Goal: Communication & Community: Answer question/provide support

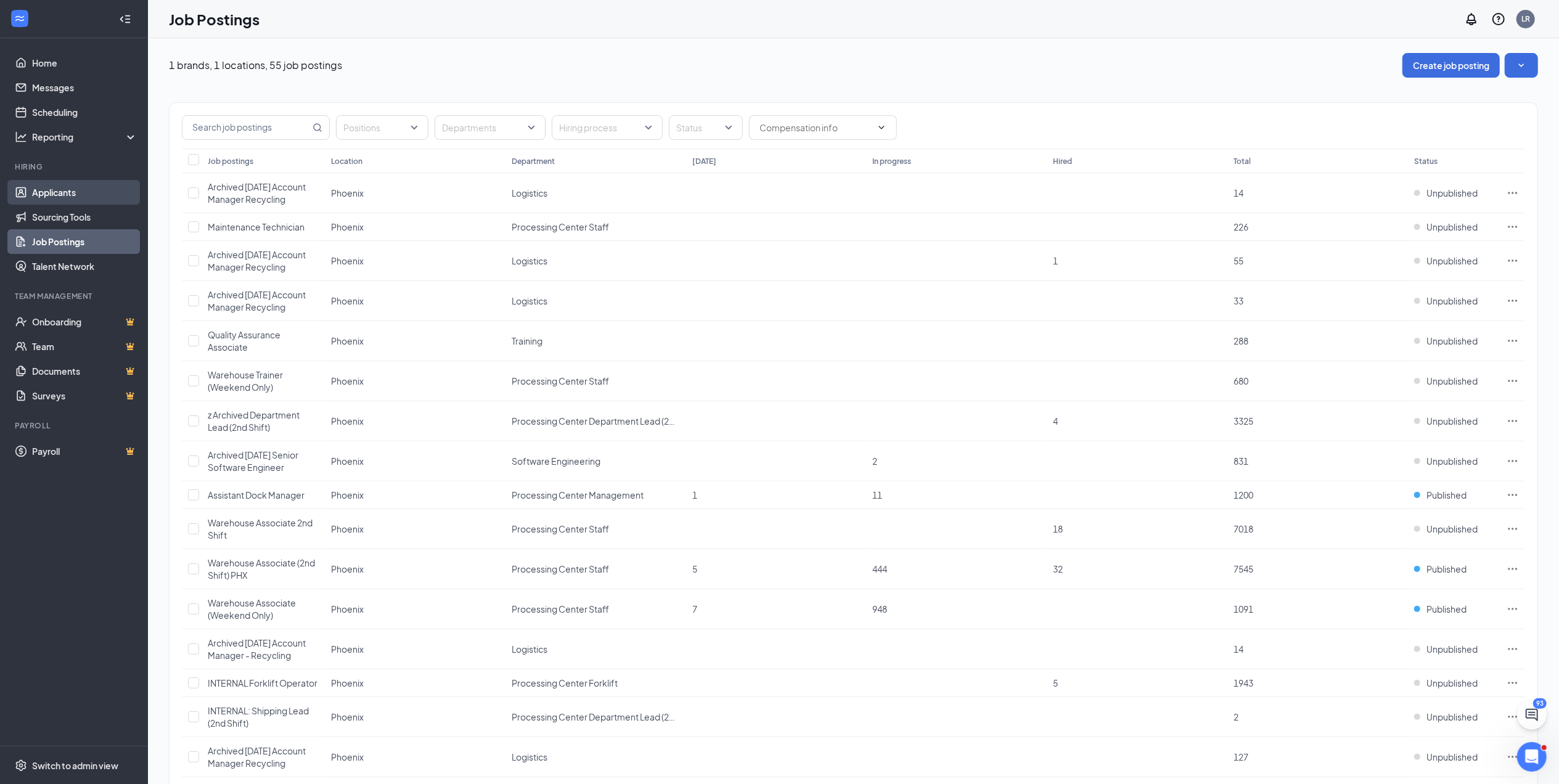
click at [50, 185] on link "Applicants" at bounding box center [85, 192] width 106 height 25
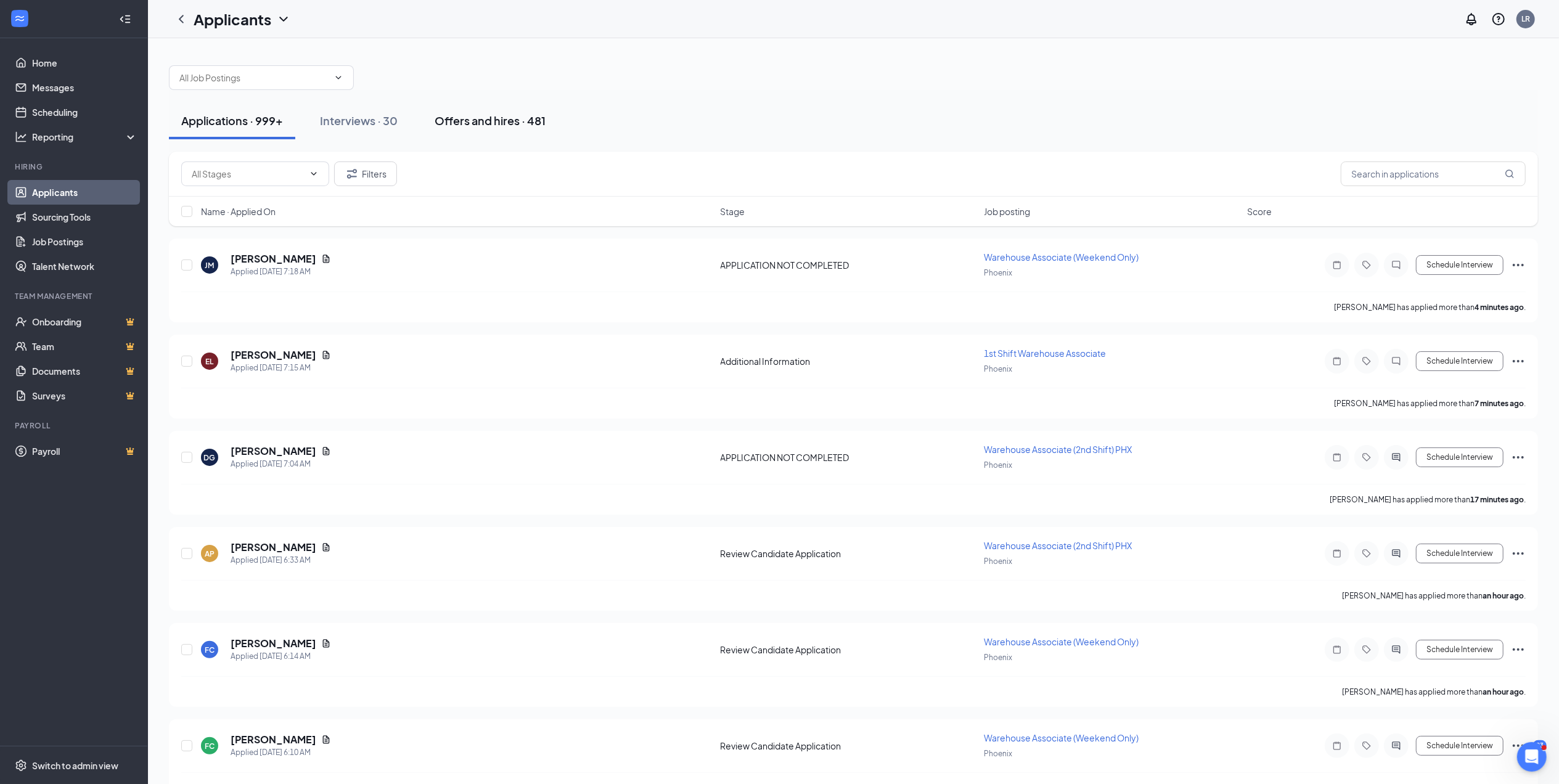
click at [486, 113] on div "Offers and hires · 481" at bounding box center [490, 120] width 111 height 16
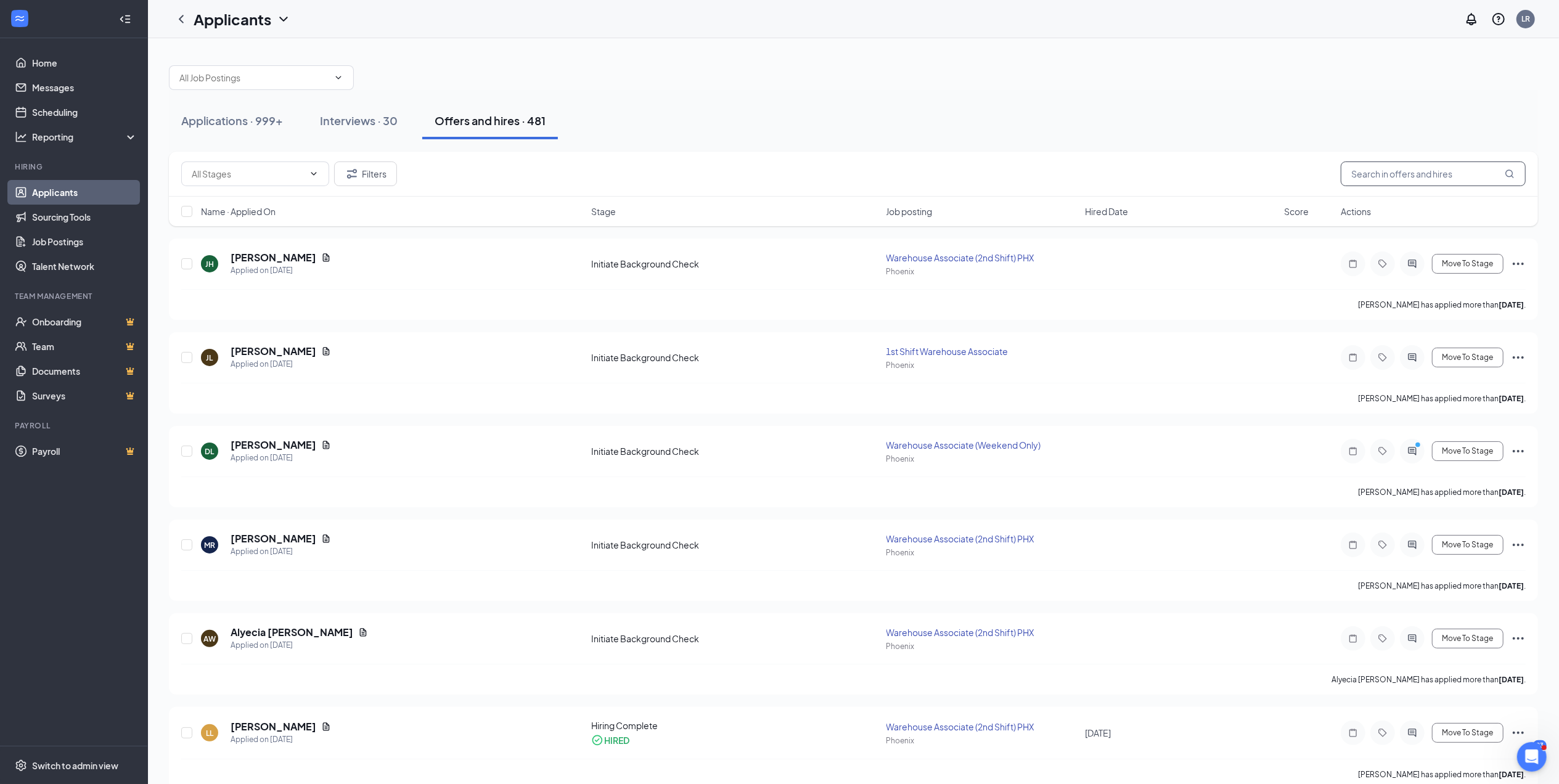
click at [1384, 170] on input "text" at bounding box center [1433, 174] width 185 height 25
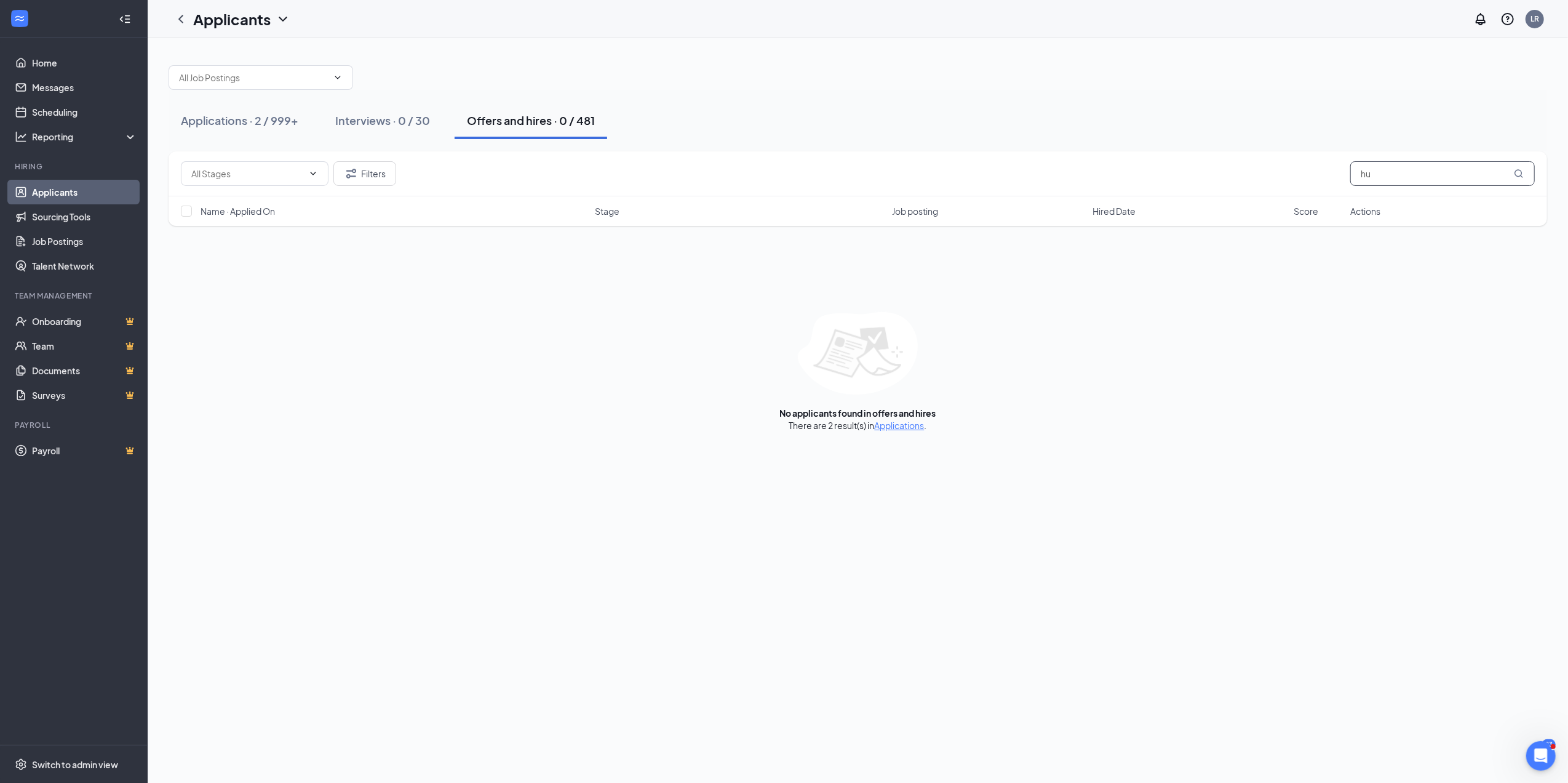
type input "h"
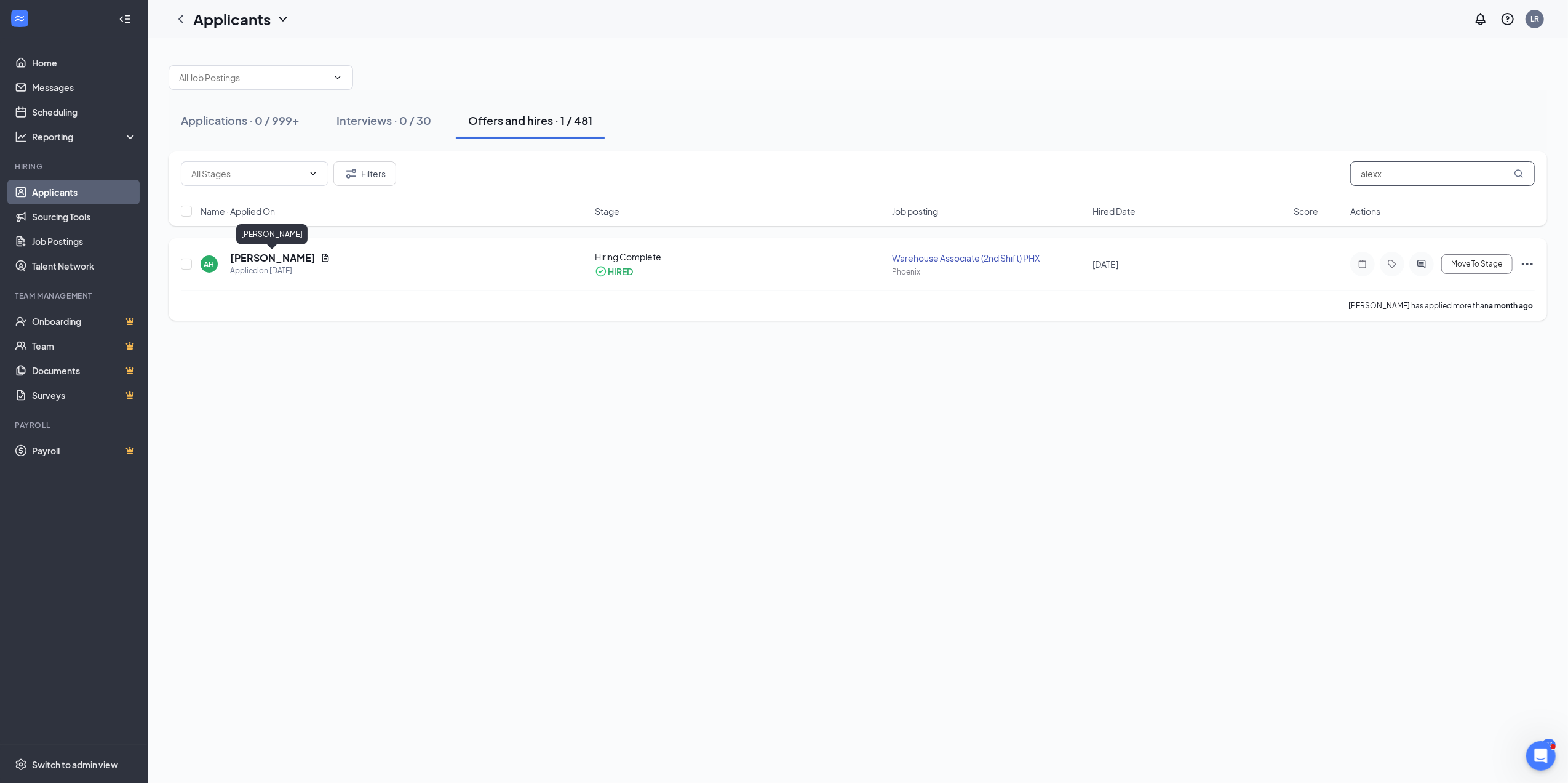
type input "alexx"
click at [266, 255] on h5 "[PERSON_NAME]" at bounding box center [273, 257] width 85 height 13
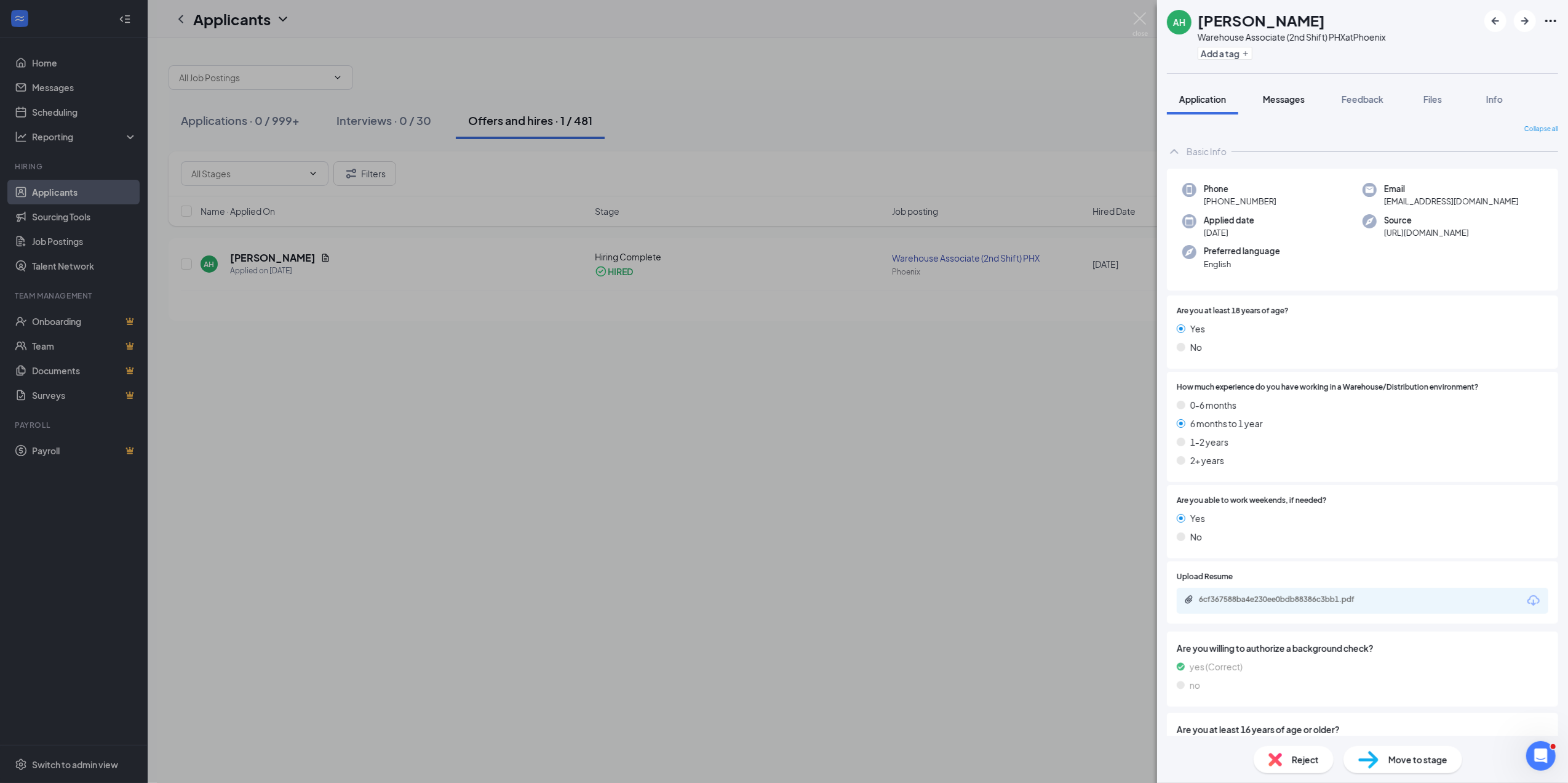
click at [1293, 95] on span "Messages" at bounding box center [1284, 99] width 42 height 11
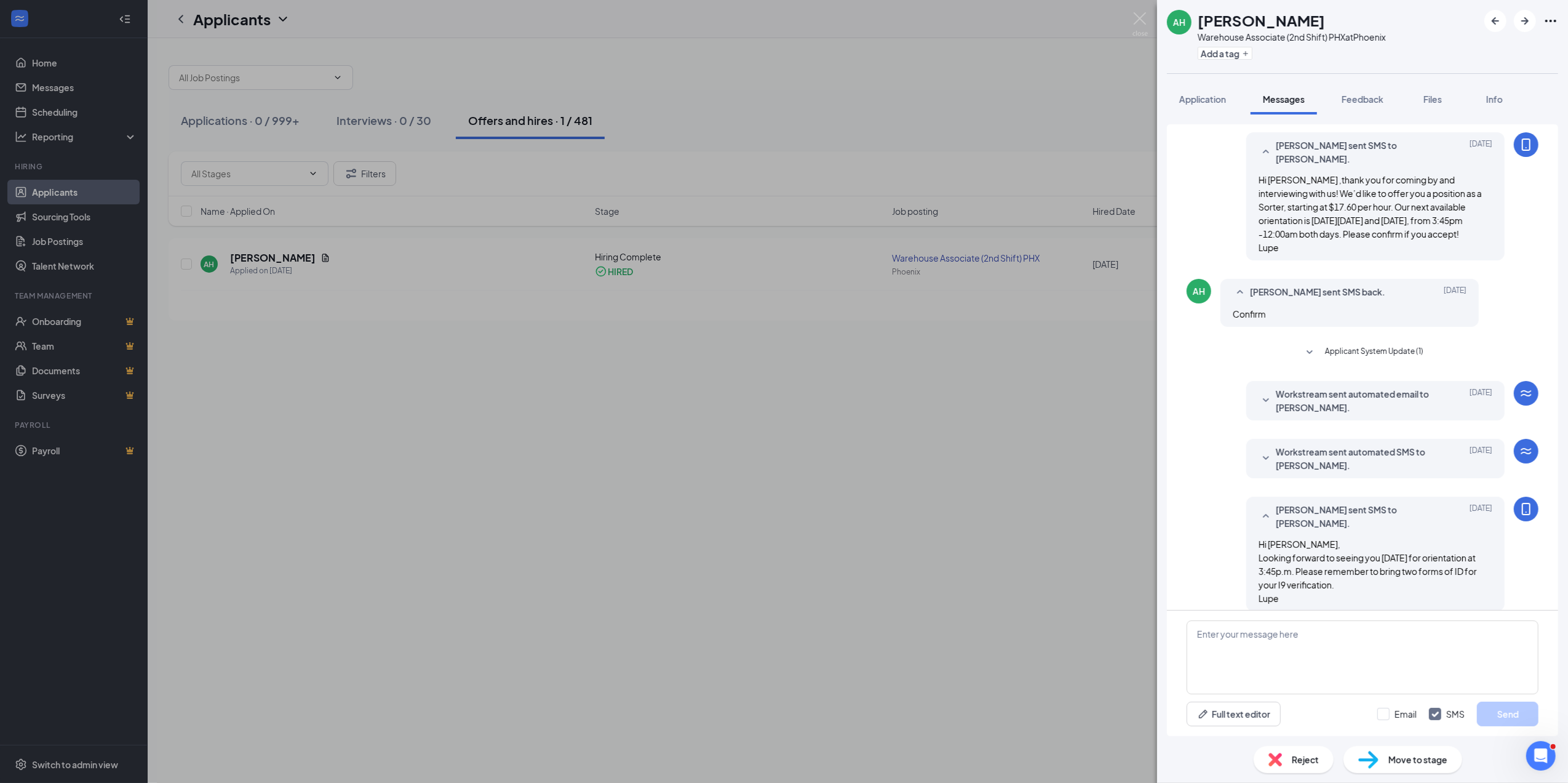
scroll to position [129, 0]
drag, startPoint x: 1282, startPoint y: 184, endPoint x: 1376, endPoint y: 248, distance: 113.7
click at [1376, 248] on div "Hi [PERSON_NAME] ,thank you for coming by and interviewing with us! We’d like t…" at bounding box center [1375, 216] width 234 height 81
drag, startPoint x: 1376, startPoint y: 248, endPoint x: 1359, endPoint y: 222, distance: 31.1
copy span "thank you for coming by and interviewing with us! We’d like to offer you a posi…"
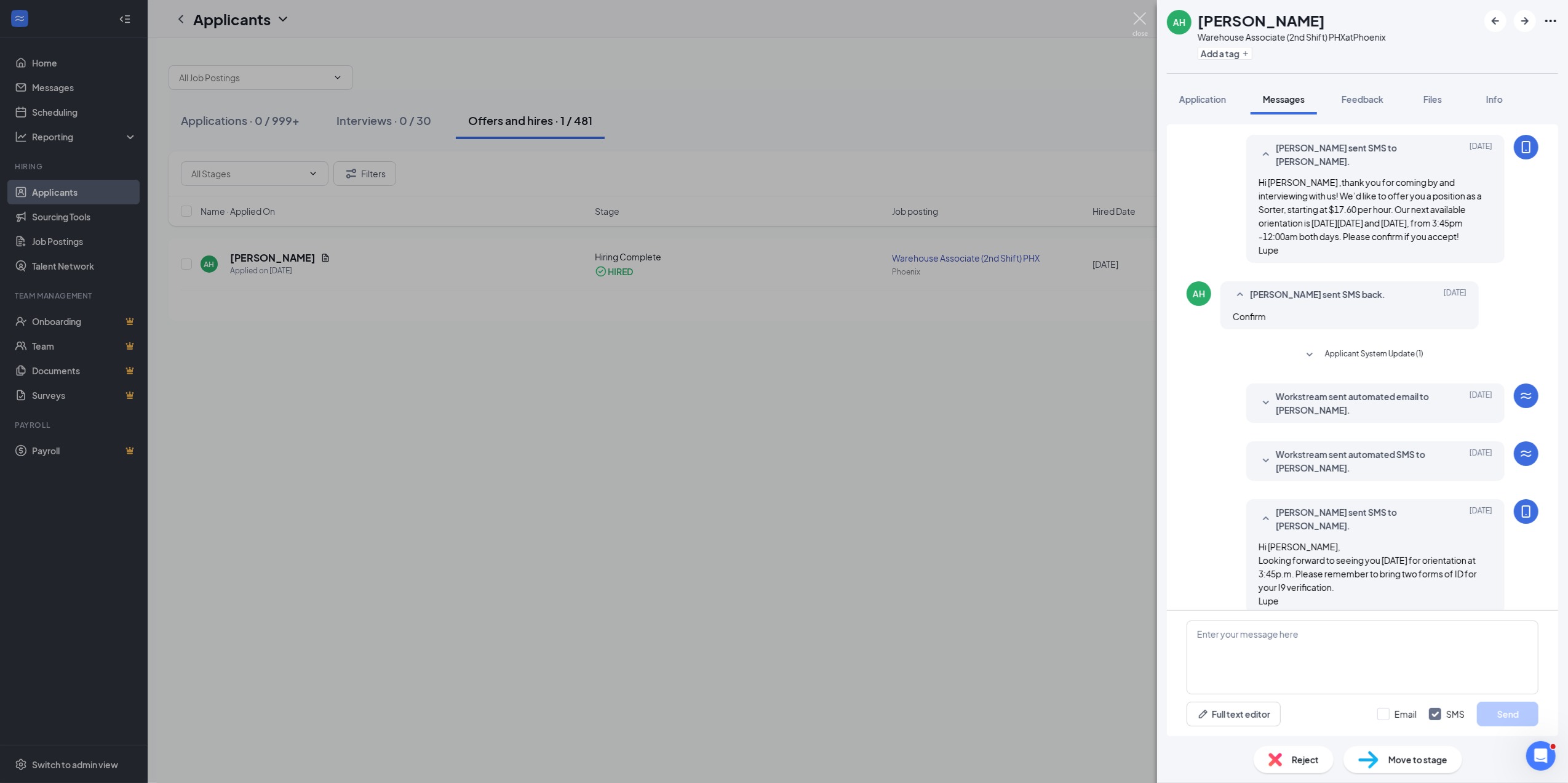
click at [1138, 18] on img at bounding box center [1141, 24] width 16 height 24
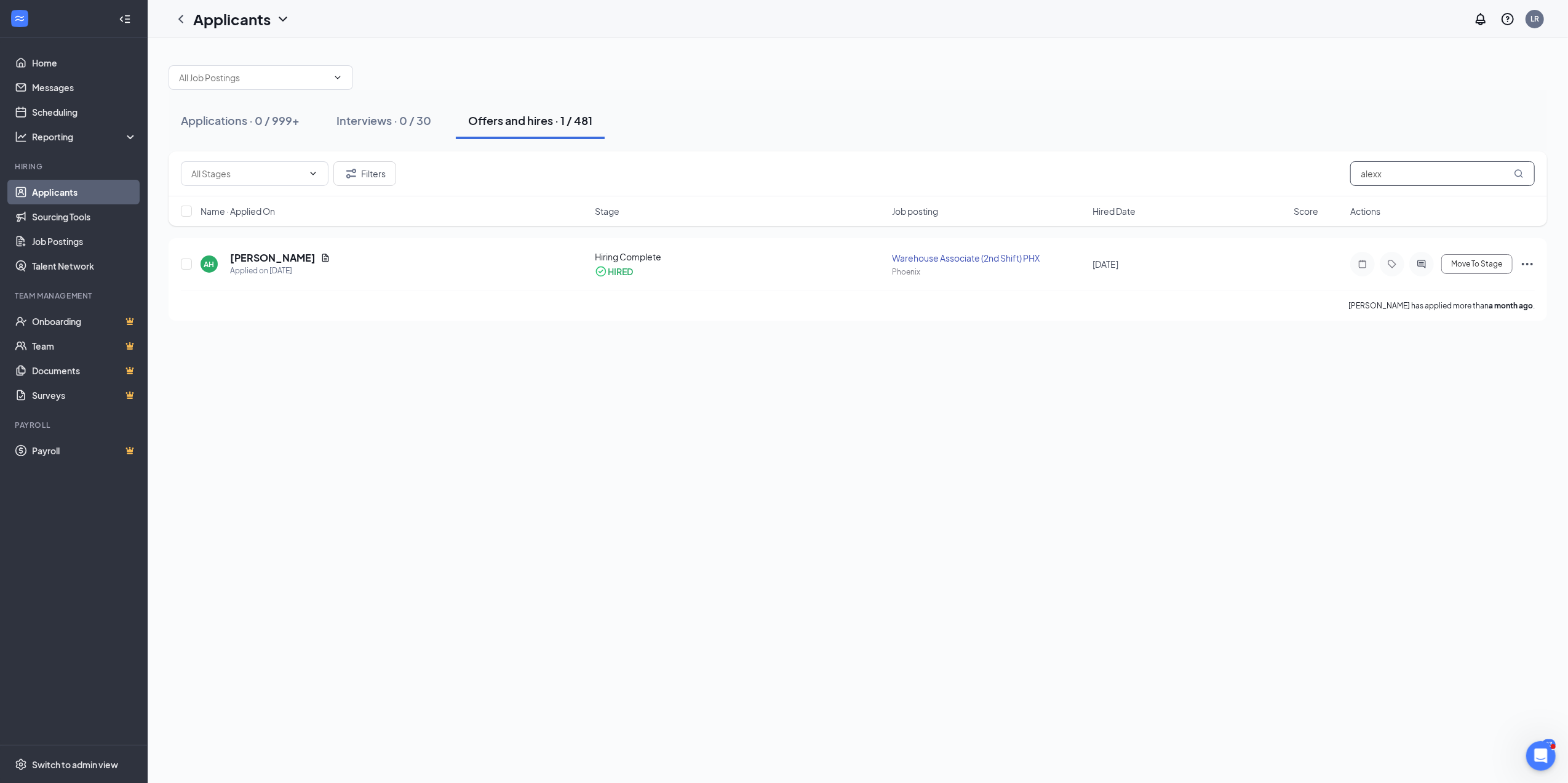
drag, startPoint x: 1404, startPoint y: 176, endPoint x: 1340, endPoint y: 184, distance: 64.5
click at [1340, 184] on div "Filters alexx" at bounding box center [858, 173] width 1354 height 25
click at [279, 116] on div "Applications · 0 / 999+" at bounding box center [241, 120] width 119 height 16
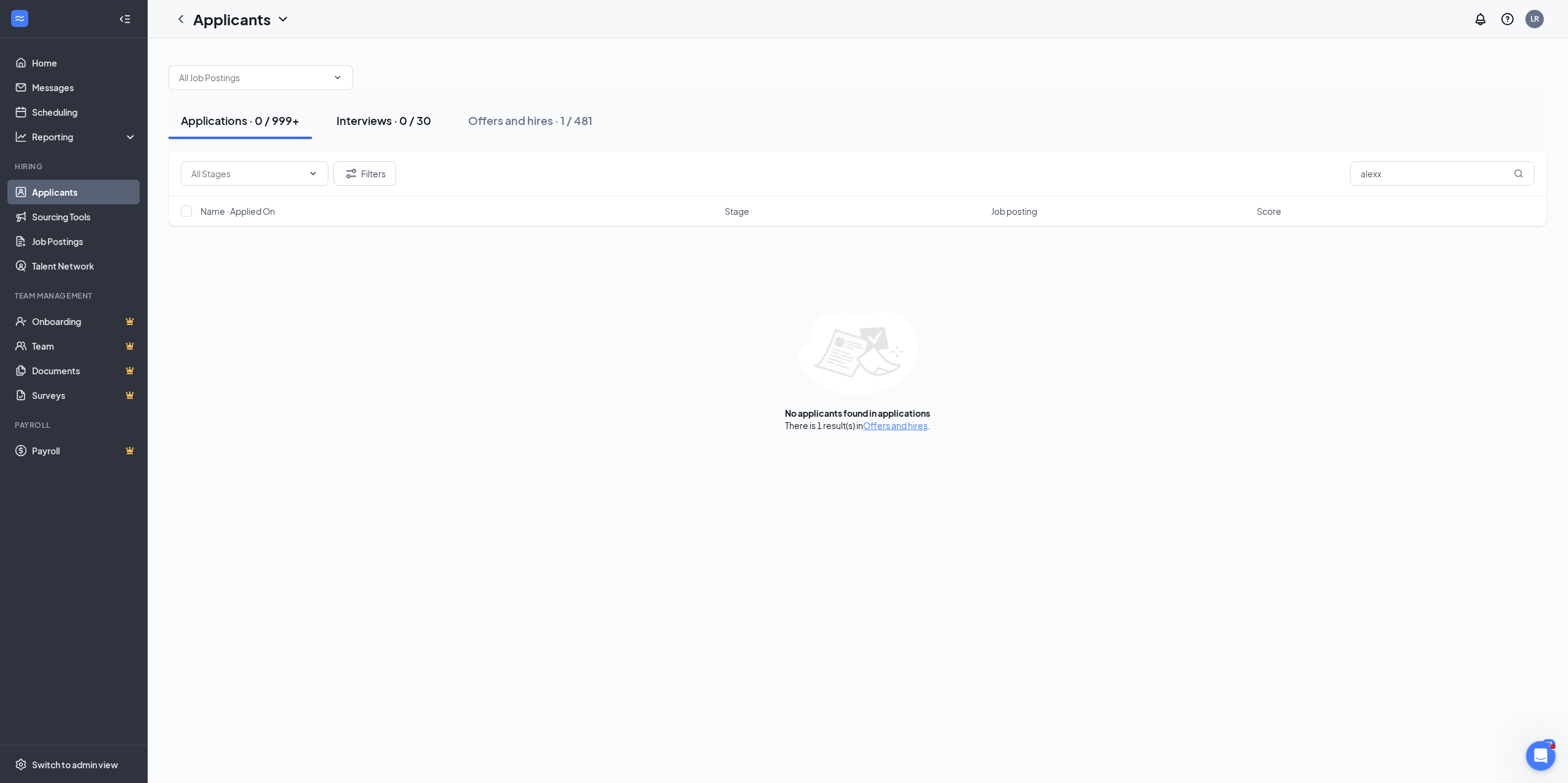
click at [398, 113] on div "Interviews · 0 / 30" at bounding box center [384, 120] width 95 height 16
drag, startPoint x: 1419, startPoint y: 180, endPoint x: 1247, endPoint y: 173, distance: 172.1
click at [1247, 173] on div "Filters alexx" at bounding box center [858, 173] width 1354 height 25
type input "[PERSON_NAME]"
click at [233, 109] on button "Applications · 5 / 999+" at bounding box center [240, 120] width 142 height 37
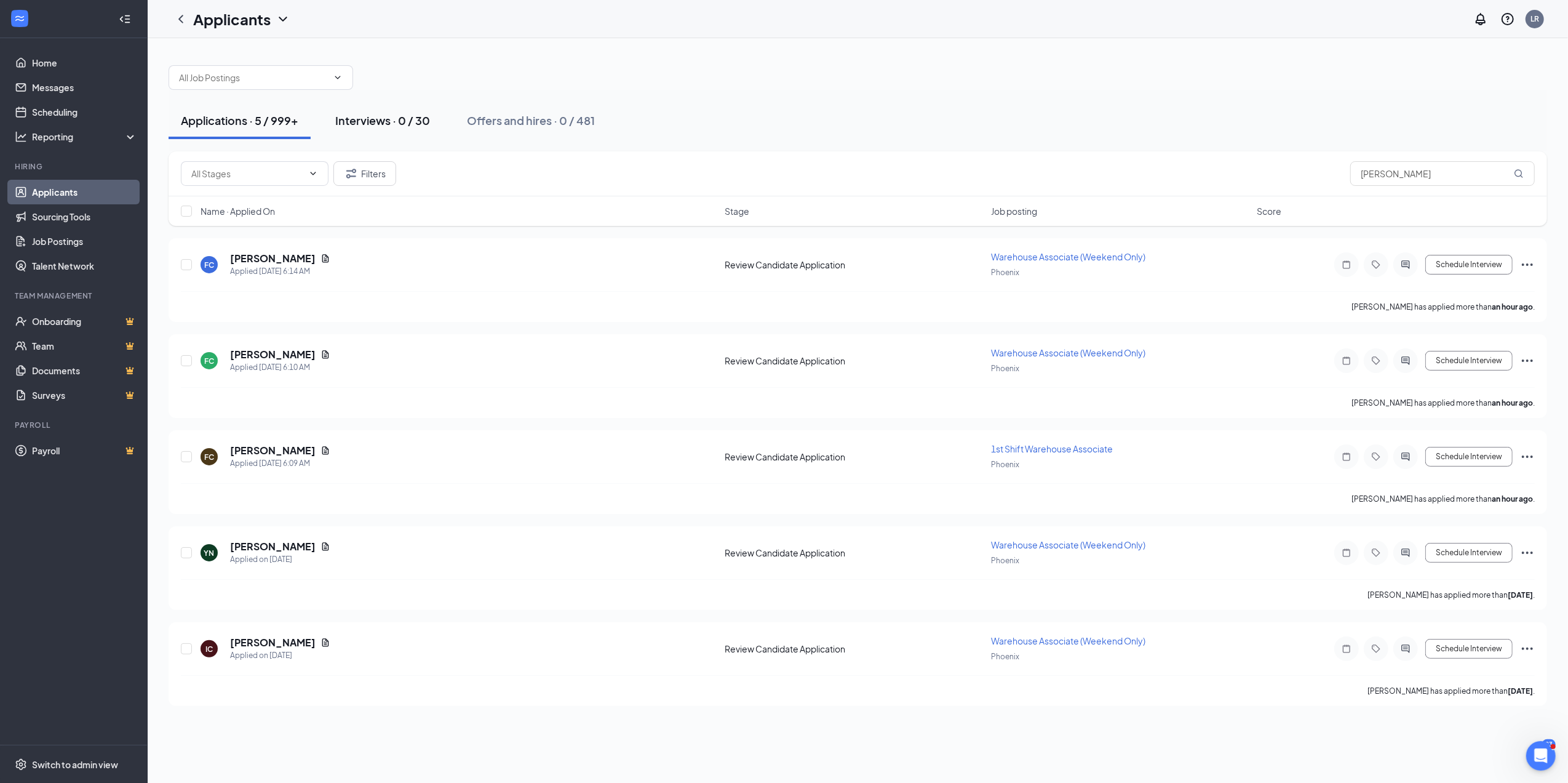
click at [373, 114] on div "Interviews · 0 / 30" at bounding box center [382, 120] width 95 height 16
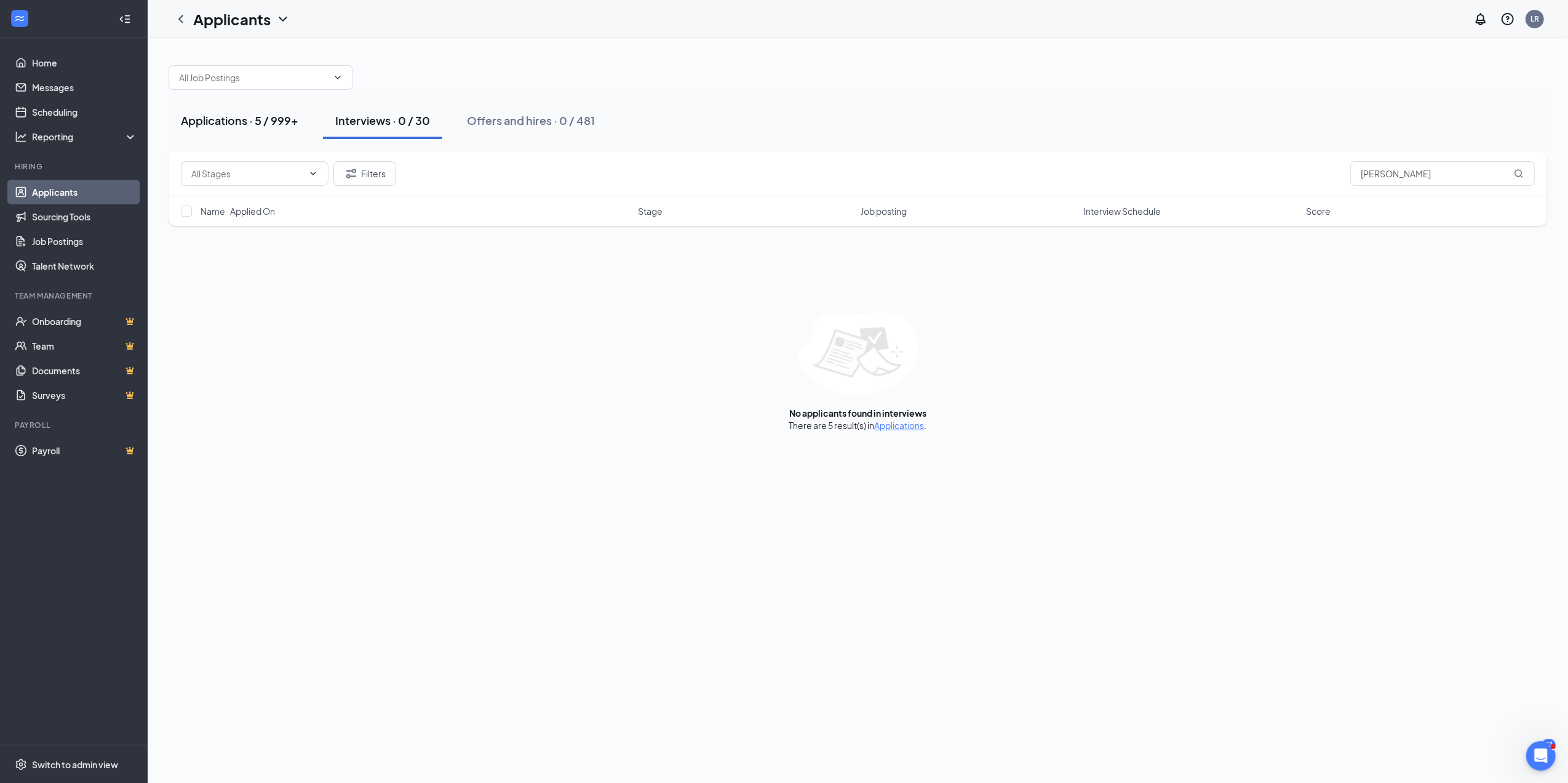
click at [252, 116] on div "Applications · 5 / 999+" at bounding box center [240, 120] width 117 height 16
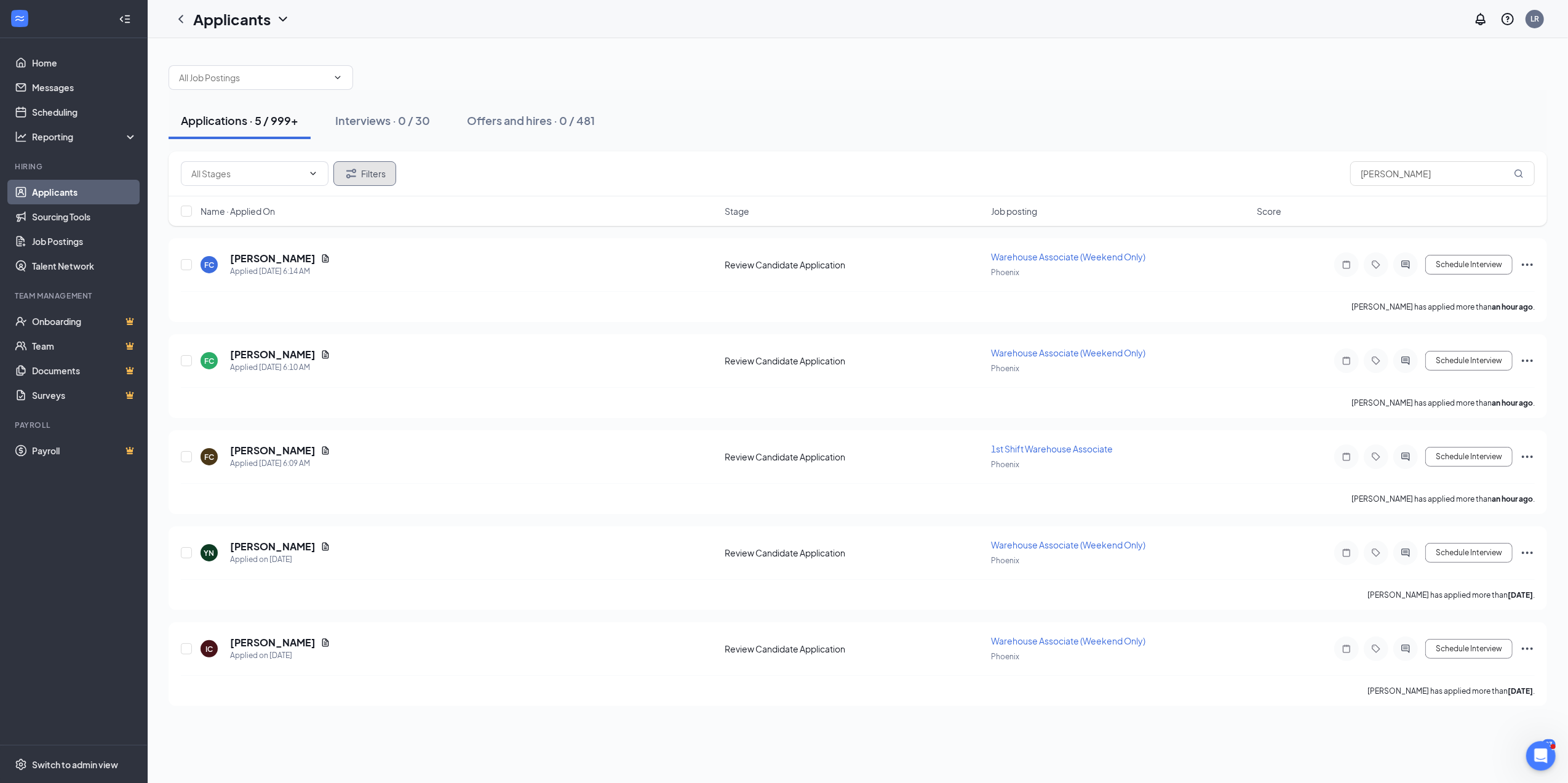
click at [372, 166] on button "Filters" at bounding box center [365, 173] width 63 height 25
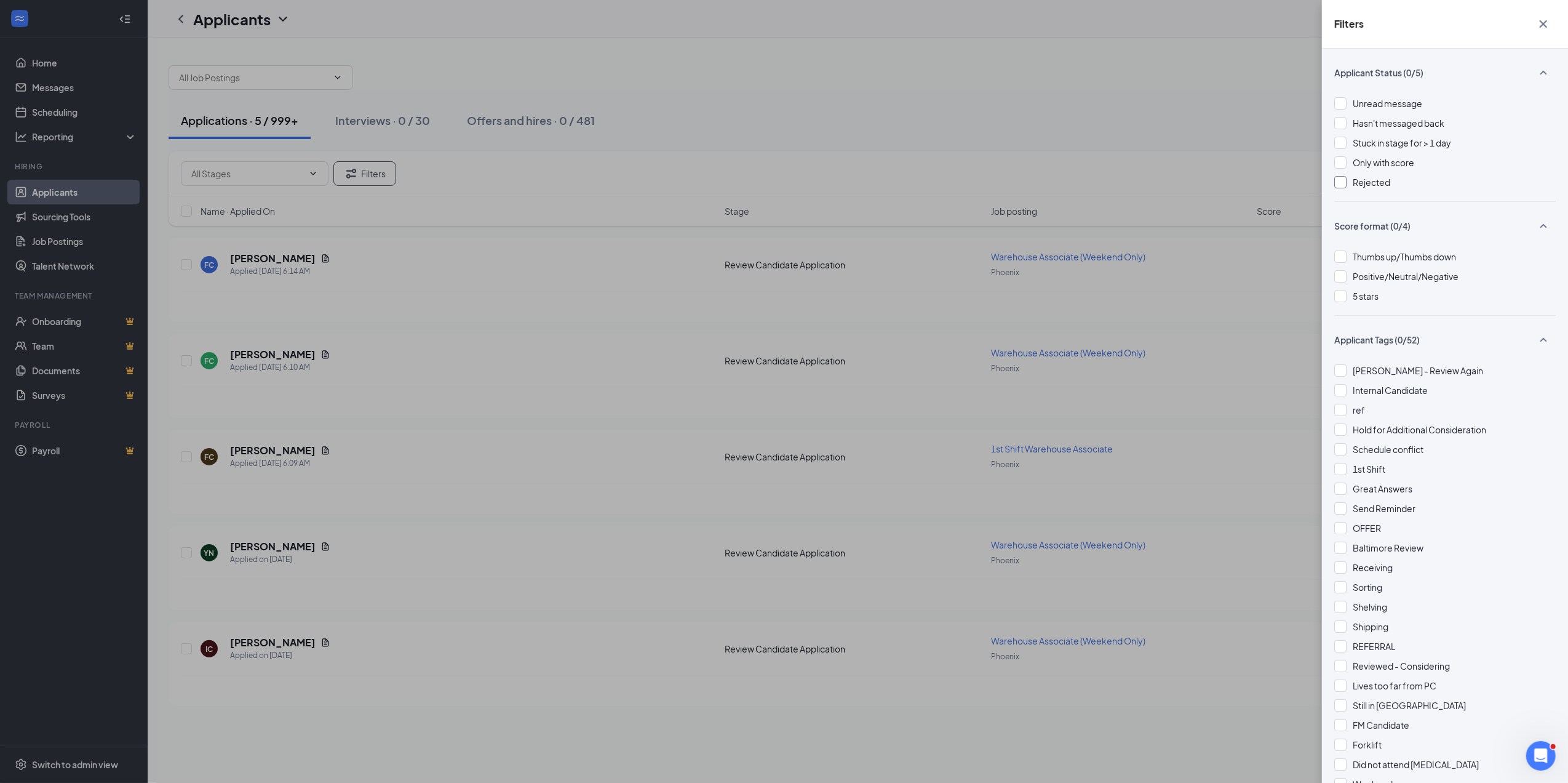
click at [1342, 185] on div at bounding box center [1341, 182] width 13 height 13
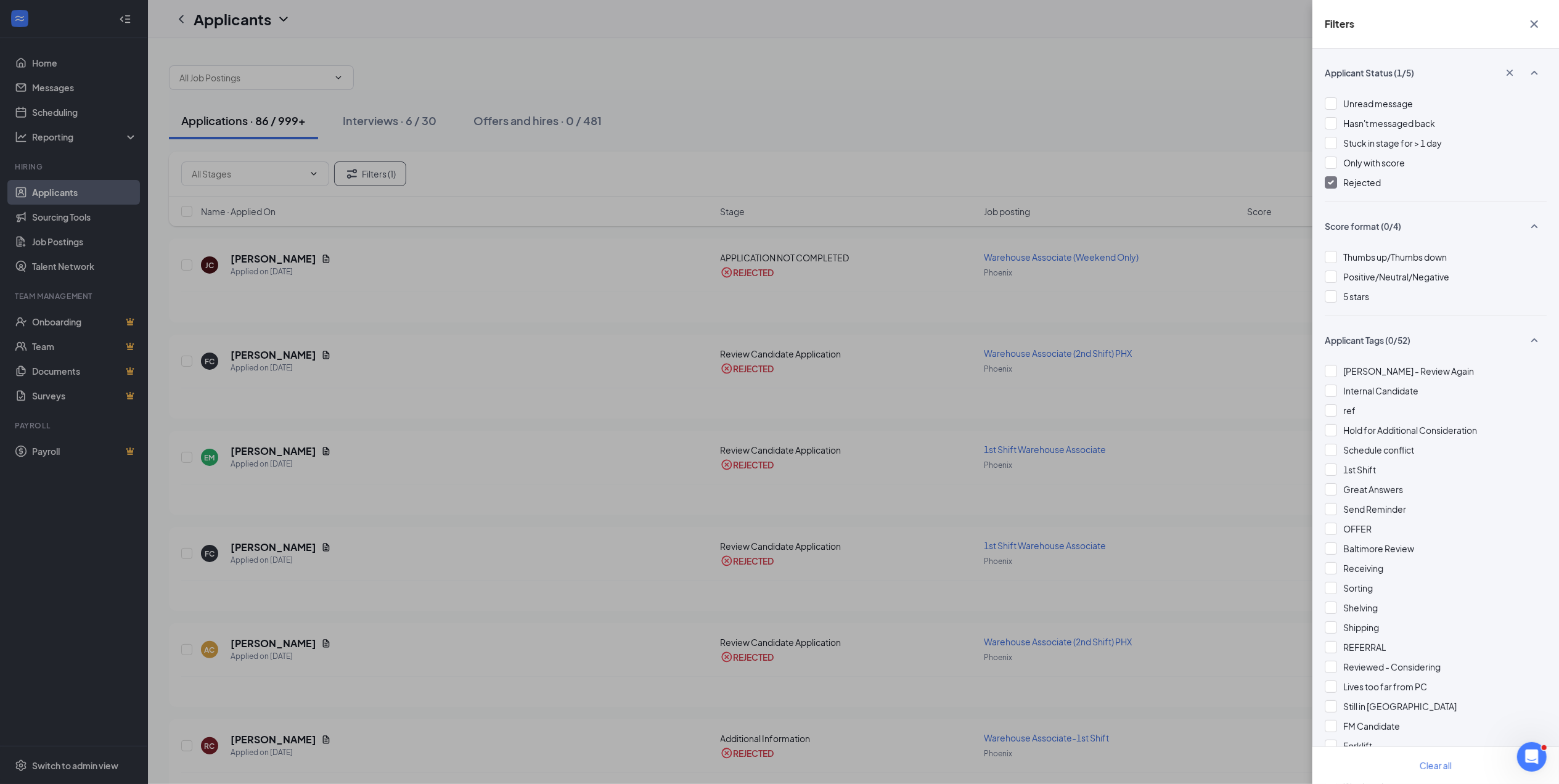
click at [1536, 27] on icon "Cross" at bounding box center [1534, 23] width 15 height 15
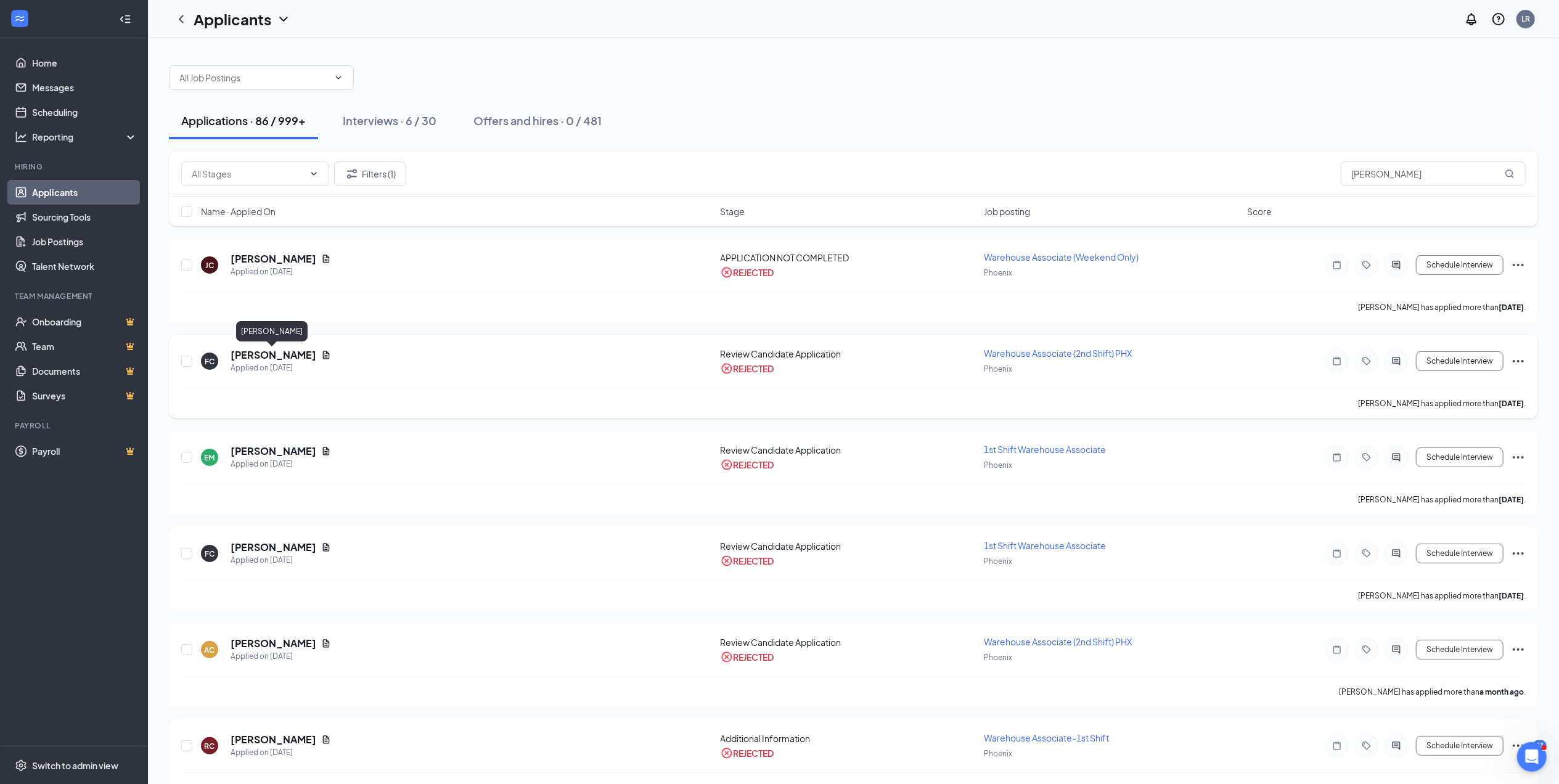
click at [272, 352] on h5 "[PERSON_NAME]" at bounding box center [273, 354] width 85 height 13
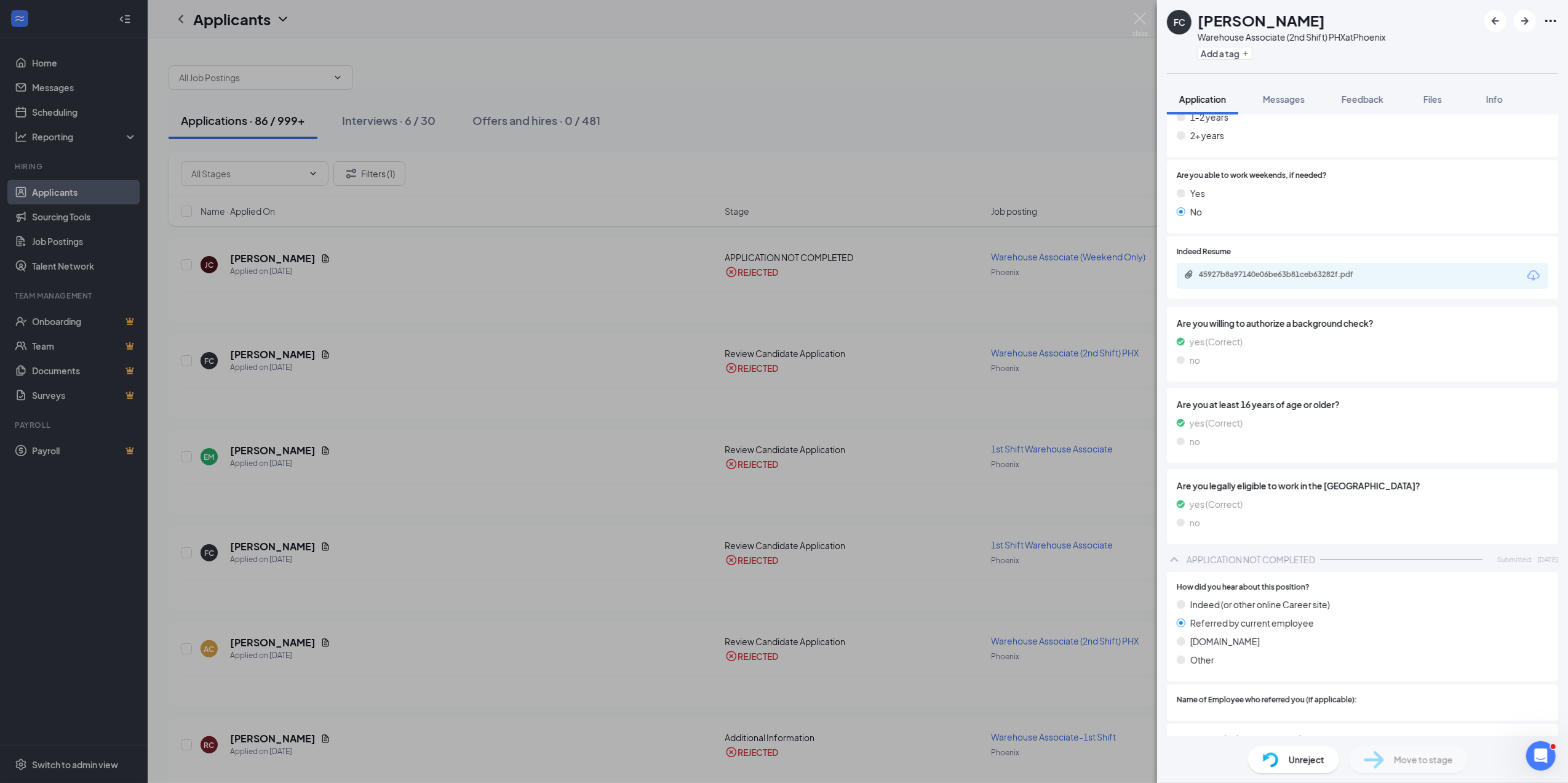
scroll to position [327, 0]
click at [1298, 753] on span "Unreject" at bounding box center [1307, 759] width 36 height 13
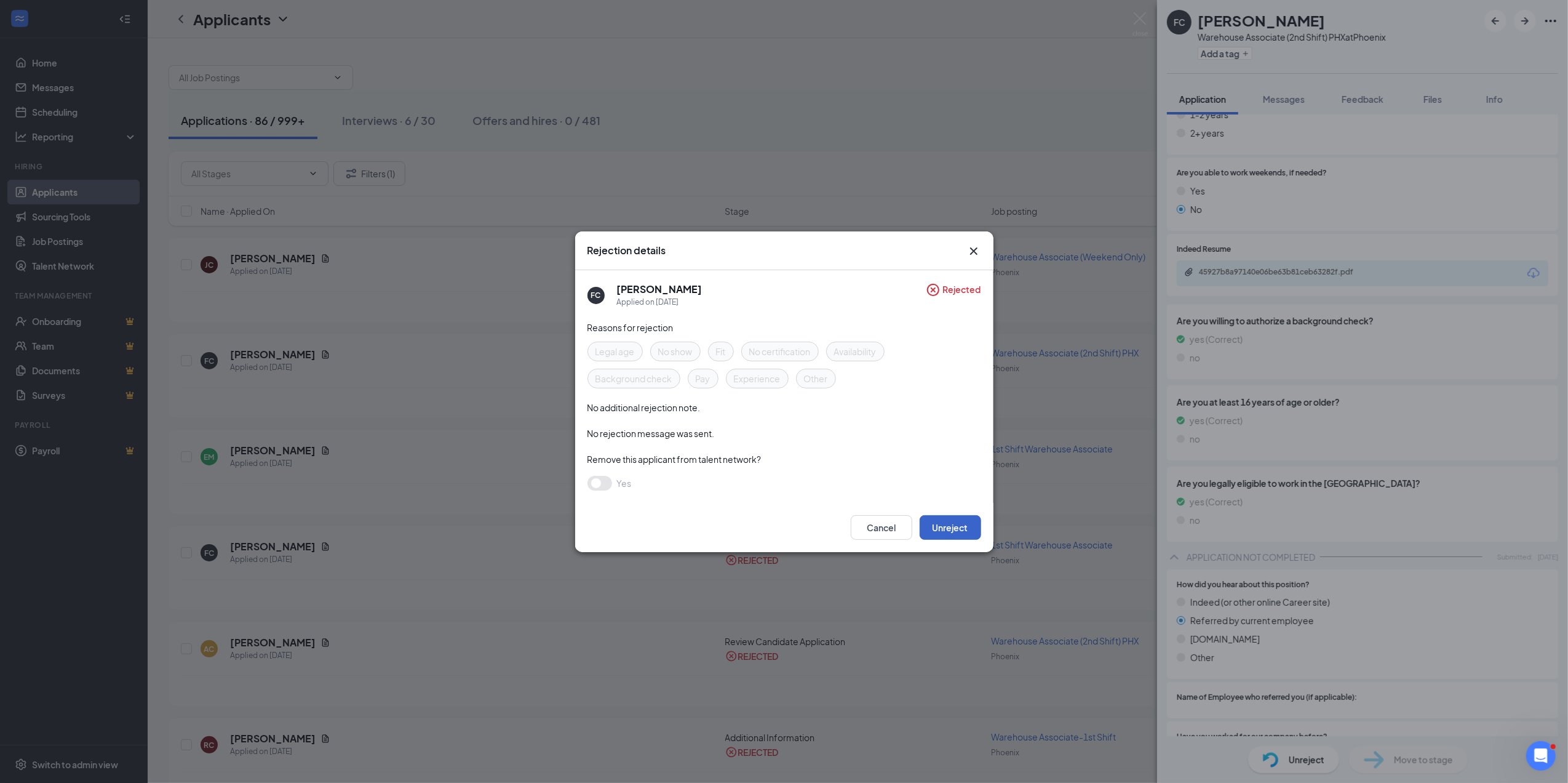
click at [958, 523] on button "Unreject" at bounding box center [950, 527] width 62 height 25
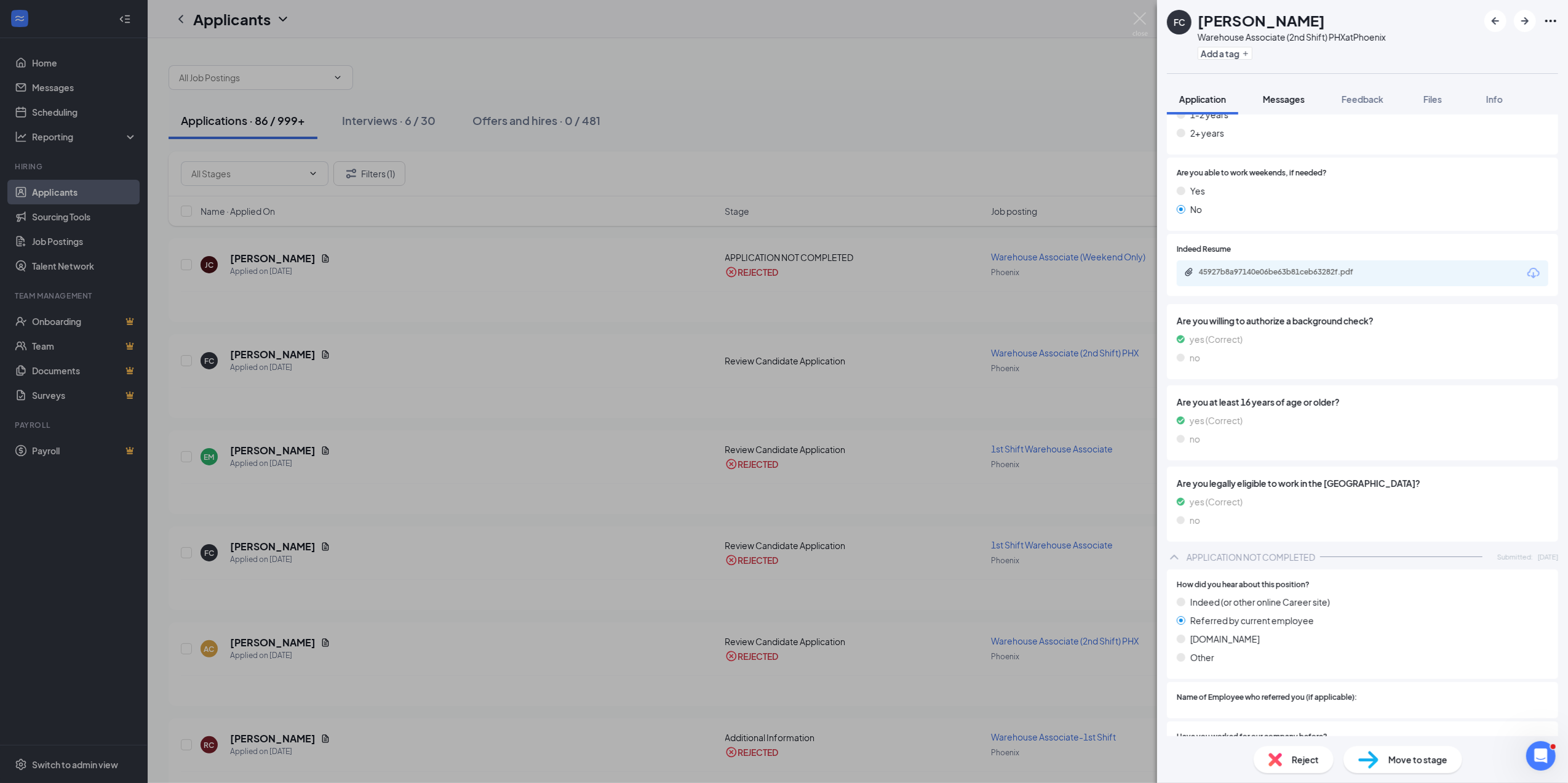
click at [1288, 100] on span "Messages" at bounding box center [1284, 99] width 42 height 11
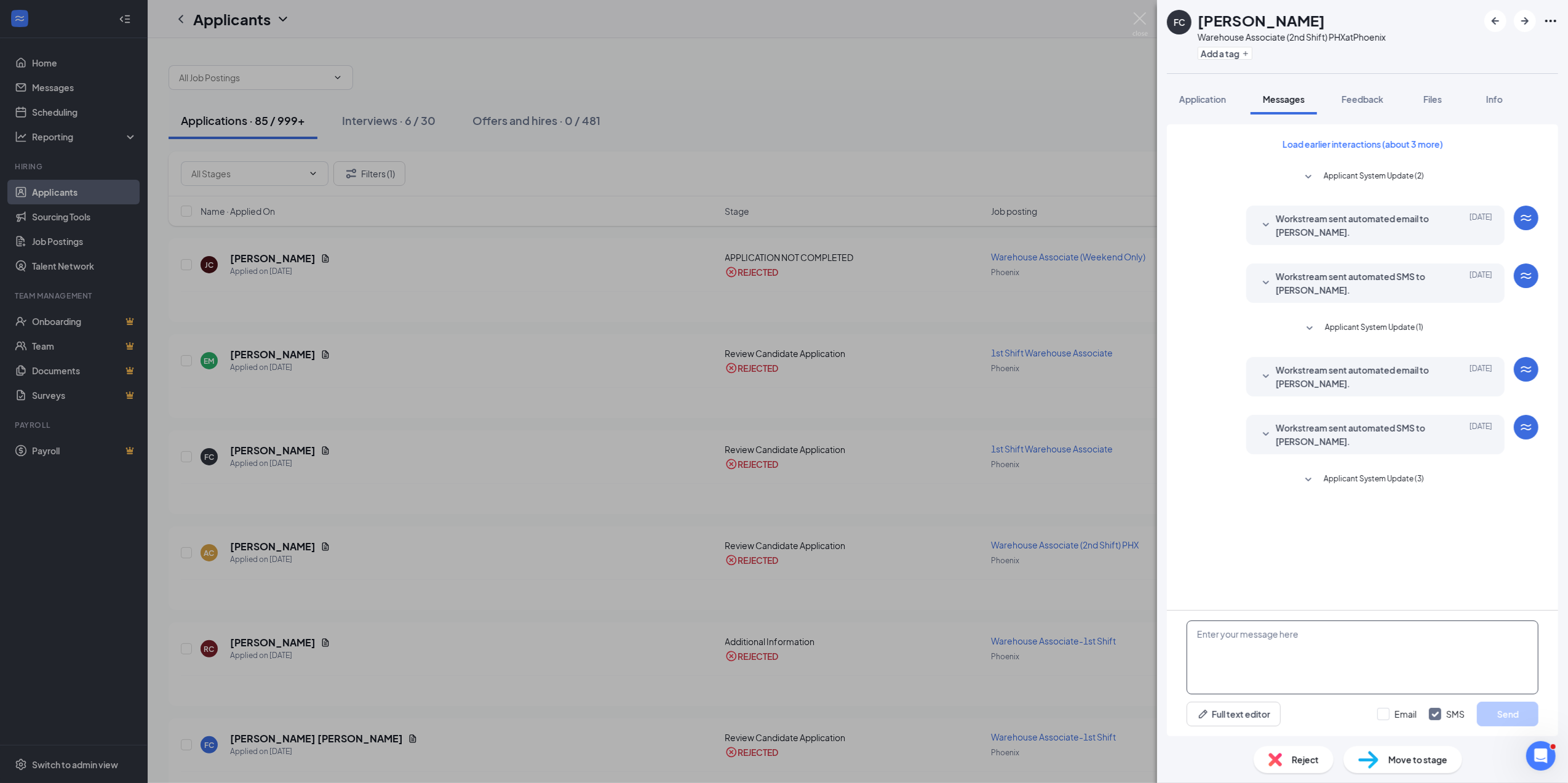
click at [1196, 633] on textarea at bounding box center [1363, 657] width 352 height 74
paste textarea "thank you for coming by and interviewing with us! We’d like to offer you a posi…"
click at [1191, 638] on textarea "thank you for coming by and interviewing with us! We’d like to offer you a posi…" at bounding box center [1363, 657] width 352 height 74
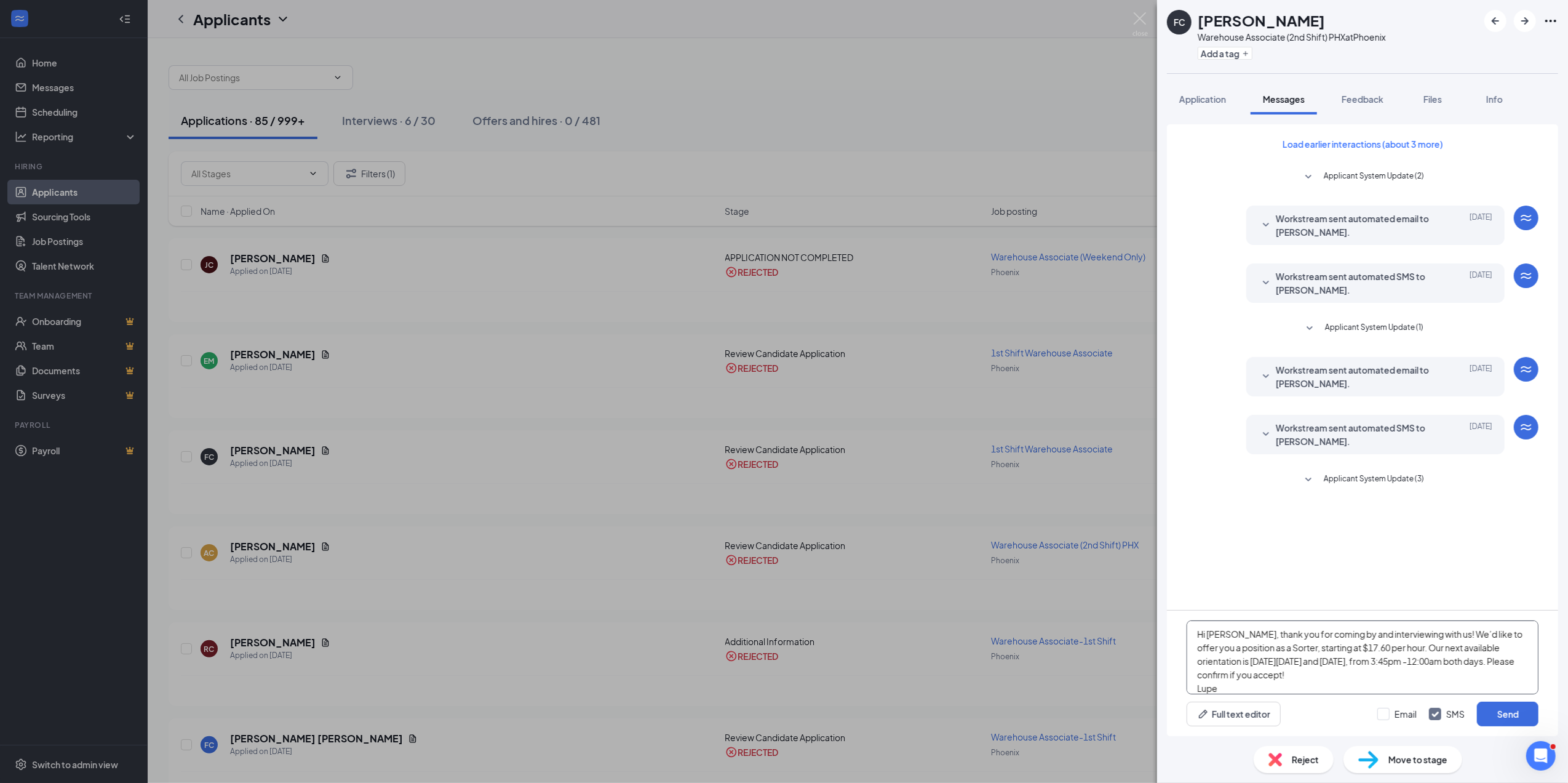
type textarea "Hi [PERSON_NAME], thank you for coming by and interviewing with us! We’d like t…"
click at [1008, 120] on div "FC [PERSON_NAME] Warehouse Associate (2nd Shift) PHX at [GEOGRAPHIC_DATA] Add a…" at bounding box center [784, 392] width 1568 height 783
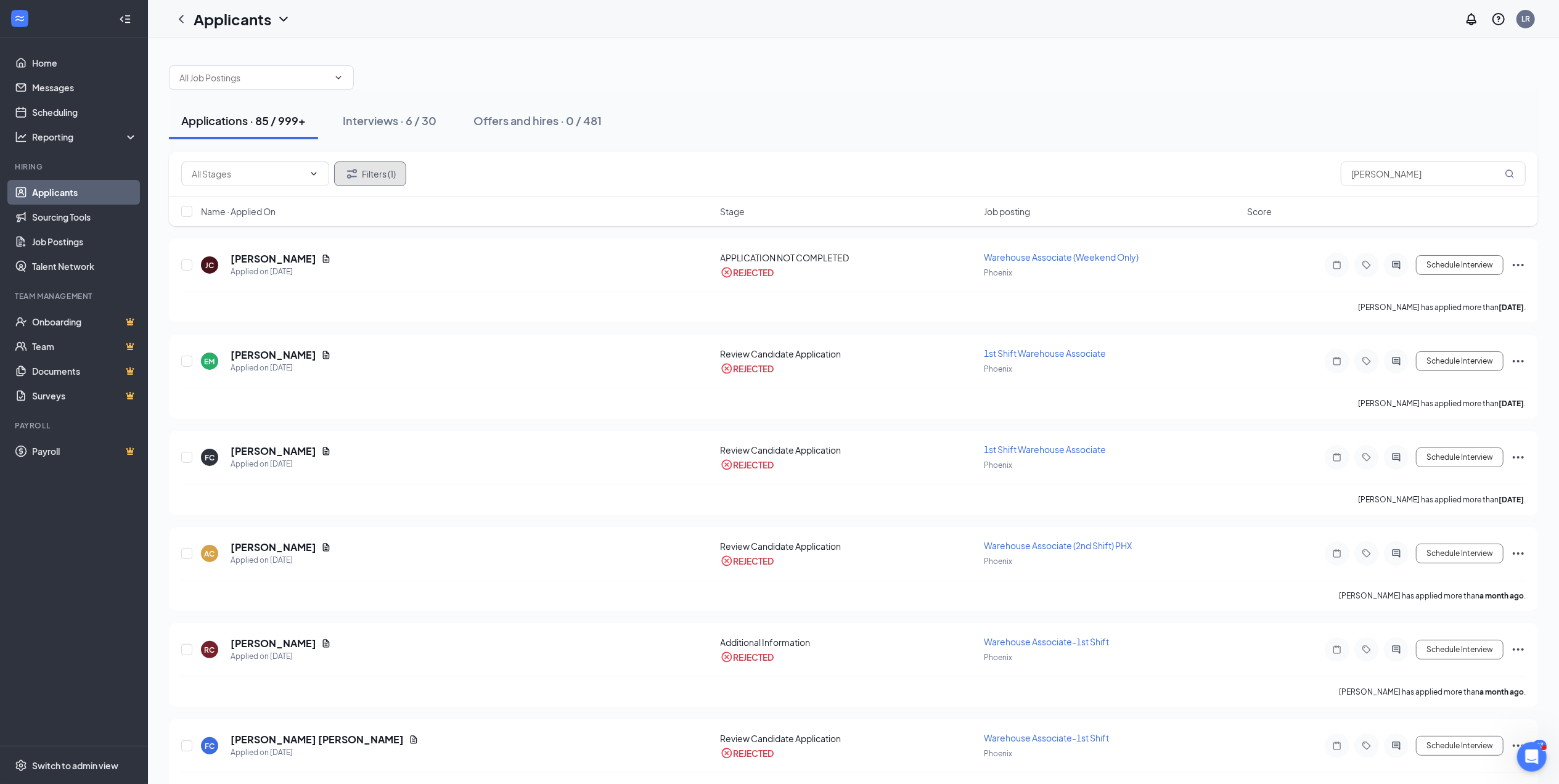
click at [358, 170] on icon "Filter" at bounding box center [351, 174] width 15 height 15
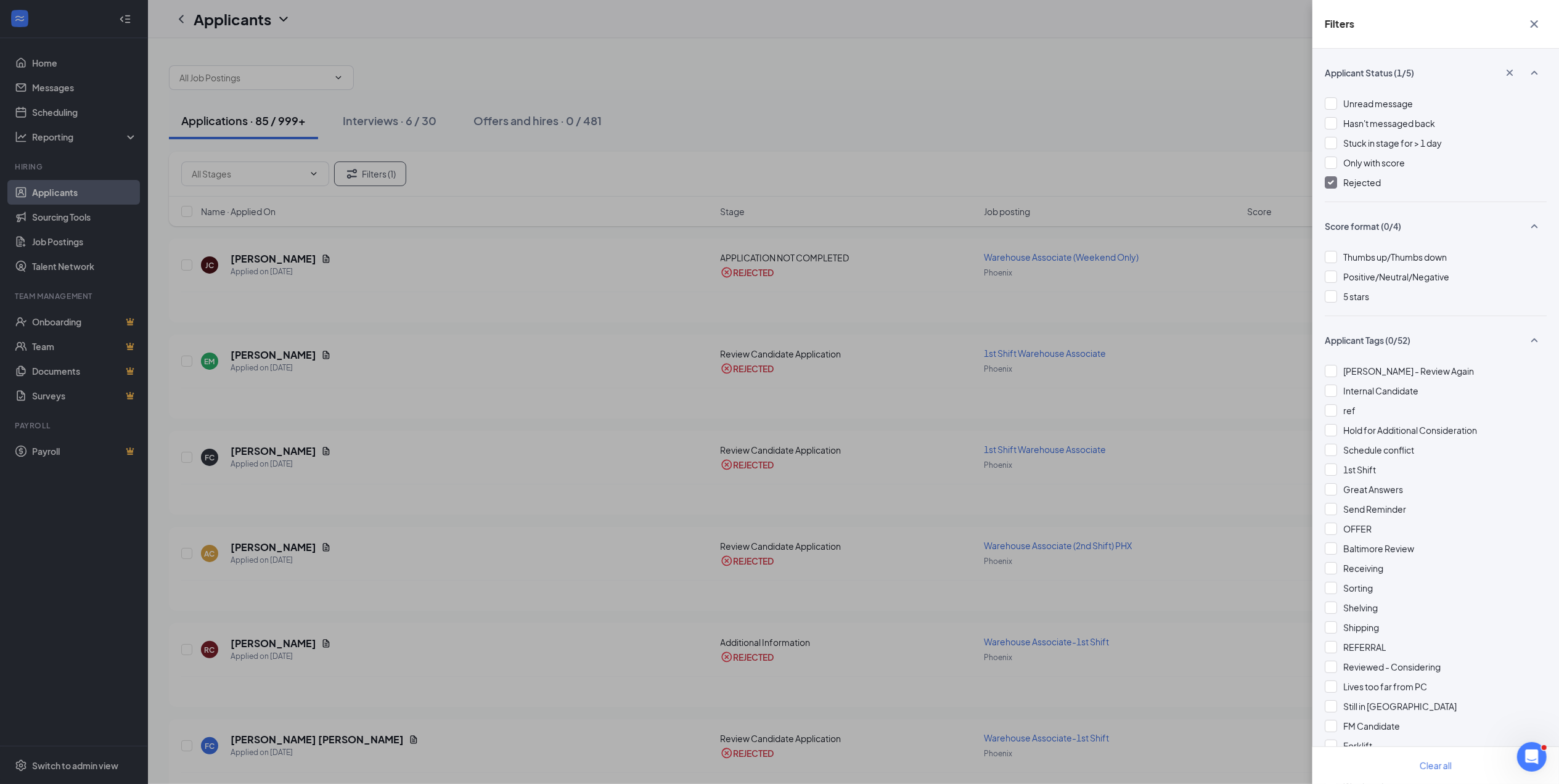
click at [1330, 182] on img at bounding box center [1330, 182] width 6 height 5
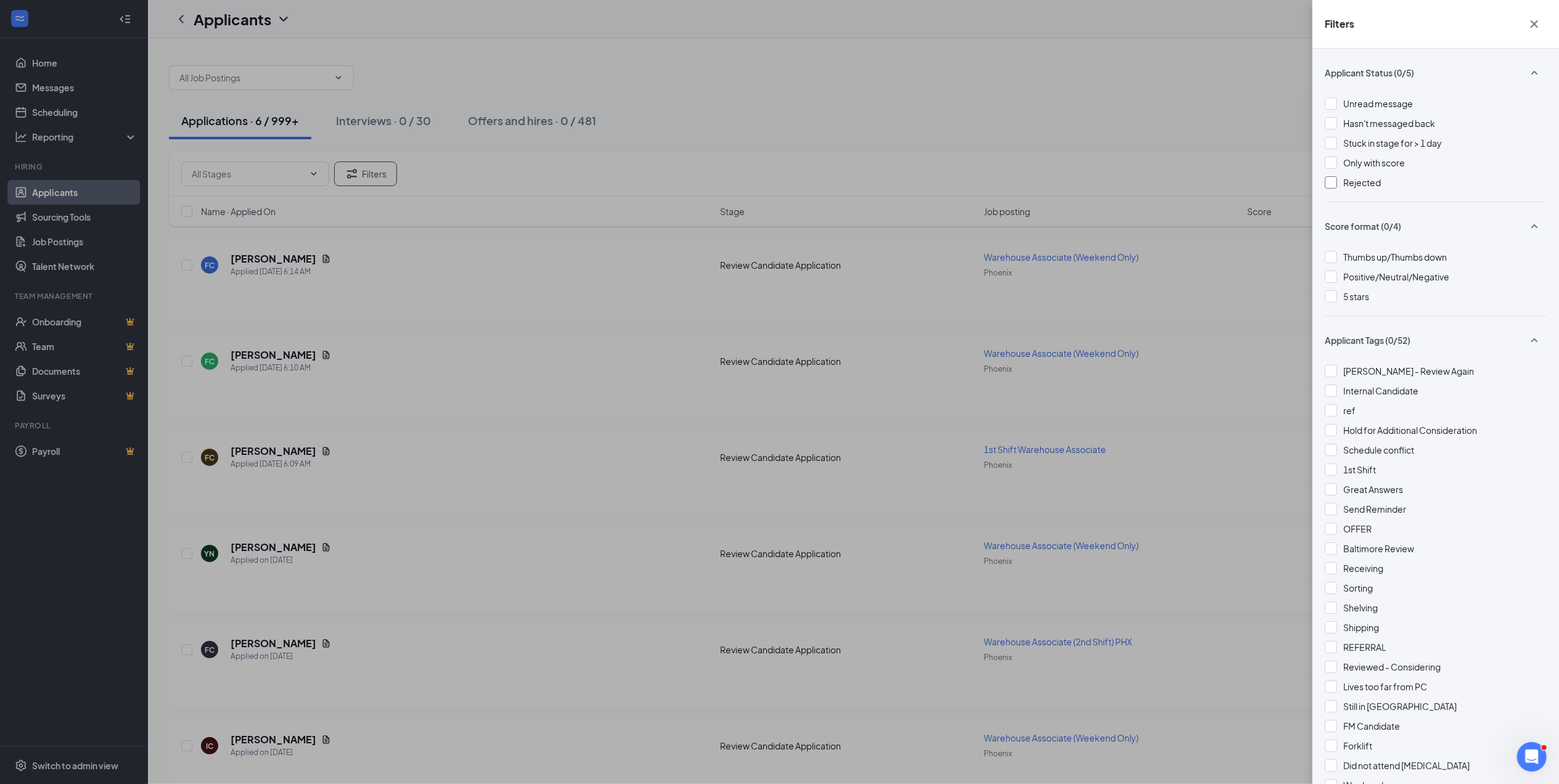
click at [1246, 111] on div "Filters Applicant Status (0/5) Unread message Hasn't messaged back Stuck in sta…" at bounding box center [780, 392] width 1559 height 784
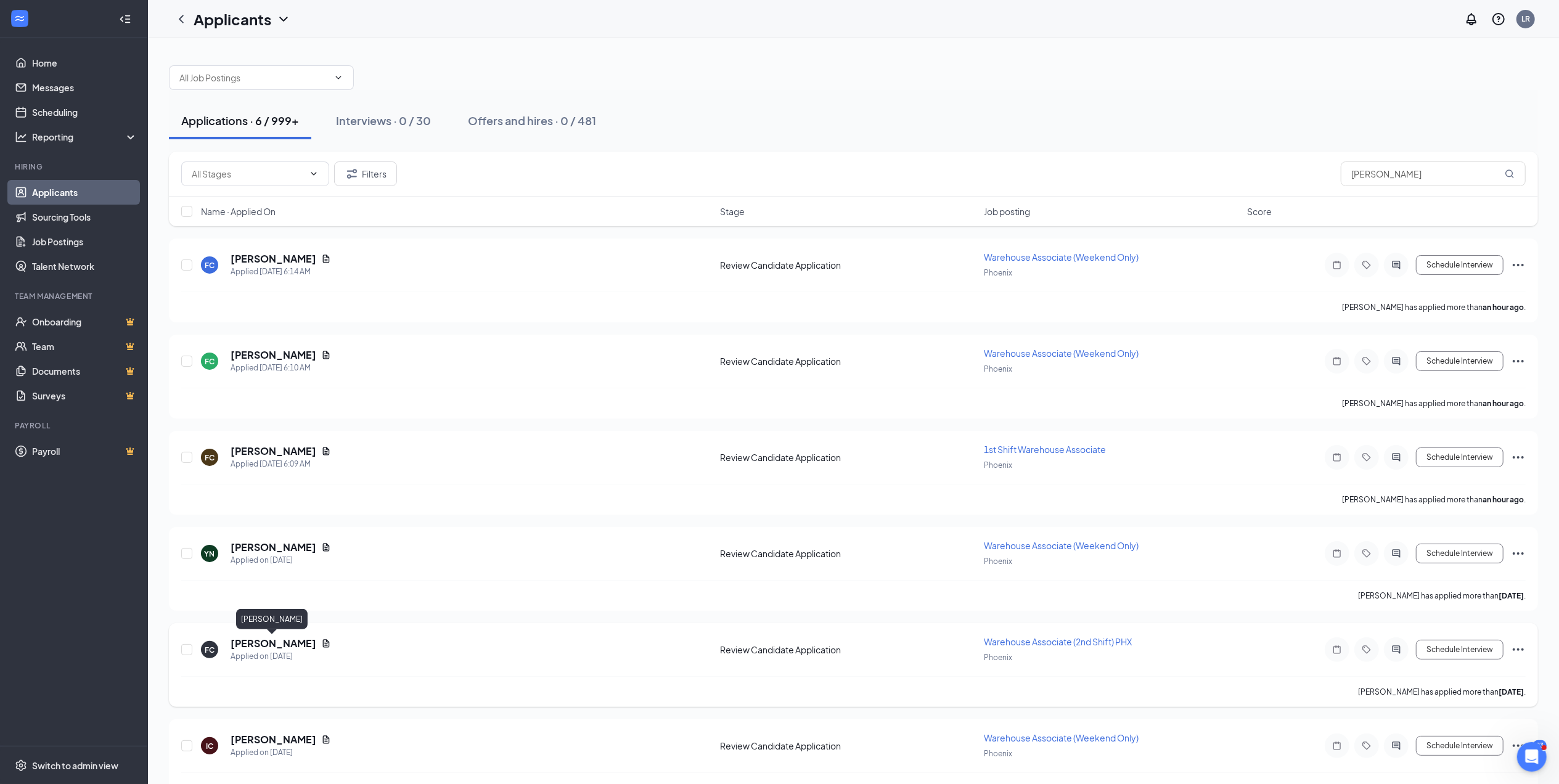
click at [294, 643] on h5 "[PERSON_NAME]" at bounding box center [273, 643] width 85 height 13
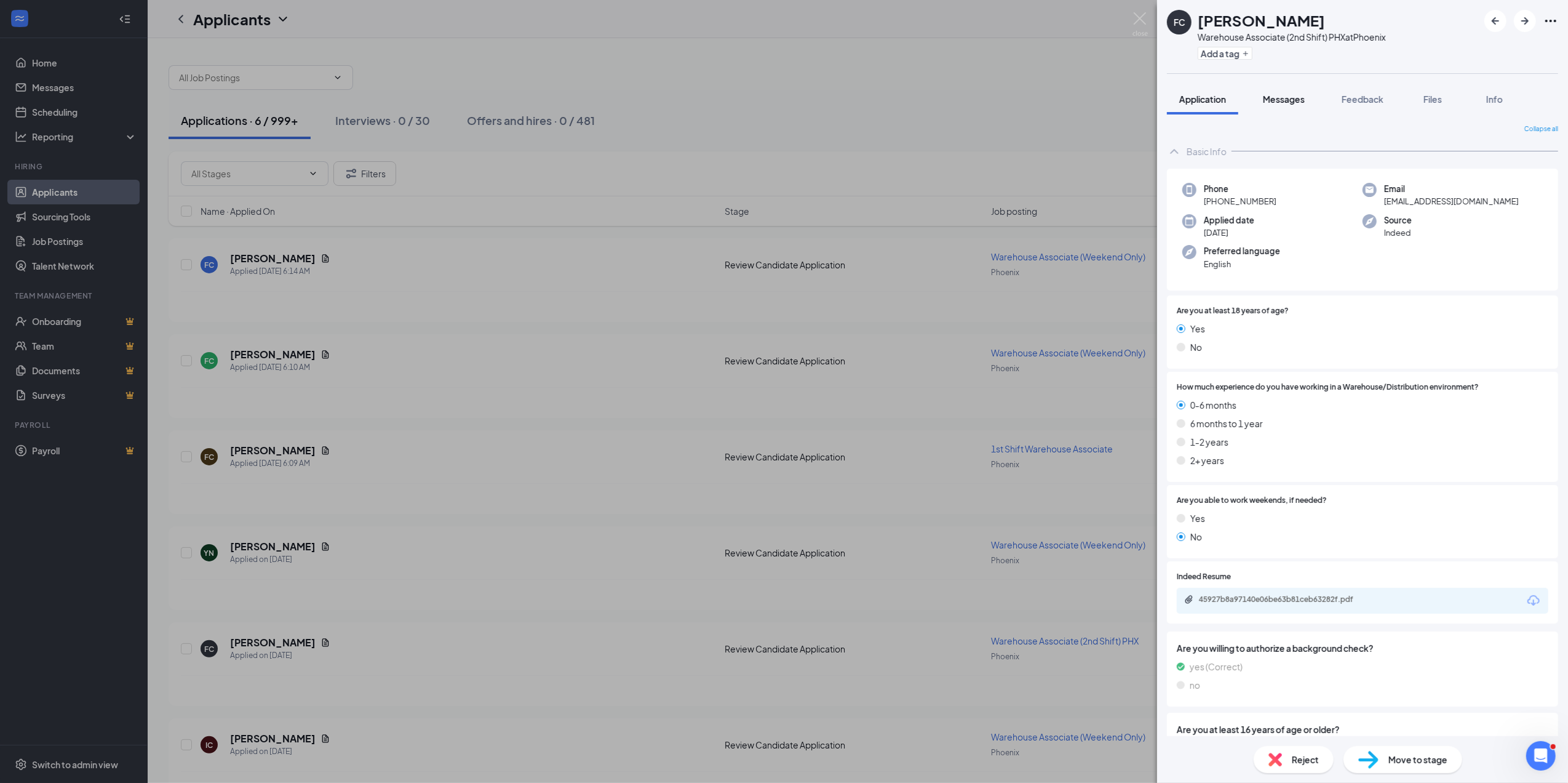
click at [1288, 94] on span "Messages" at bounding box center [1284, 99] width 42 height 11
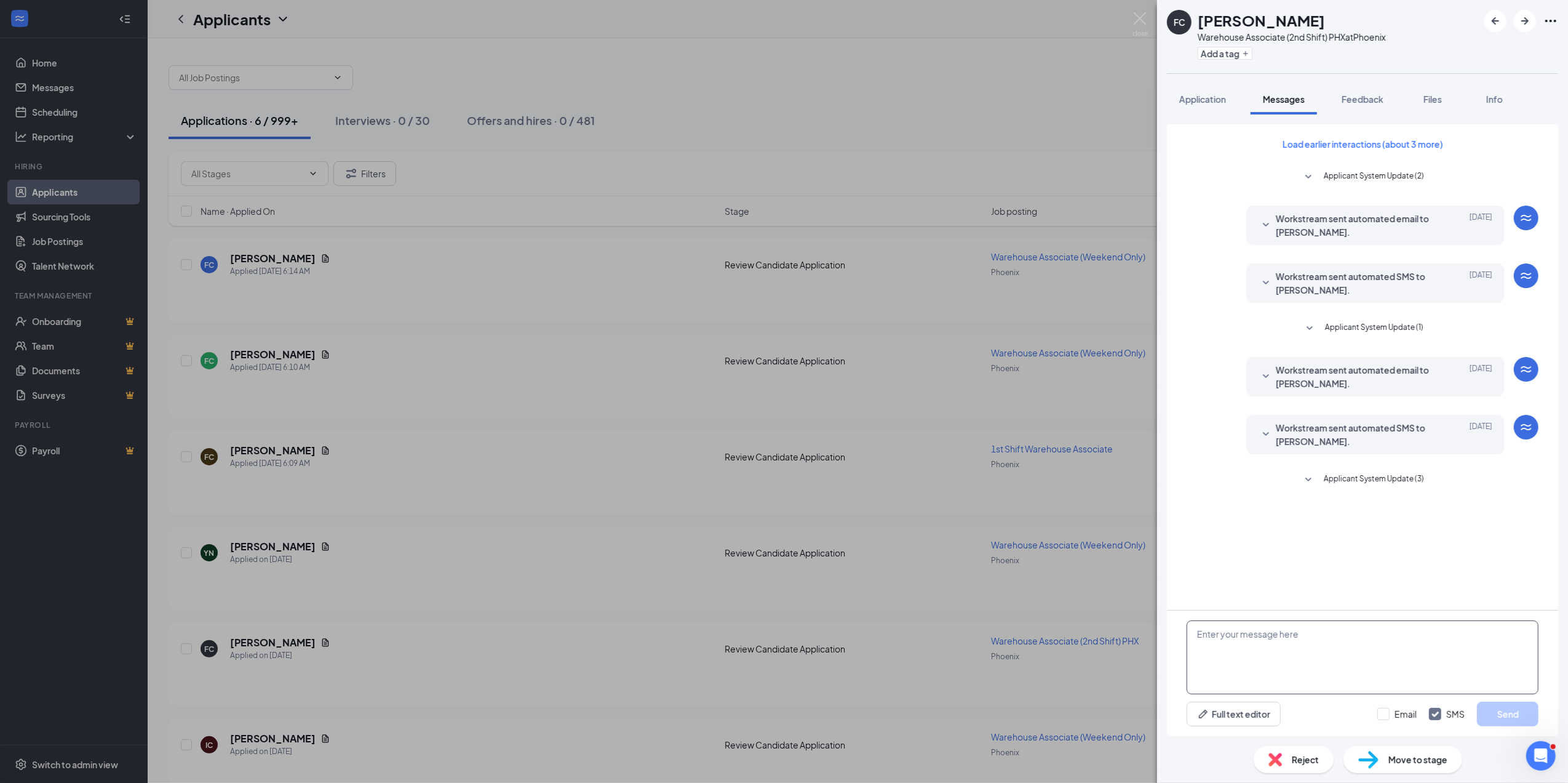
click at [1207, 636] on textarea at bounding box center [1363, 657] width 352 height 74
click at [1211, 638] on textarea at bounding box center [1363, 657] width 352 height 74
drag, startPoint x: 1211, startPoint y: 638, endPoint x: 1195, endPoint y: 647, distance: 18.4
paste textarea "thank you for coming by and interviewing with us! We’d like to offer you a posi…"
click at [1196, 634] on textarea "thank you for coming by and interviewing with us! We’d like to offer you a posi…" at bounding box center [1363, 657] width 352 height 74
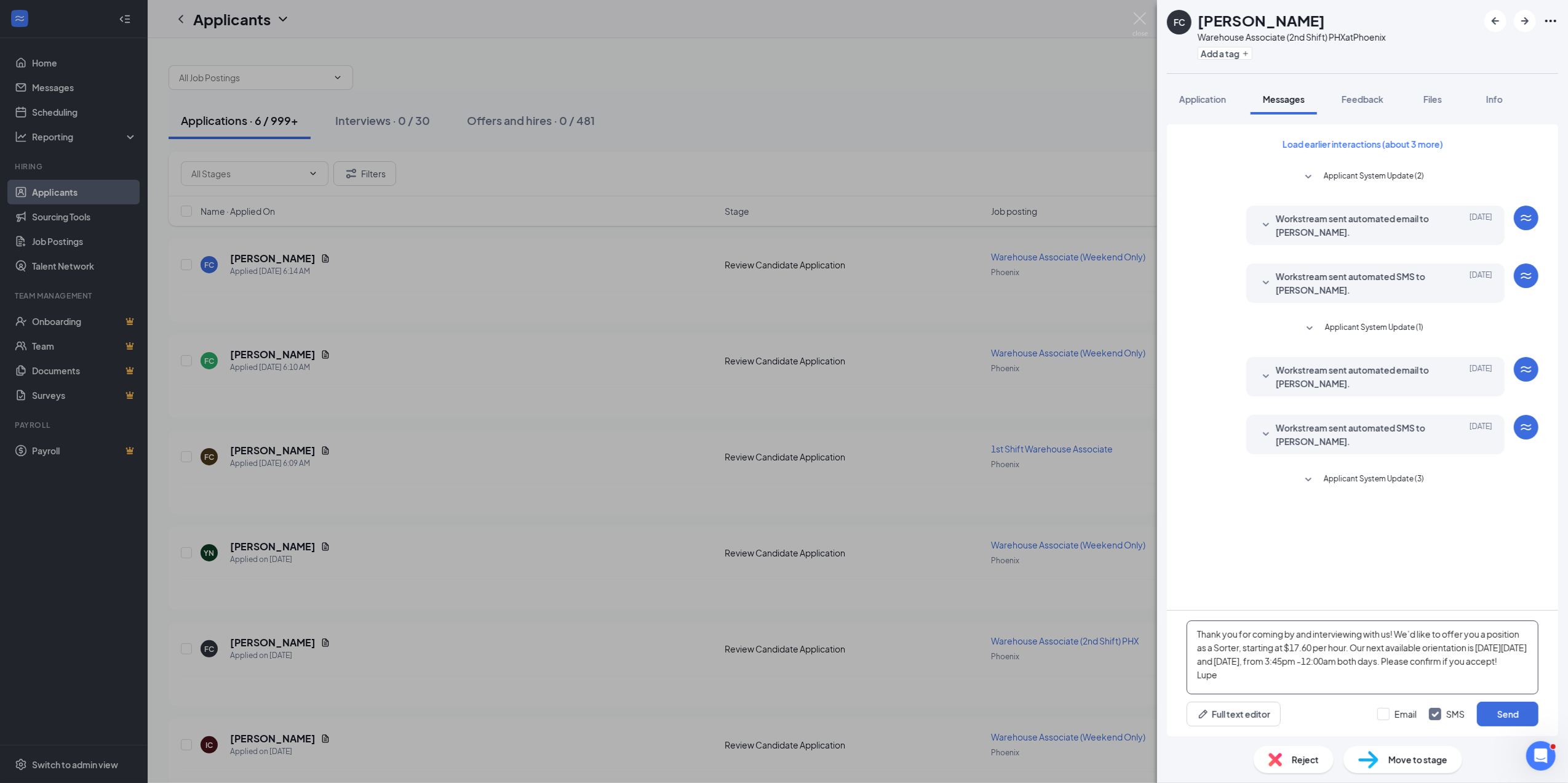
click at [1213, 665] on textarea "Thank you for coming by and interviewing with us! We’d like to offer you a posi…" at bounding box center [1363, 657] width 352 height 74
click at [1251, 662] on textarea "Thank you for coming by and interviewing with us! We’d like to offer you a posi…" at bounding box center [1363, 657] width 352 height 74
click at [1259, 665] on textarea "Thank you for coming by and interviewing with us! We’d like to offer you a posi…" at bounding box center [1363, 657] width 352 height 74
click at [1319, 663] on textarea "Thank you for coming by and interviewing with us! We’d like to offer you a posi…" at bounding box center [1363, 657] width 352 height 74
click at [1334, 663] on textarea "Thank you for coming by and interviewing with us! We’d like to offer you a posi…" at bounding box center [1363, 657] width 352 height 74
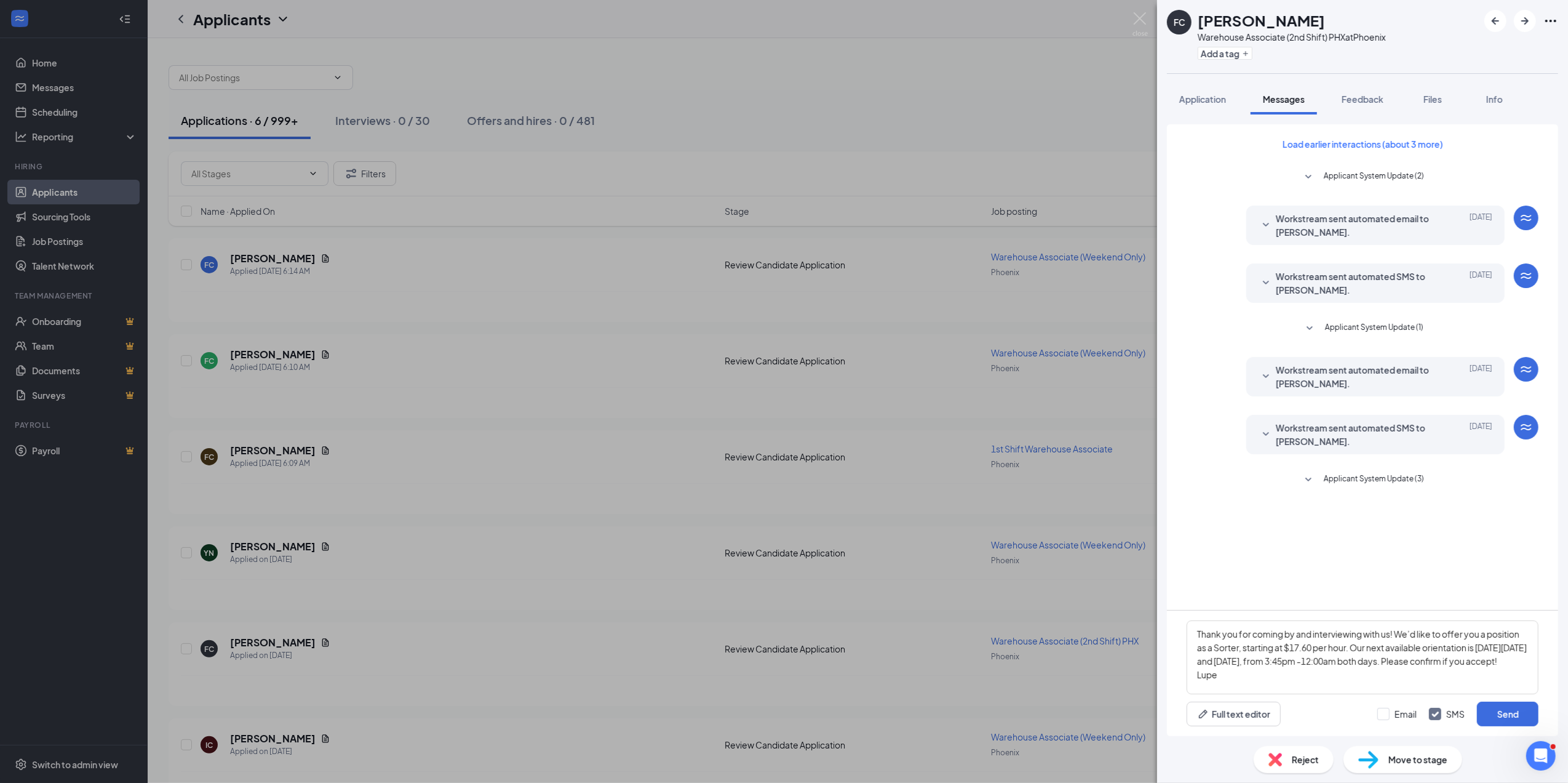
drag, startPoint x: 1297, startPoint y: 672, endPoint x: 1224, endPoint y: 542, distance: 149.1
drag, startPoint x: 1224, startPoint y: 542, endPoint x: 1288, endPoint y: 660, distance: 134.2
drag, startPoint x: 1191, startPoint y: 630, endPoint x: 1316, endPoint y: 692, distance: 139.5
click at [1316, 692] on textarea "Thank you for coming by and interviewing with us! We’d like to offer you a posi…" at bounding box center [1363, 657] width 352 height 74
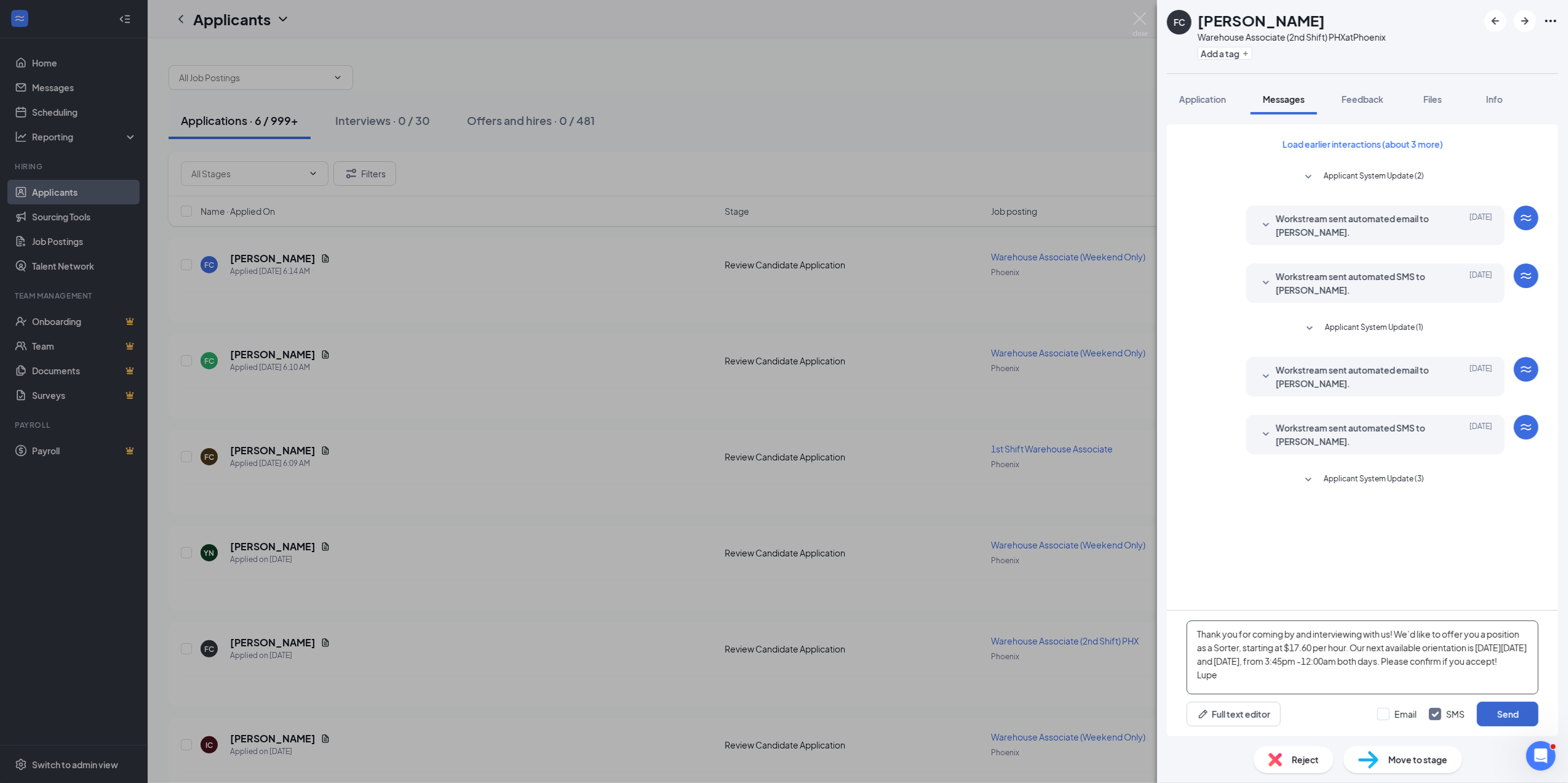
type textarea "Thank you for coming by and interviewing with us! We’d like to offer you a posi…"
drag, startPoint x: 1512, startPoint y: 707, endPoint x: 1142, endPoint y: 19, distance: 781.2
click at [1142, 19] on img at bounding box center [1141, 24] width 16 height 24
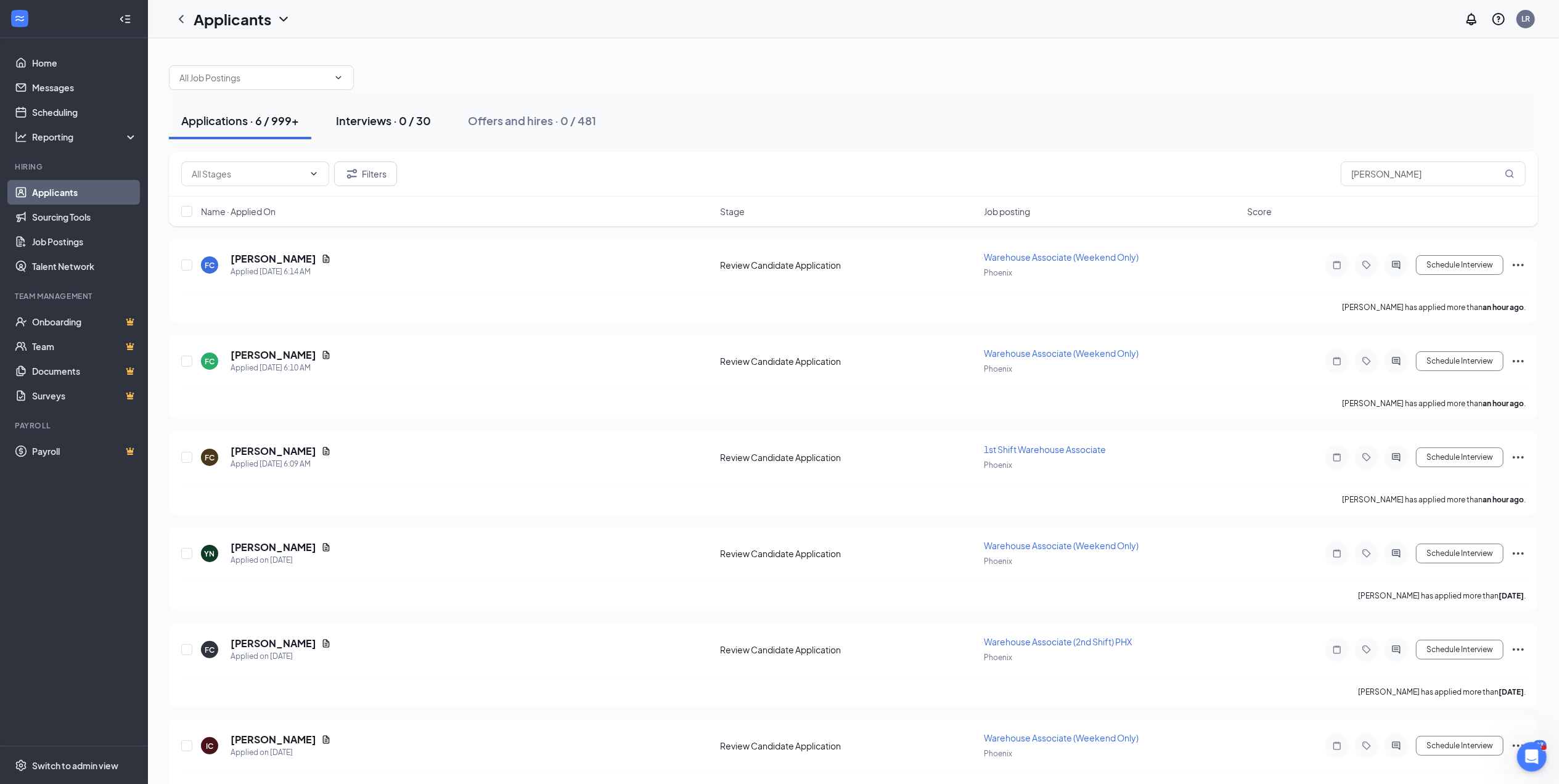
click at [391, 116] on div "Interviews · 0 / 30" at bounding box center [383, 120] width 95 height 16
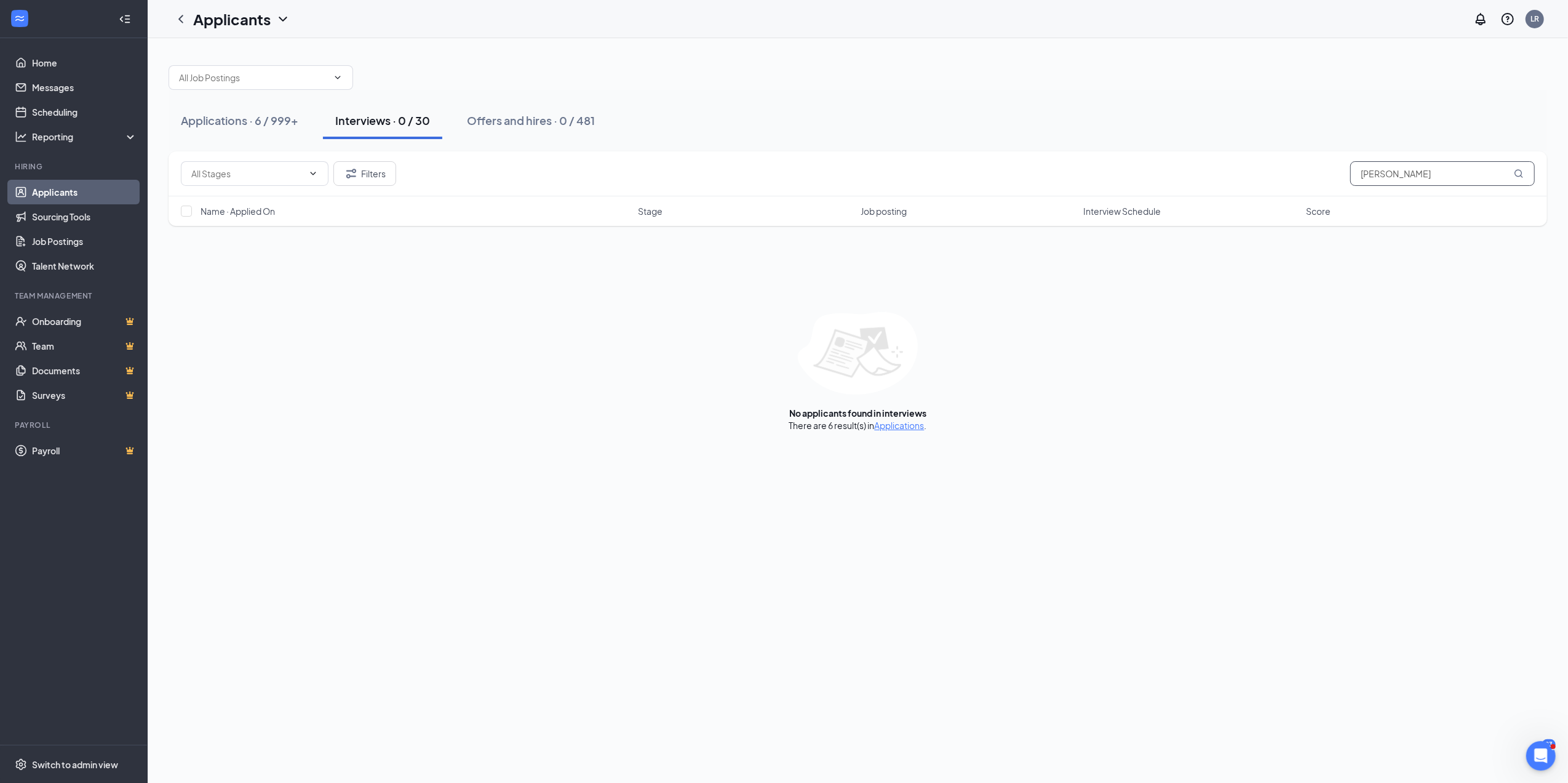
drag, startPoint x: 1420, startPoint y: 180, endPoint x: 1281, endPoint y: 182, distance: 139.0
click at [1281, 182] on div "Filters [PERSON_NAME]" at bounding box center [858, 173] width 1354 height 25
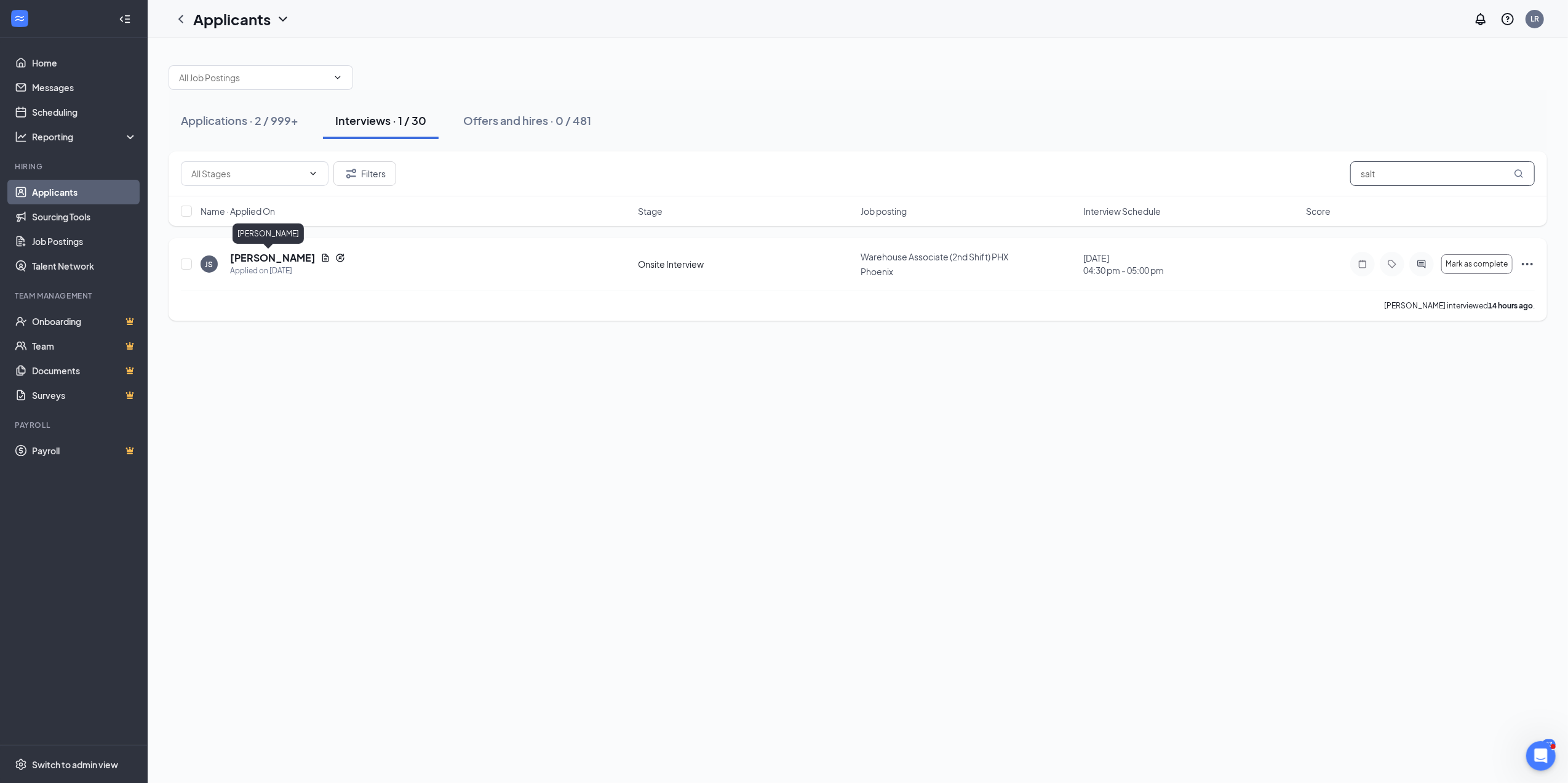
type input "salt"
click at [265, 255] on h5 "[PERSON_NAME]" at bounding box center [273, 257] width 85 height 13
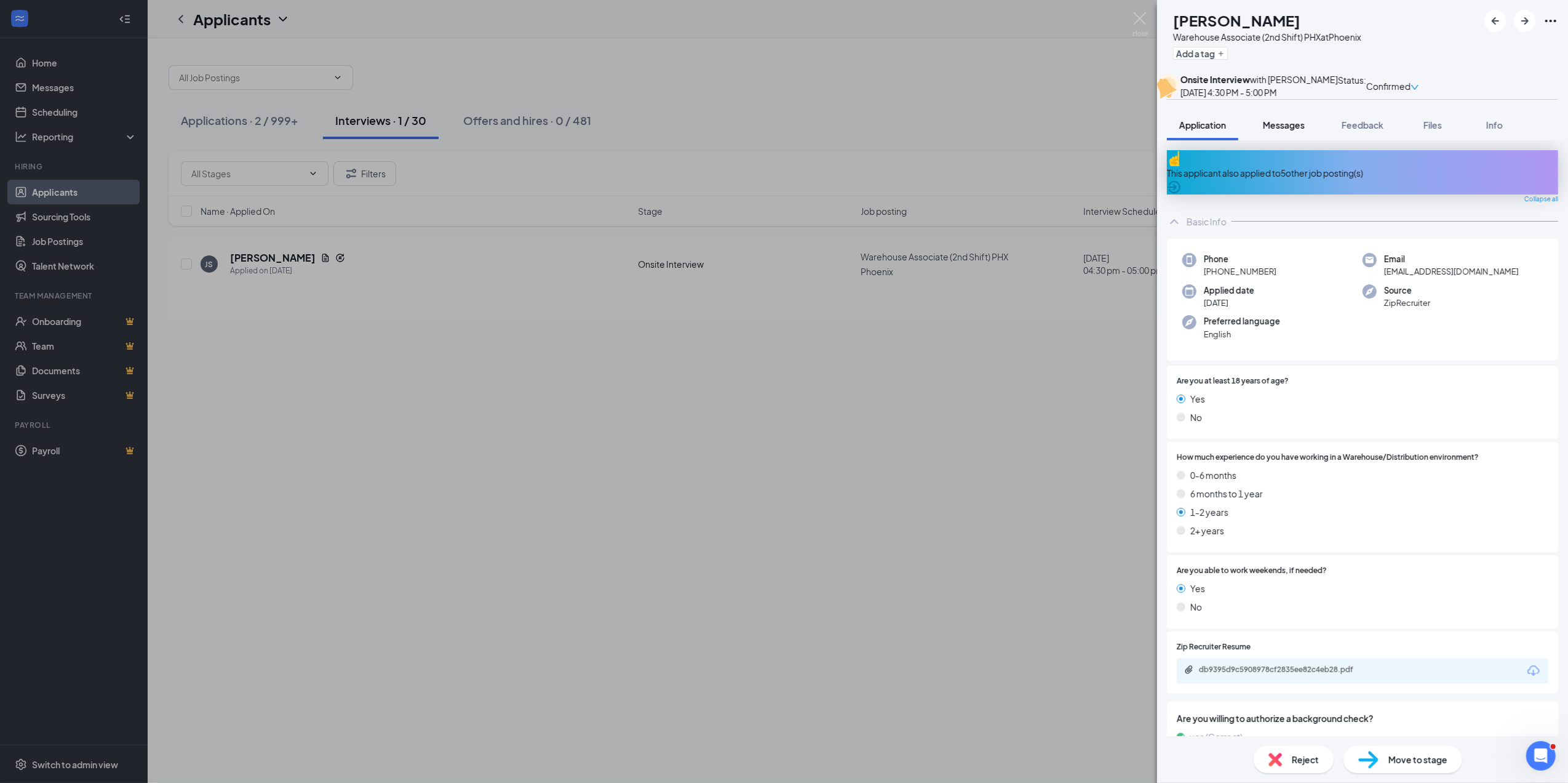
click at [1280, 130] on span "Messages" at bounding box center [1284, 125] width 42 height 11
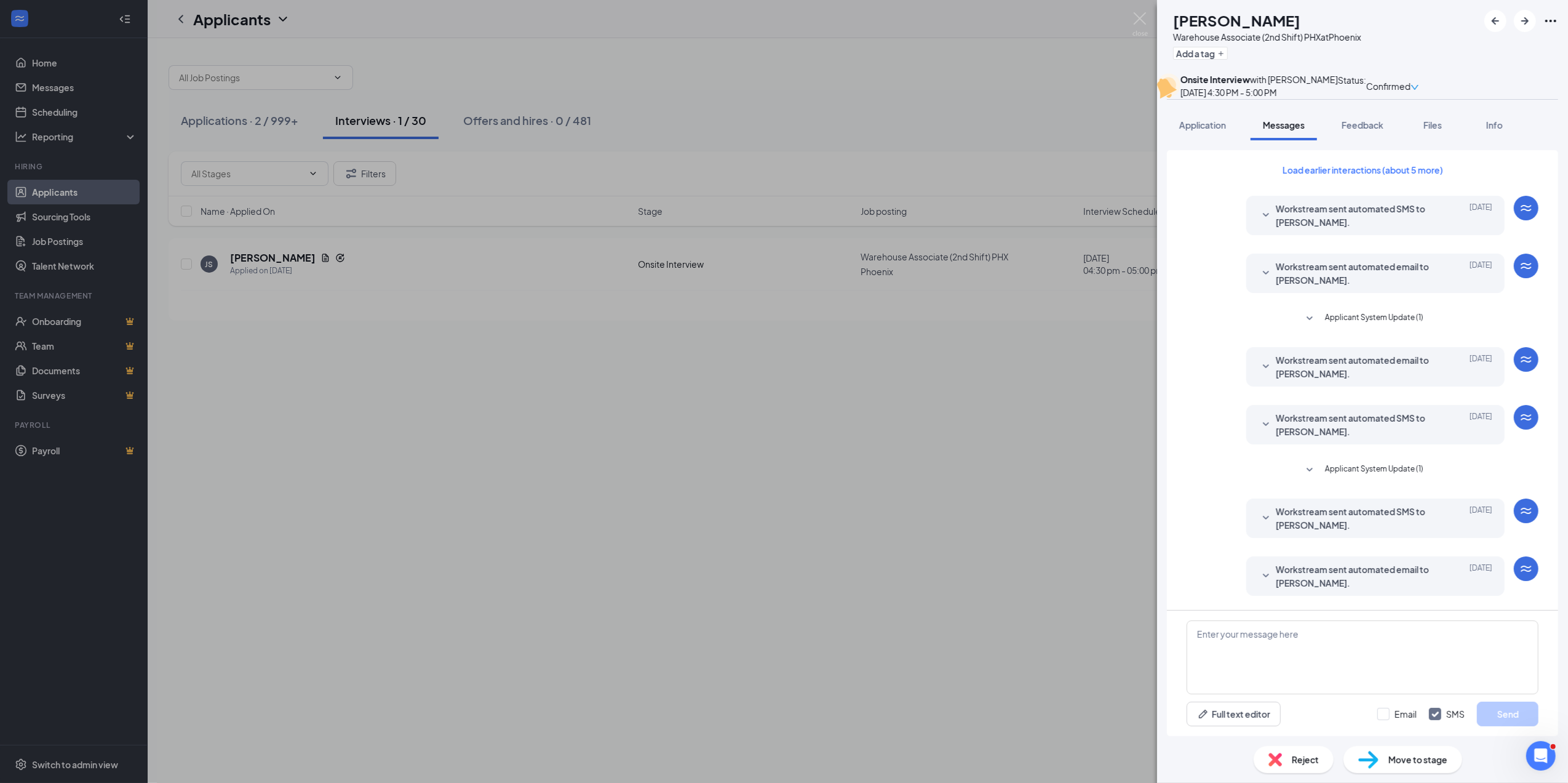
scroll to position [141, 0]
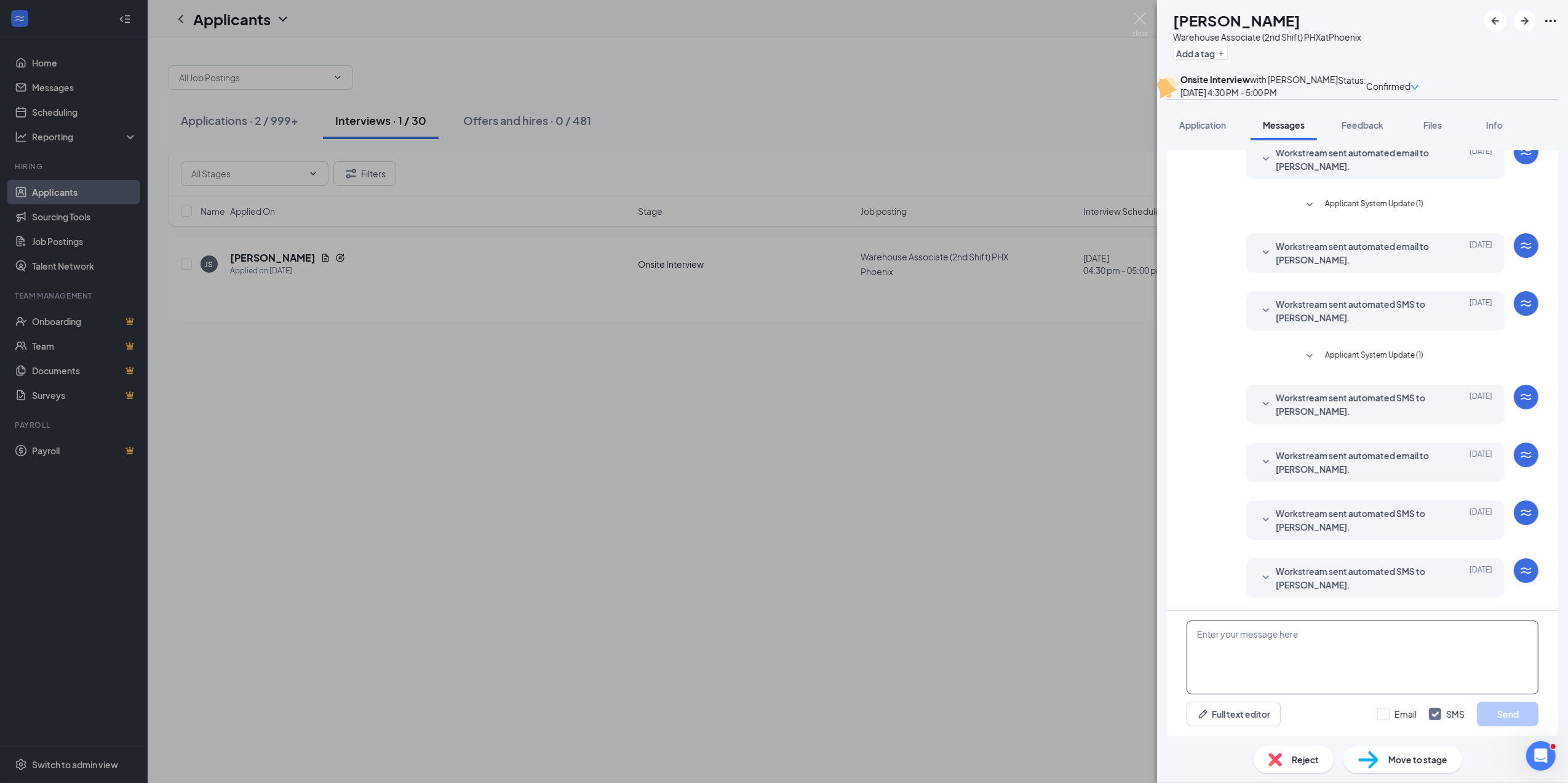
click at [1203, 636] on textarea at bounding box center [1363, 657] width 352 height 74
paste textarea "Thank you for coming by and interviewing with us! We’d like to offer you a posi…"
type textarea "Thank you for coming by and interviewing with us! We’d like to offer you a posi…"
click at [1511, 713] on button "Send" at bounding box center [1508, 714] width 62 height 25
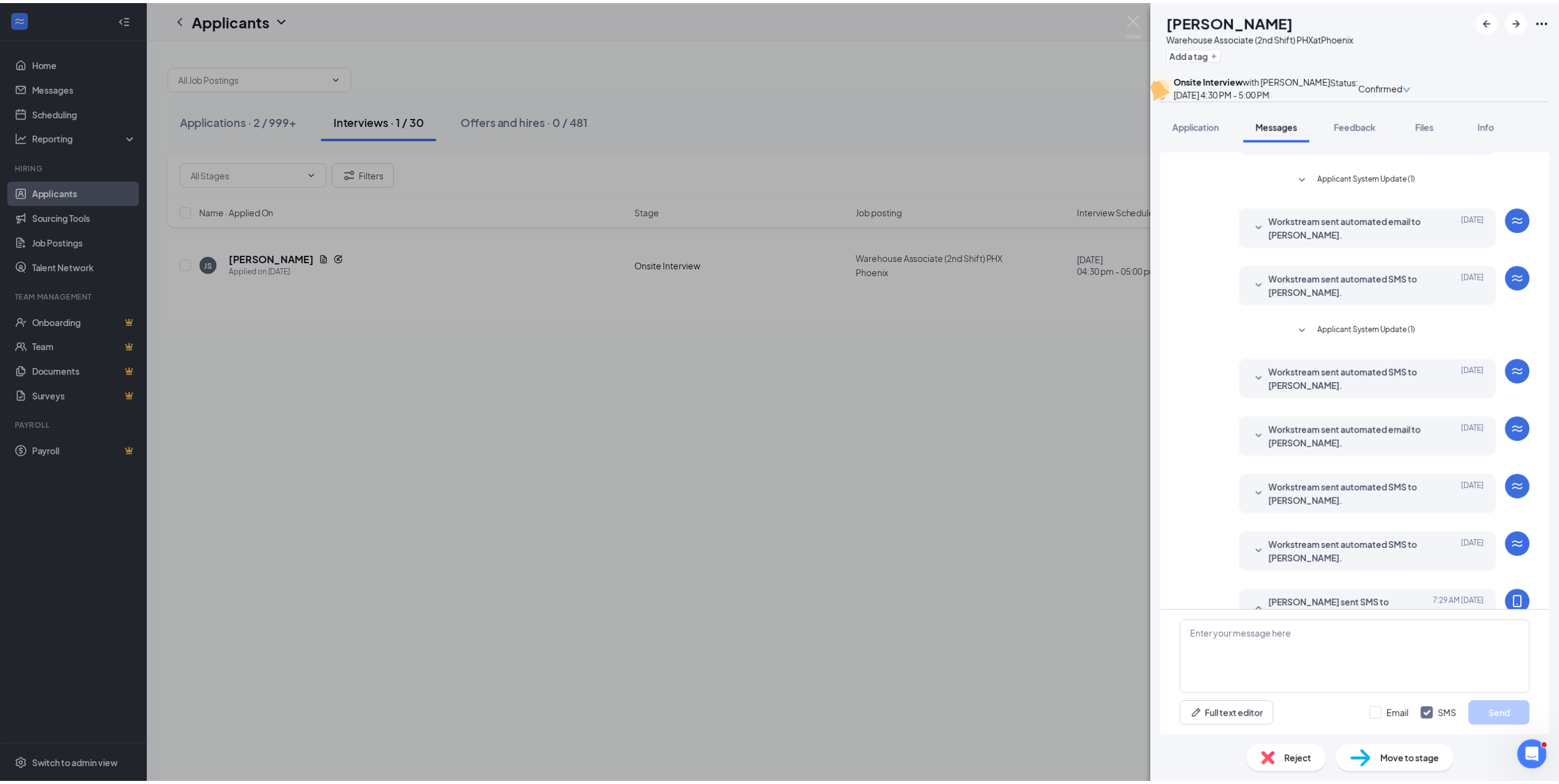
scroll to position [275, 0]
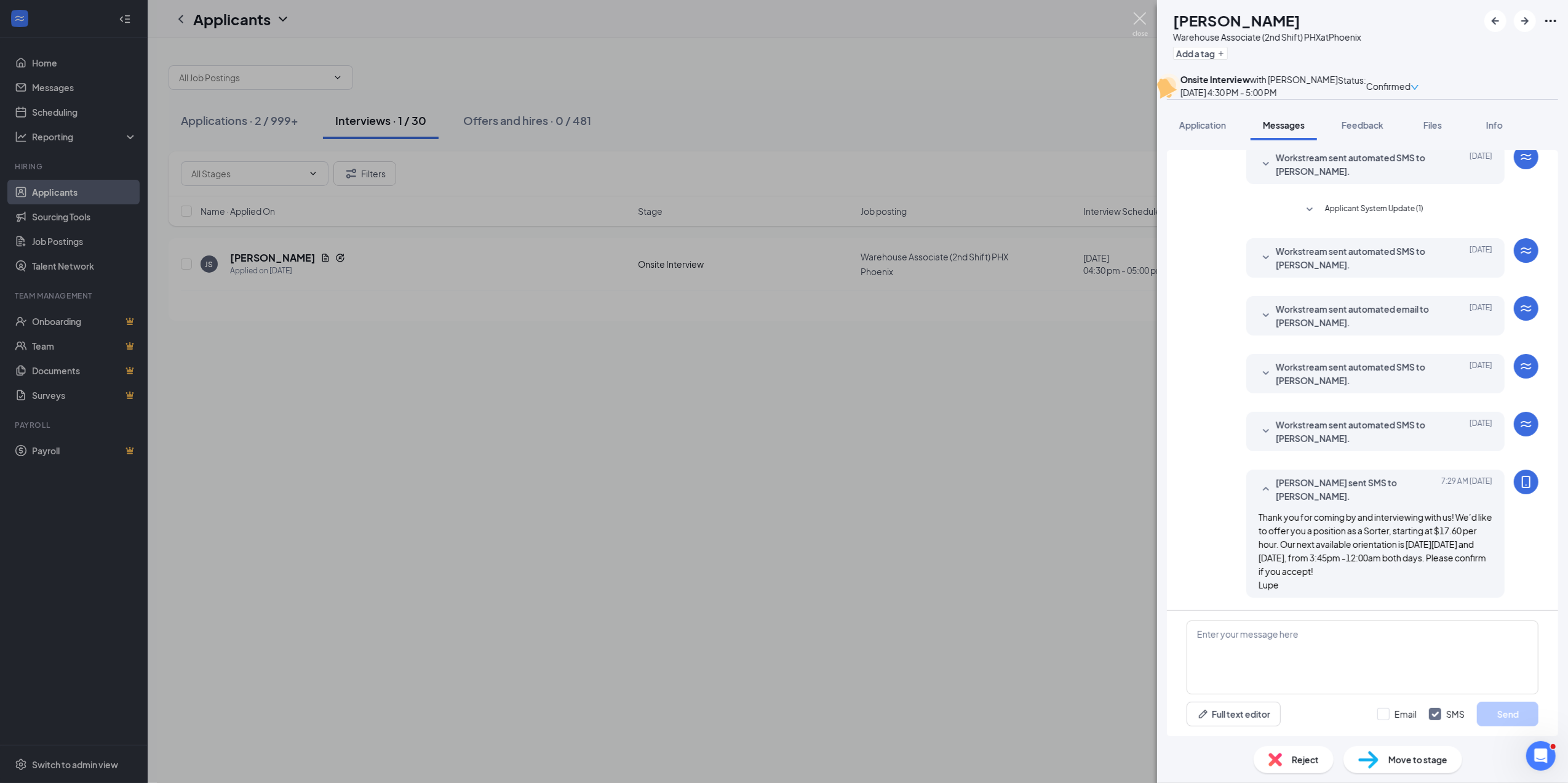
click at [1138, 13] on img at bounding box center [1141, 24] width 16 height 24
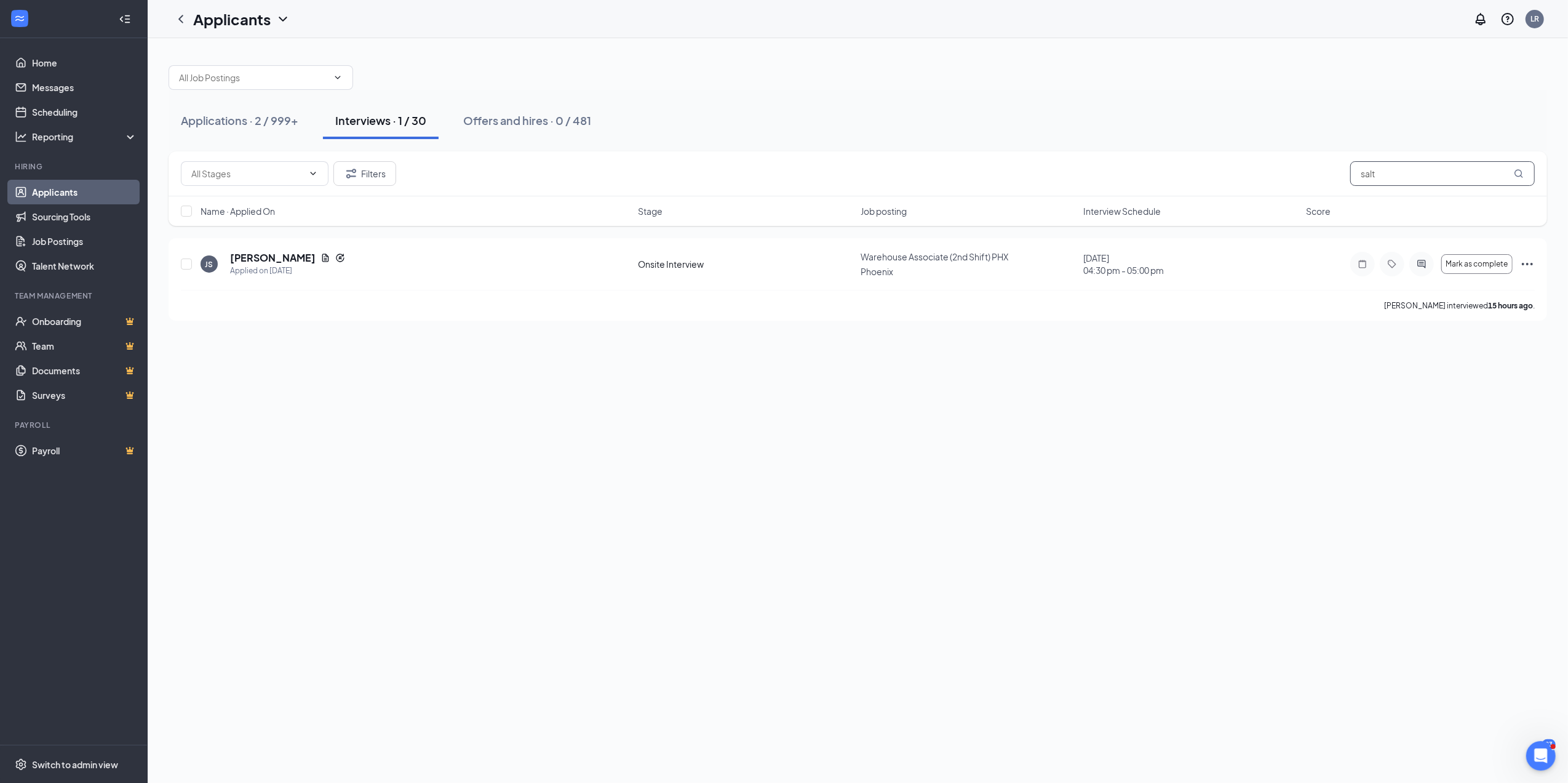
drag, startPoint x: 1432, startPoint y: 177, endPoint x: 1179, endPoint y: 213, distance: 255.5
click at [1179, 213] on div "Filters salt Name · Applied On Stage Job posting Interview Schedule Score" at bounding box center [858, 188] width 1379 height 74
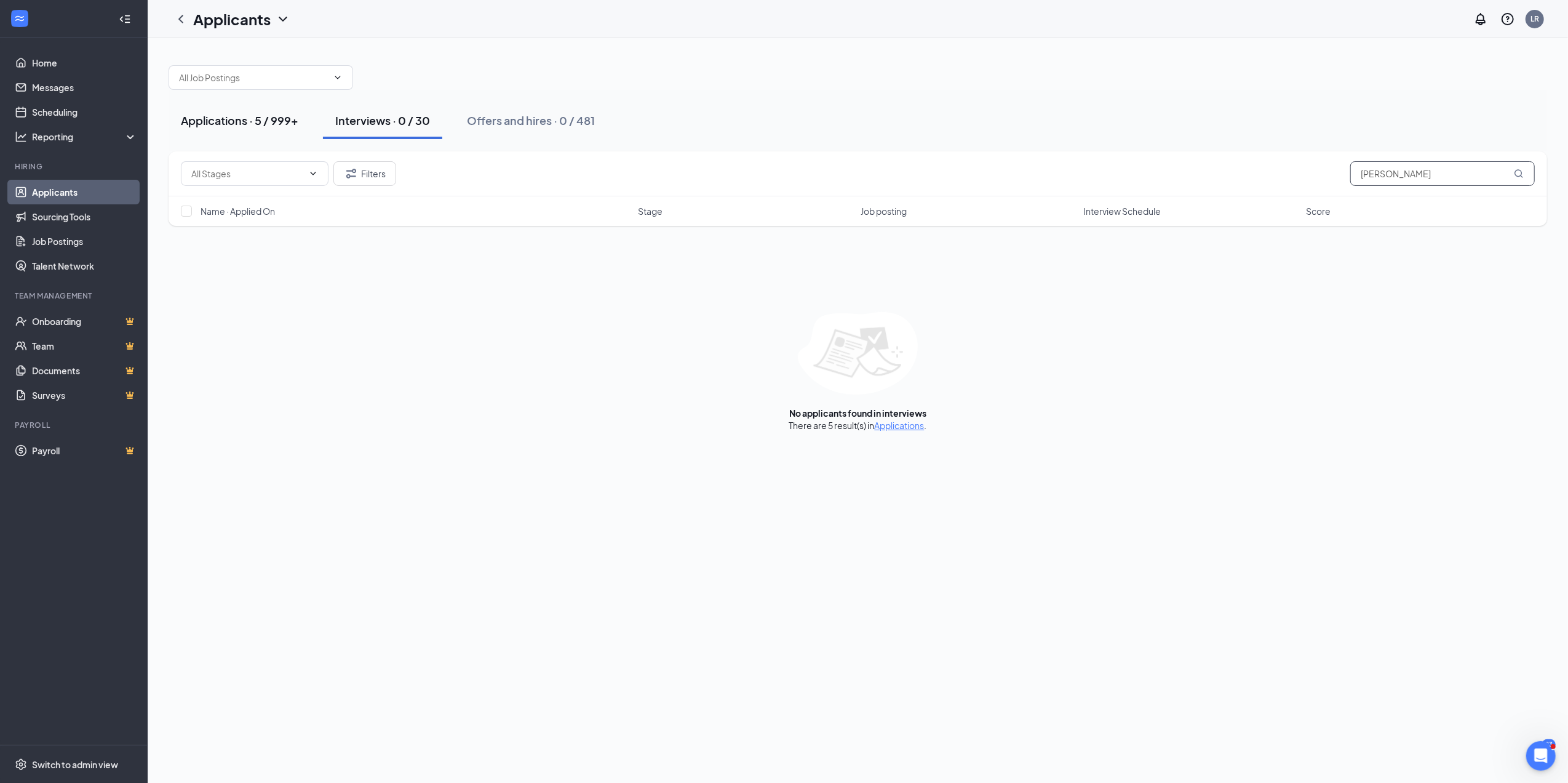
type input "[PERSON_NAME]"
click at [259, 116] on div "Applications · 5 / 999+" at bounding box center [240, 120] width 117 height 16
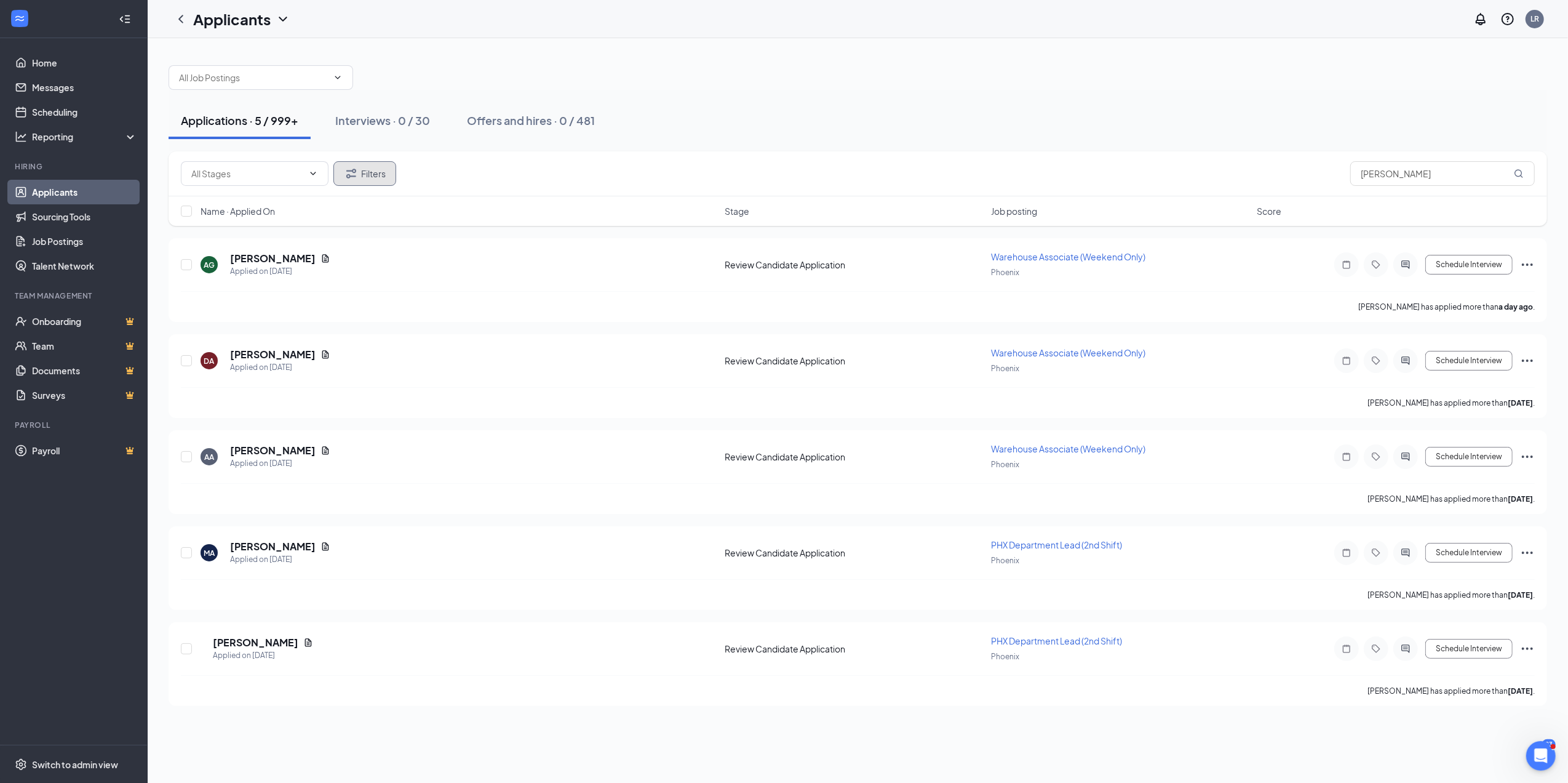
click at [363, 173] on button "Filters" at bounding box center [365, 173] width 63 height 25
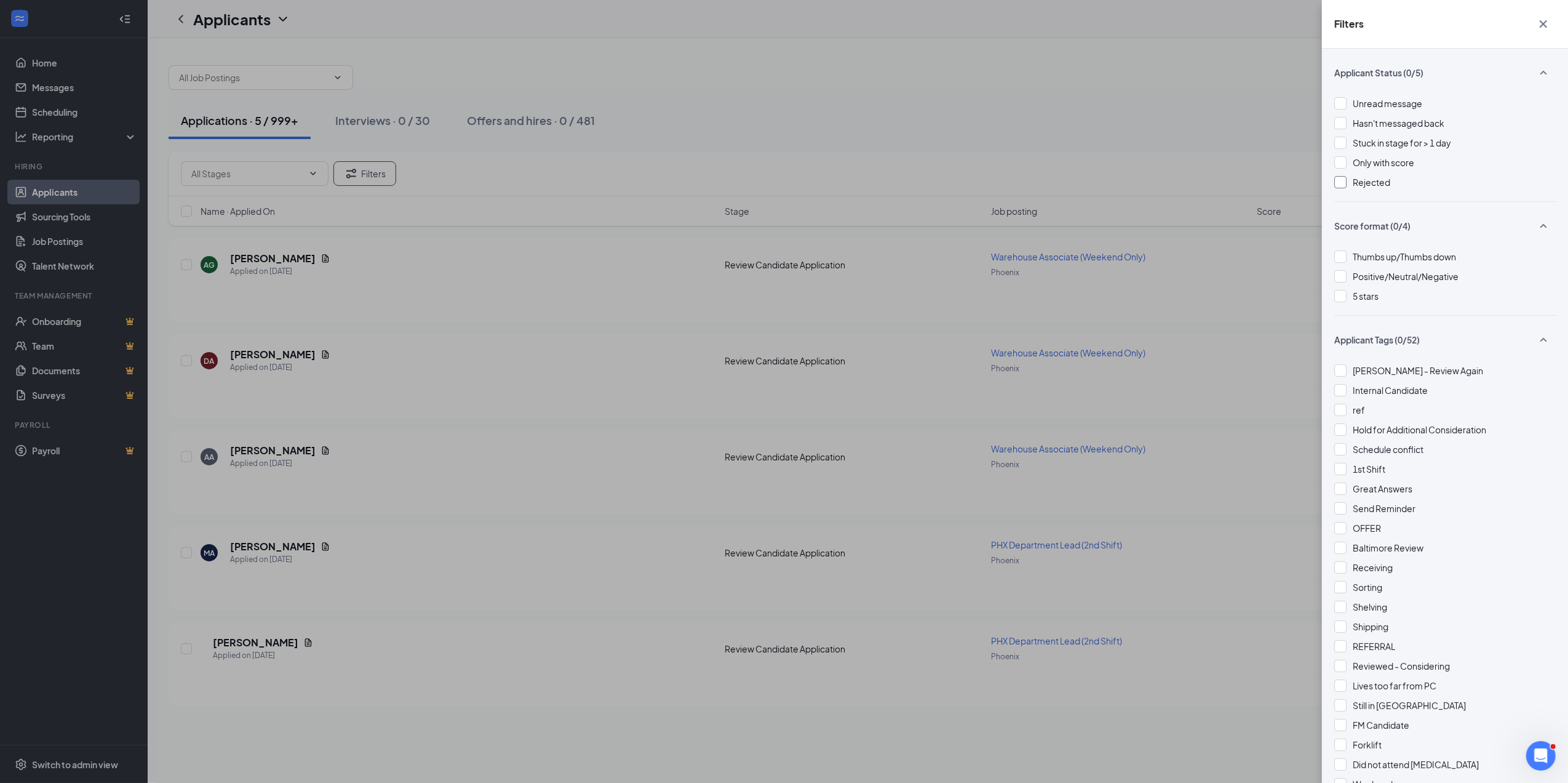
click at [1344, 181] on div at bounding box center [1341, 182] width 13 height 13
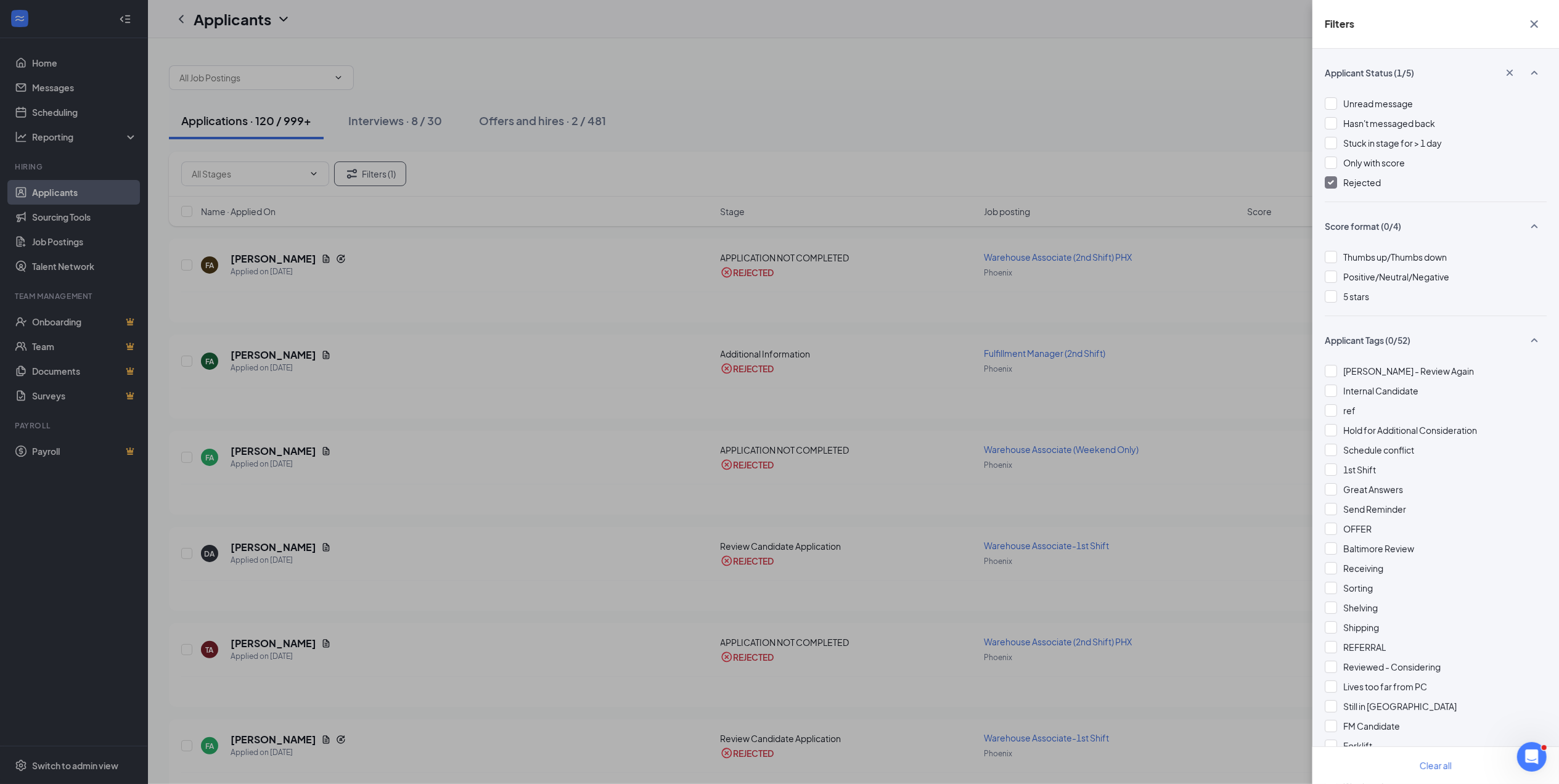
click at [1539, 20] on icon "Cross" at bounding box center [1534, 23] width 15 height 15
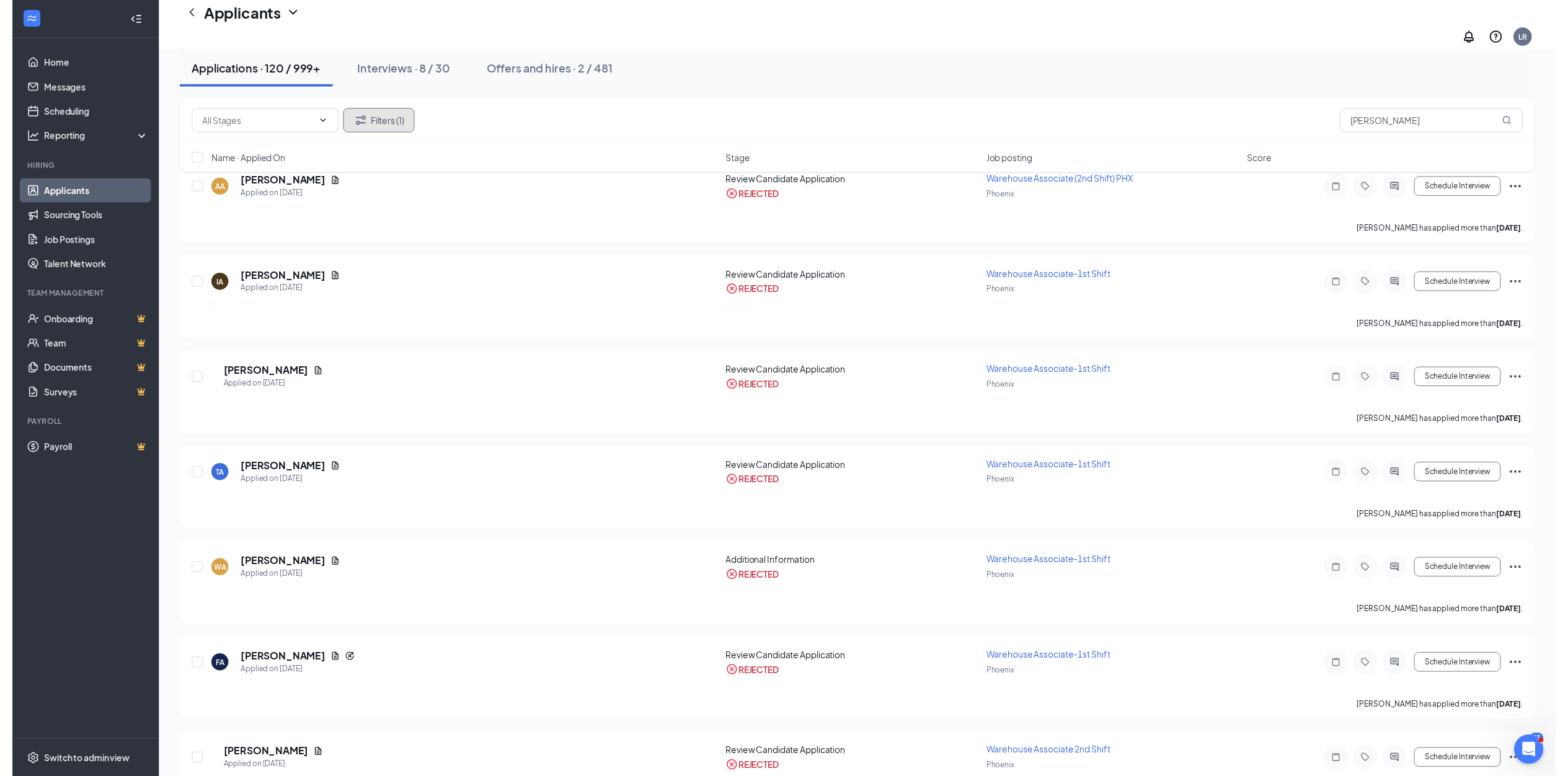
scroll to position [1442, 0]
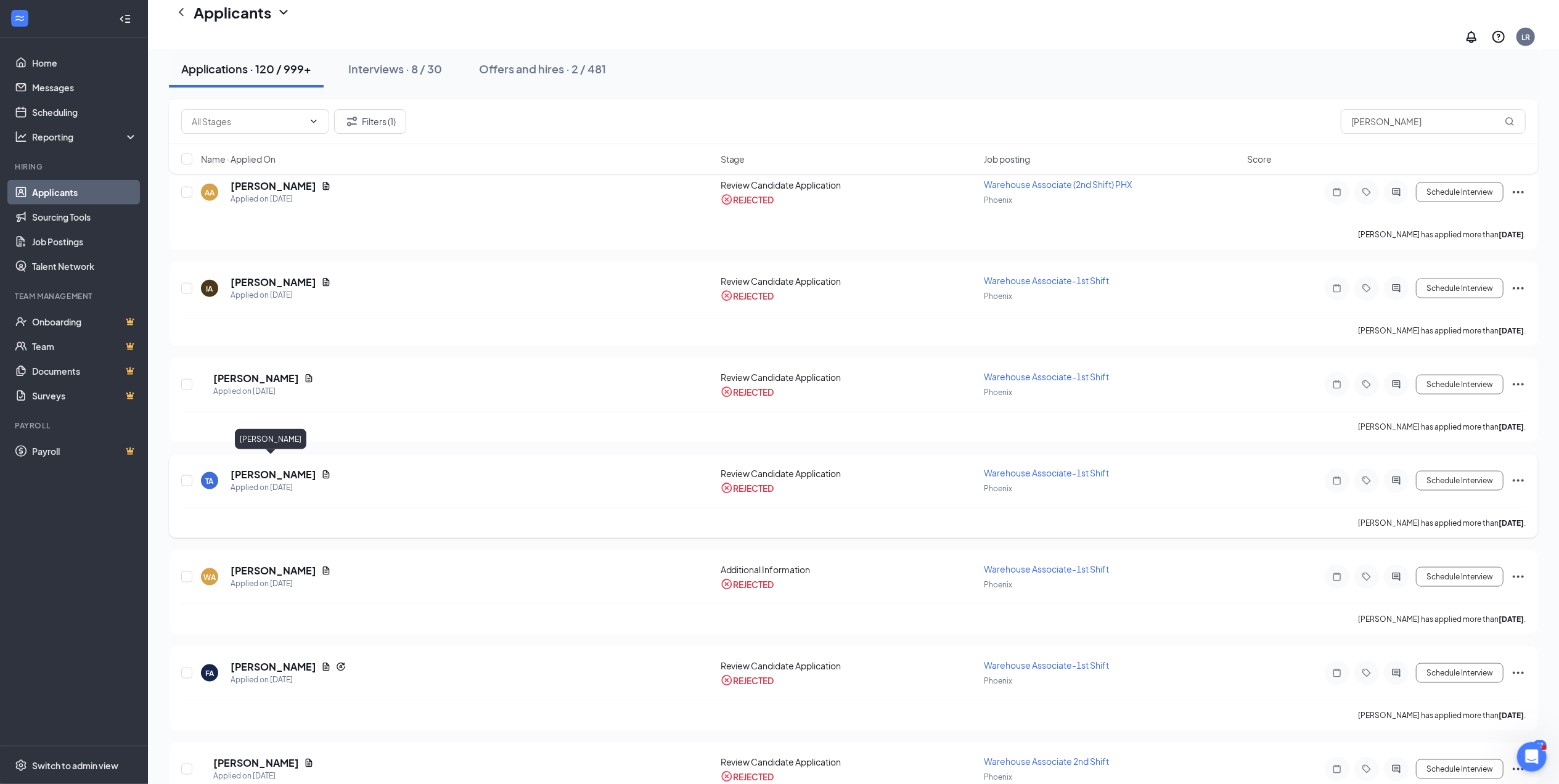
click at [262, 468] on h5 "[PERSON_NAME]" at bounding box center [273, 474] width 85 height 13
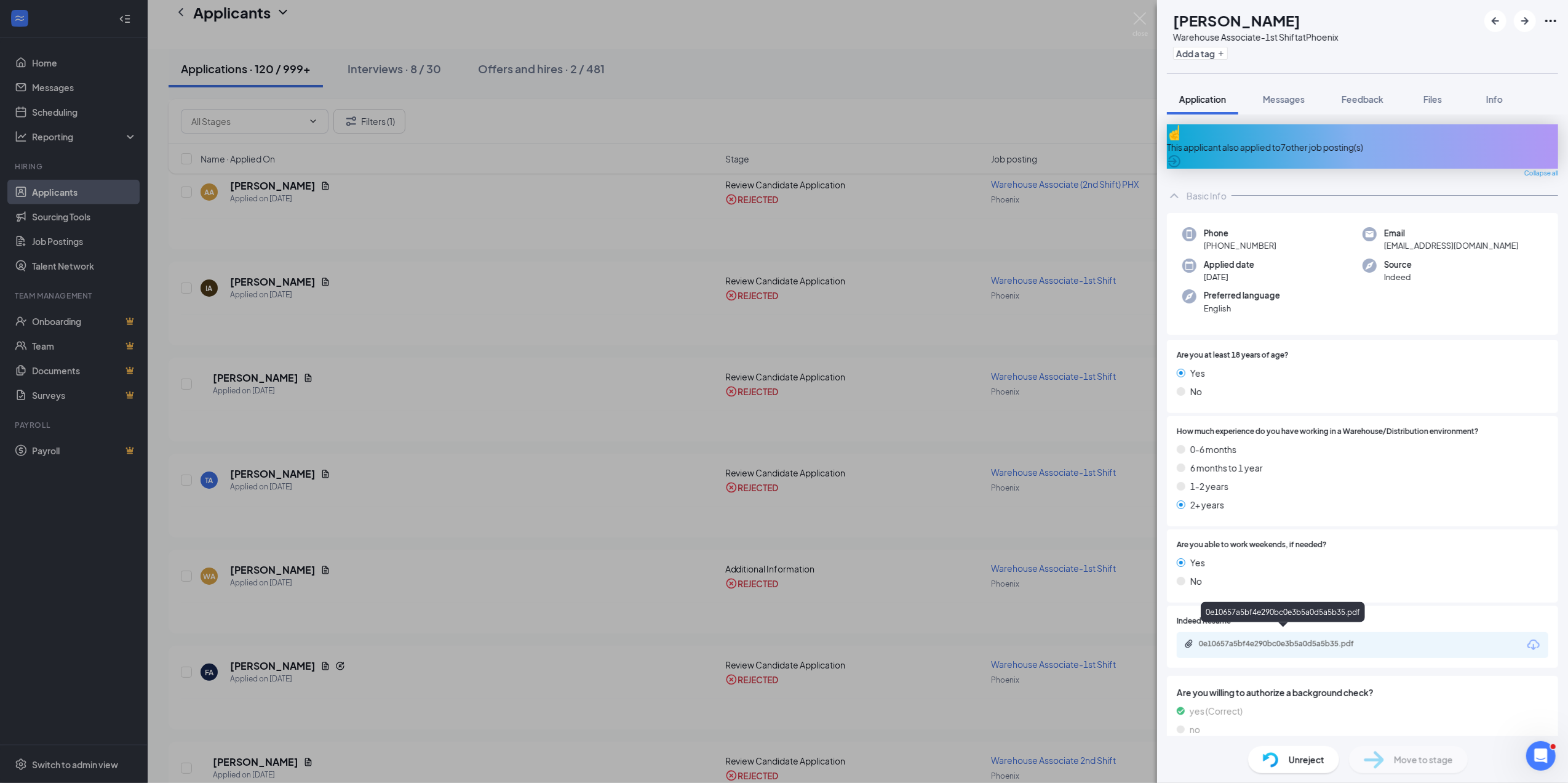
click at [1327, 638] on div "0e10657a5bf4e290bc0e3b5a0d5a5b35.pdf" at bounding box center [1285, 643] width 173 height 10
click at [1140, 19] on img at bounding box center [1141, 24] width 16 height 24
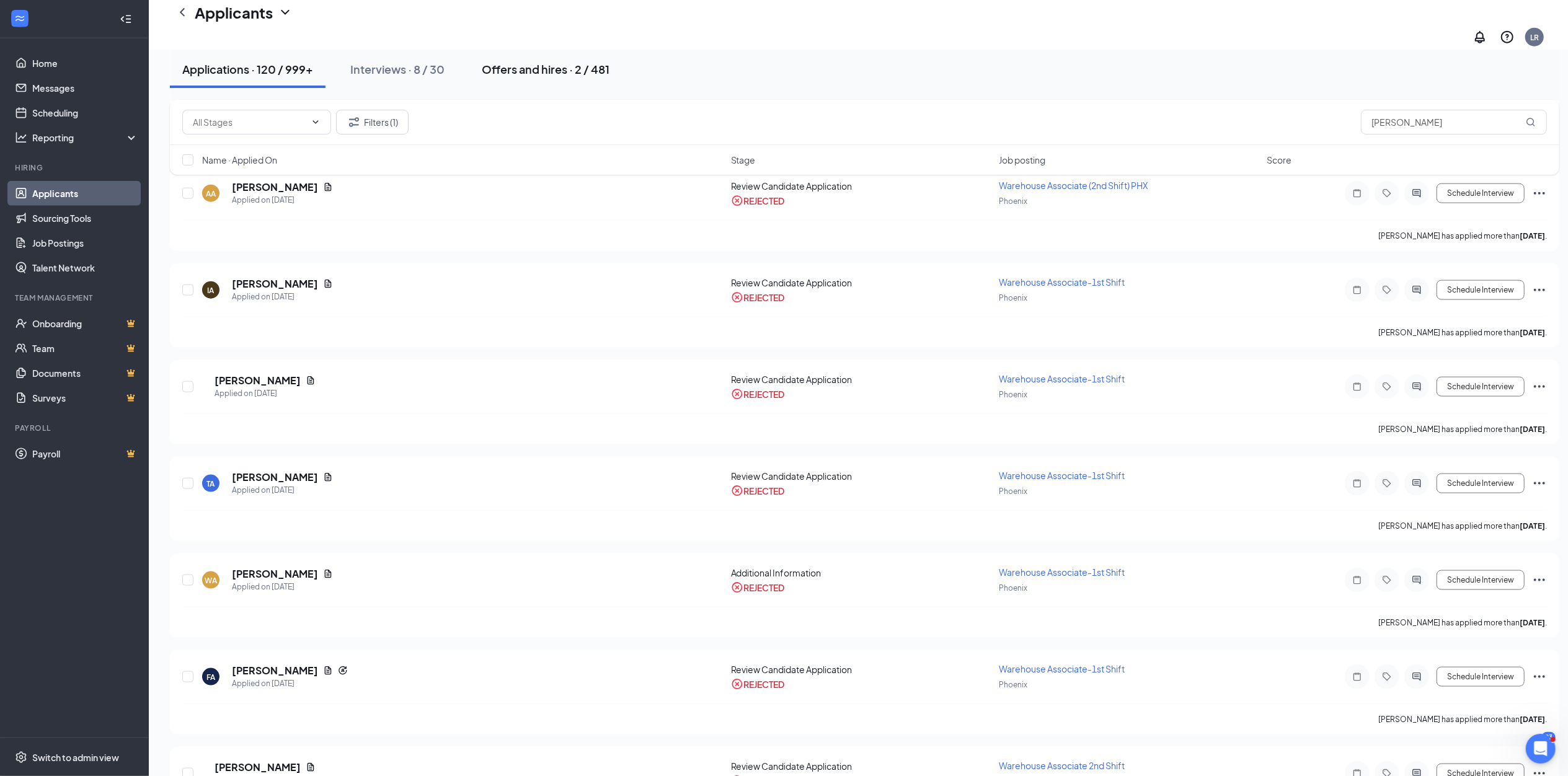
click at [526, 65] on div "Offers and hires · 2 / 481" at bounding box center [545, 69] width 128 height 16
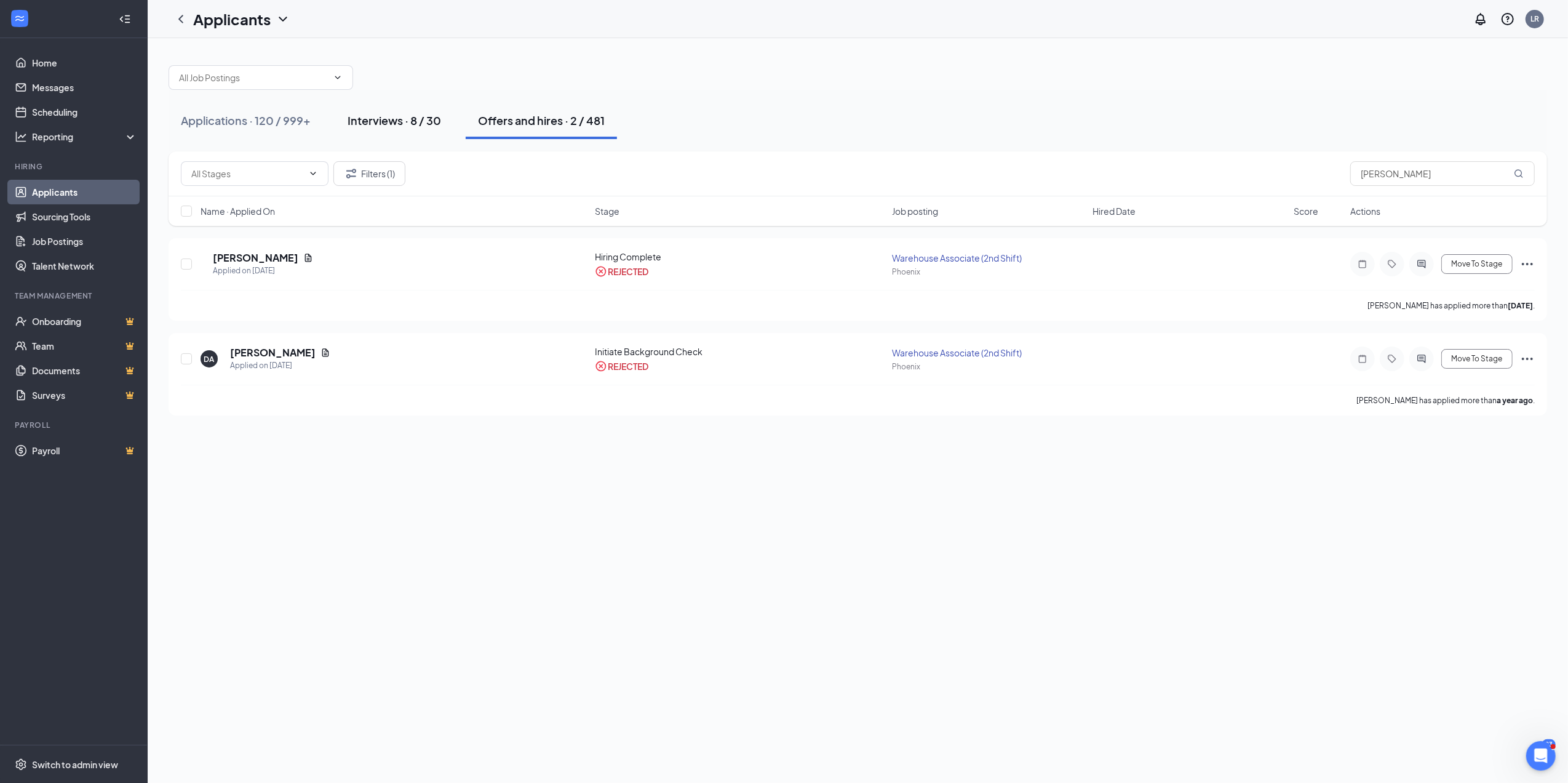
click at [398, 116] on div "Interviews · 8 / 30" at bounding box center [395, 120] width 94 height 16
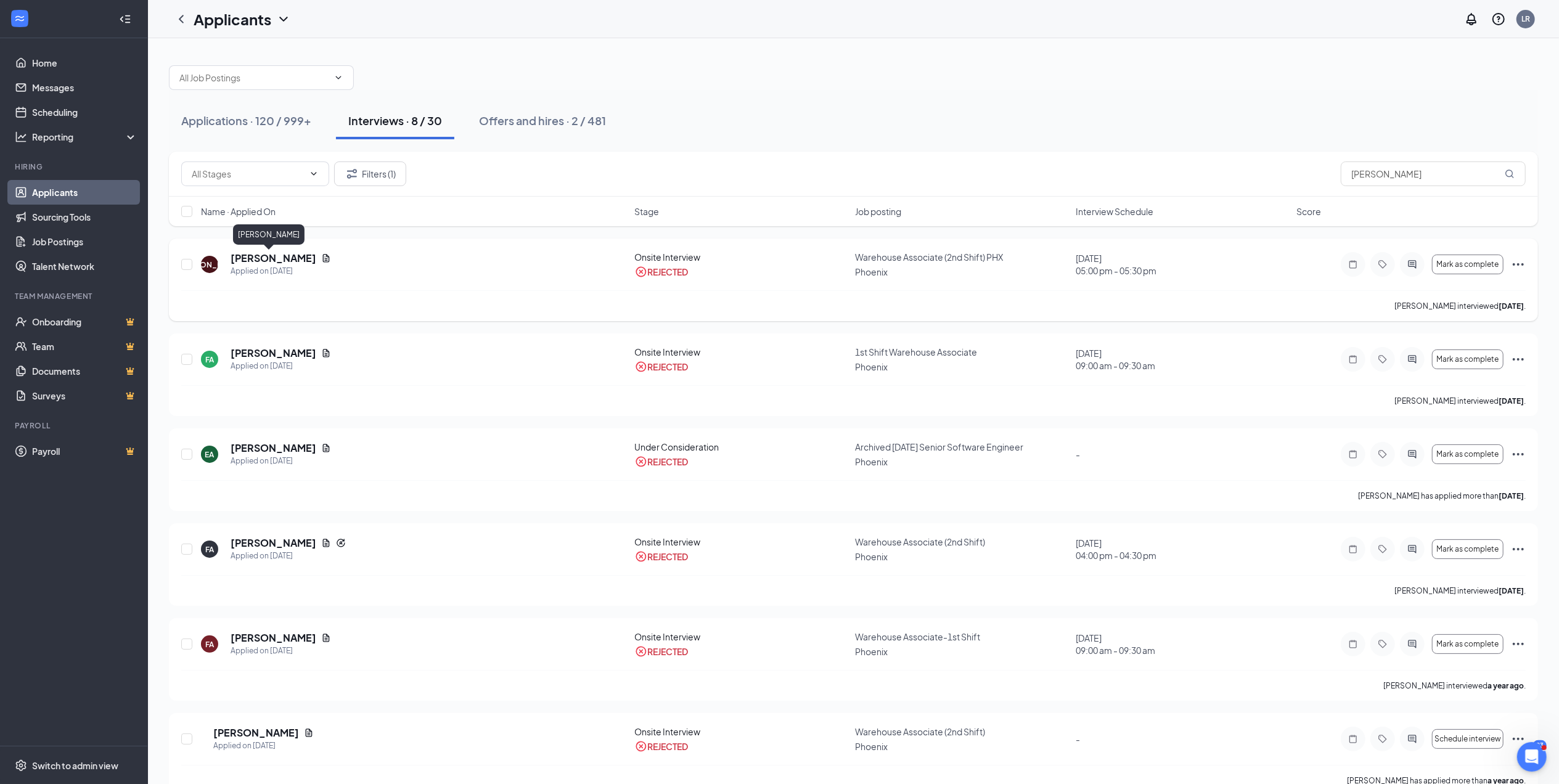
click at [255, 253] on h5 "[PERSON_NAME]" at bounding box center [273, 257] width 85 height 13
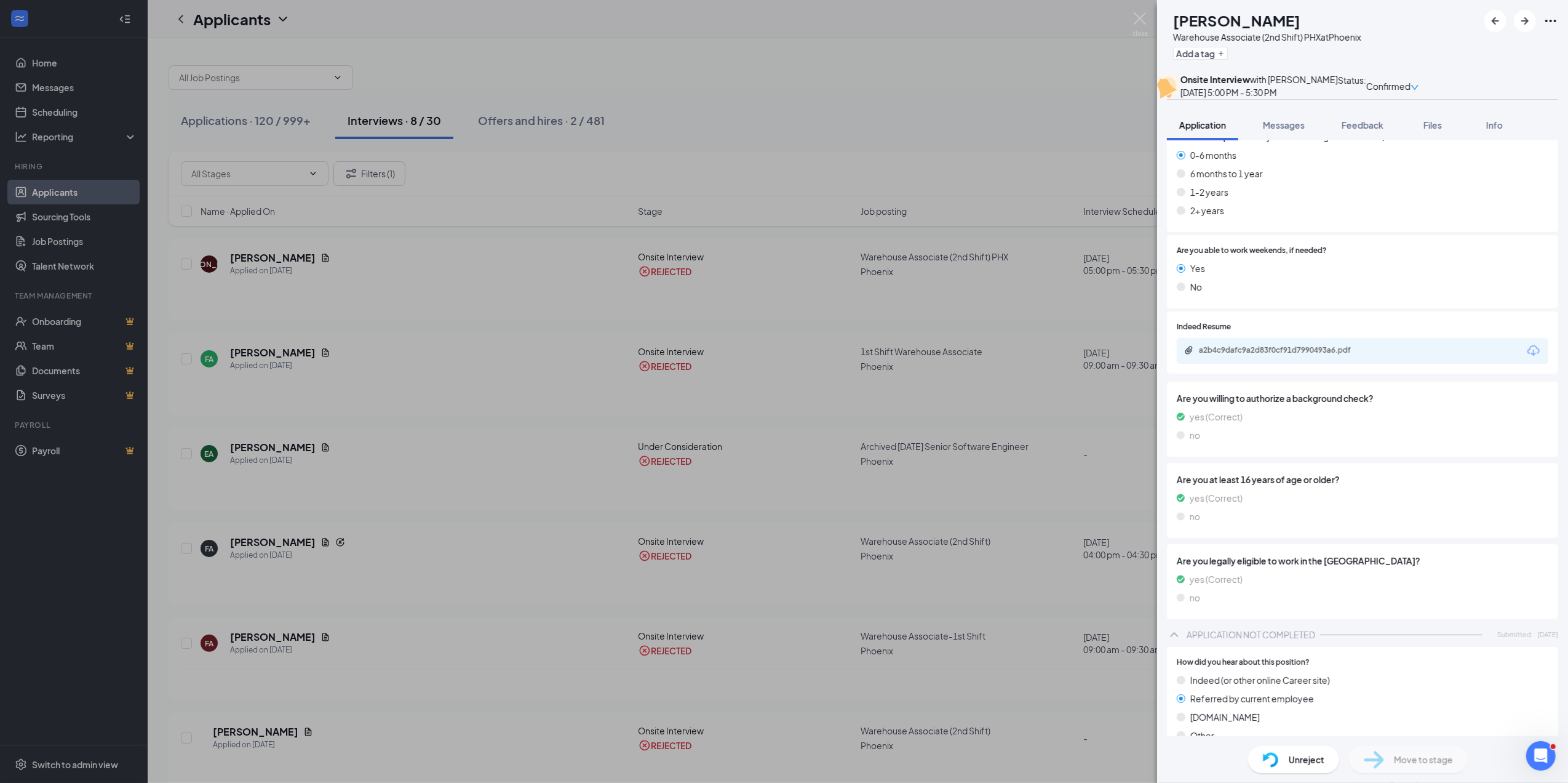
scroll to position [336, 0]
click at [1295, 760] on span "Unreject" at bounding box center [1307, 759] width 36 height 13
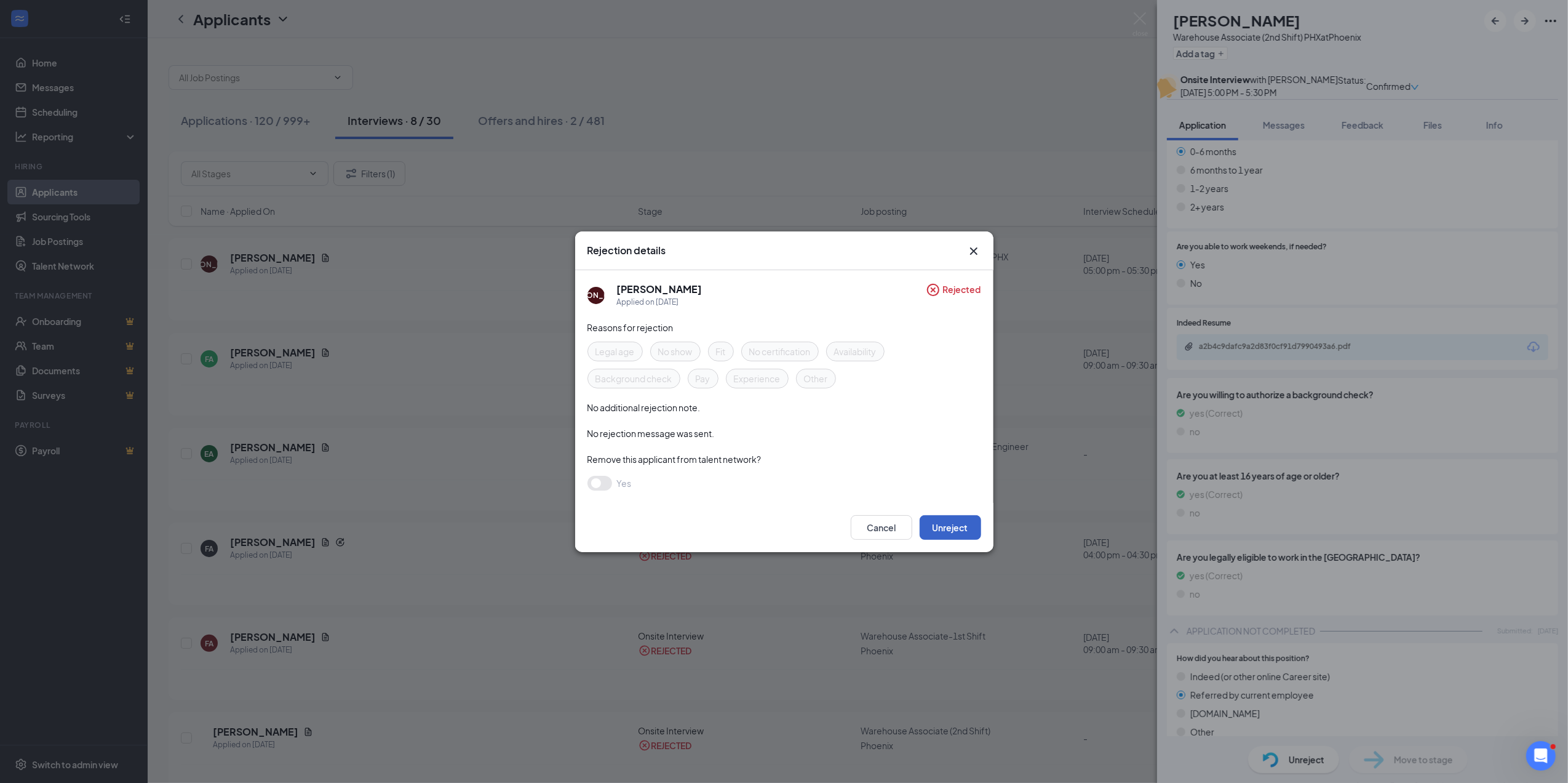
click at [955, 526] on button "Unreject" at bounding box center [950, 527] width 62 height 25
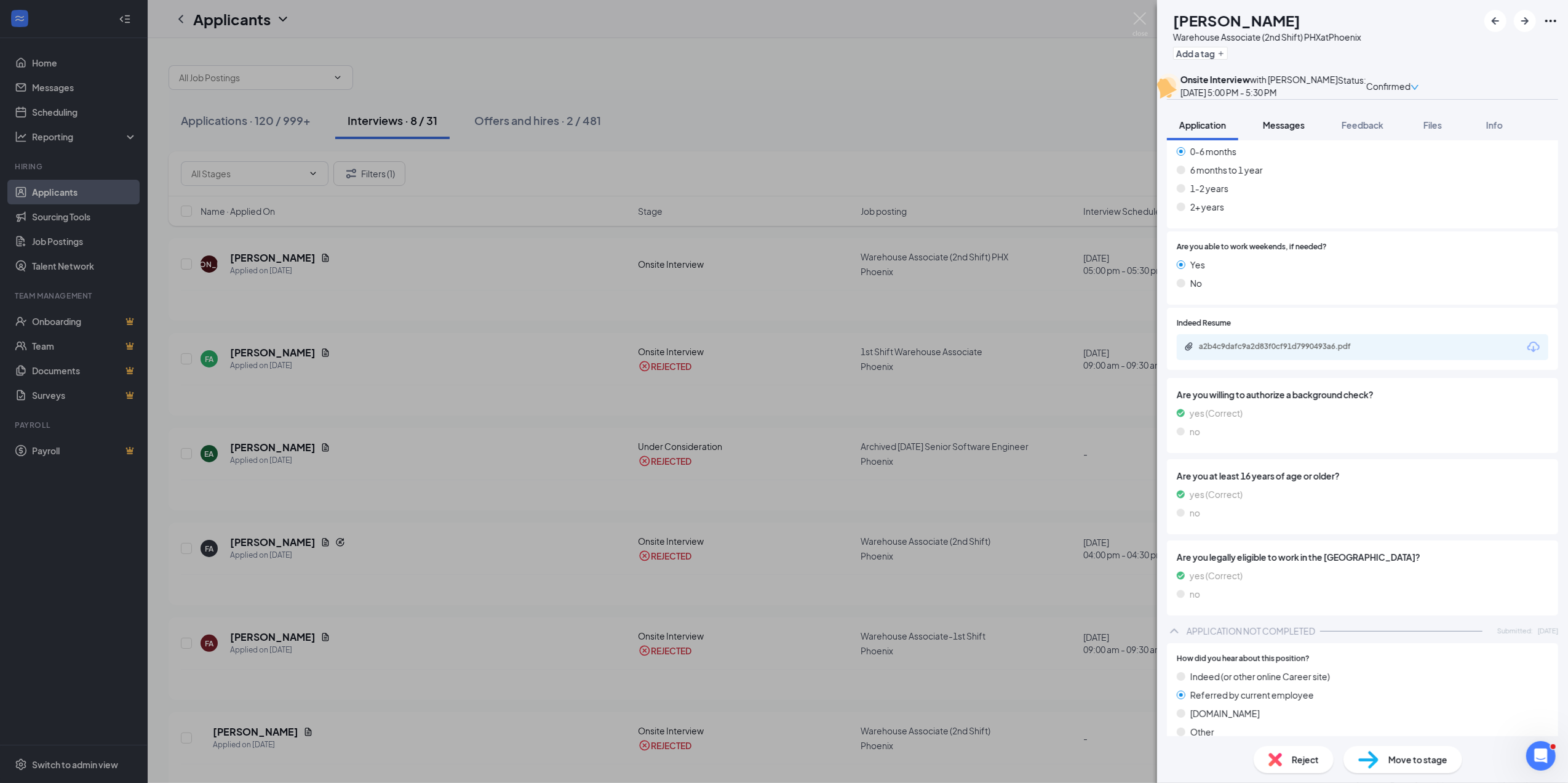
click at [1295, 130] on span "Messages" at bounding box center [1284, 125] width 42 height 11
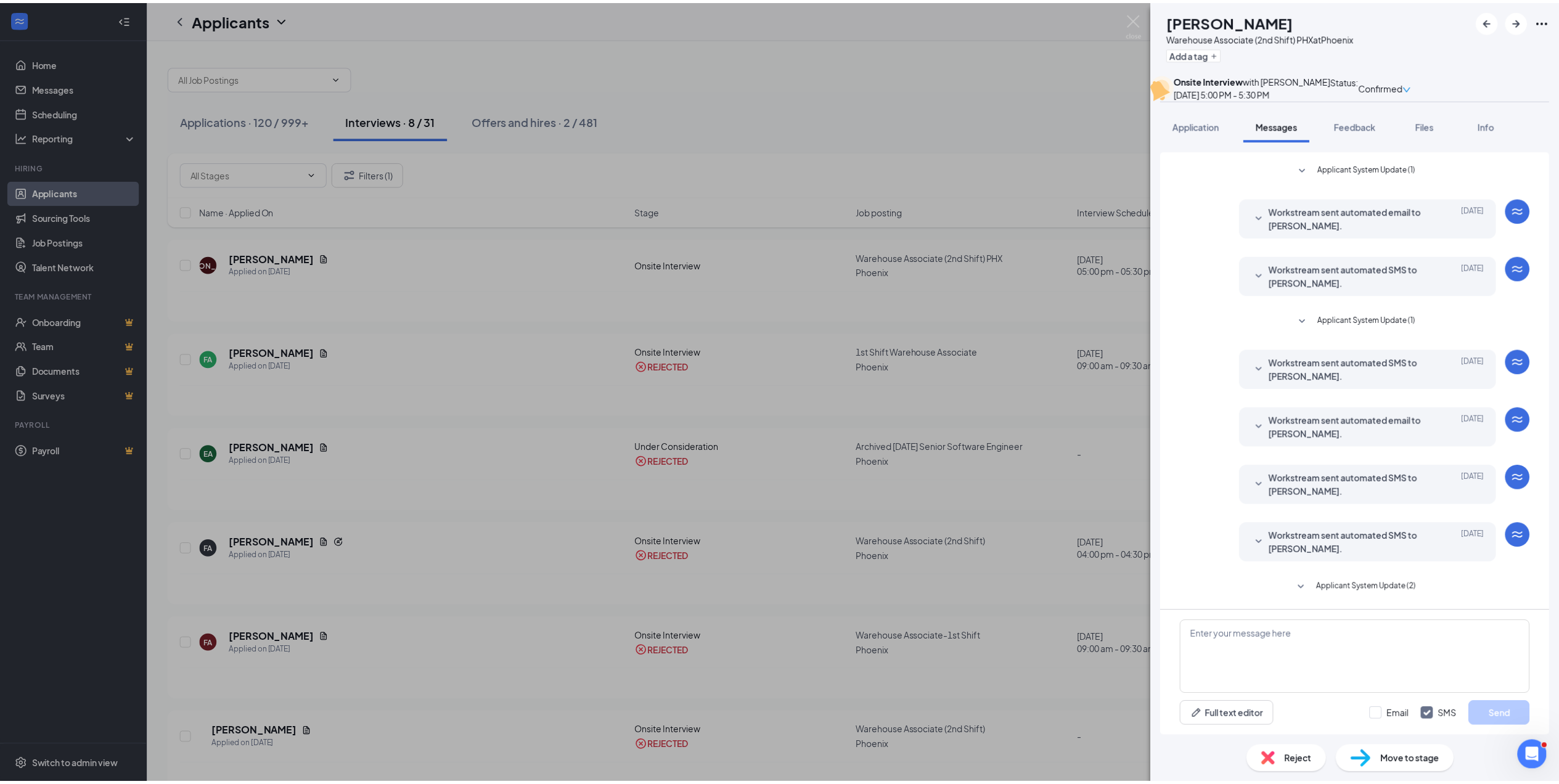
scroll to position [60, 0]
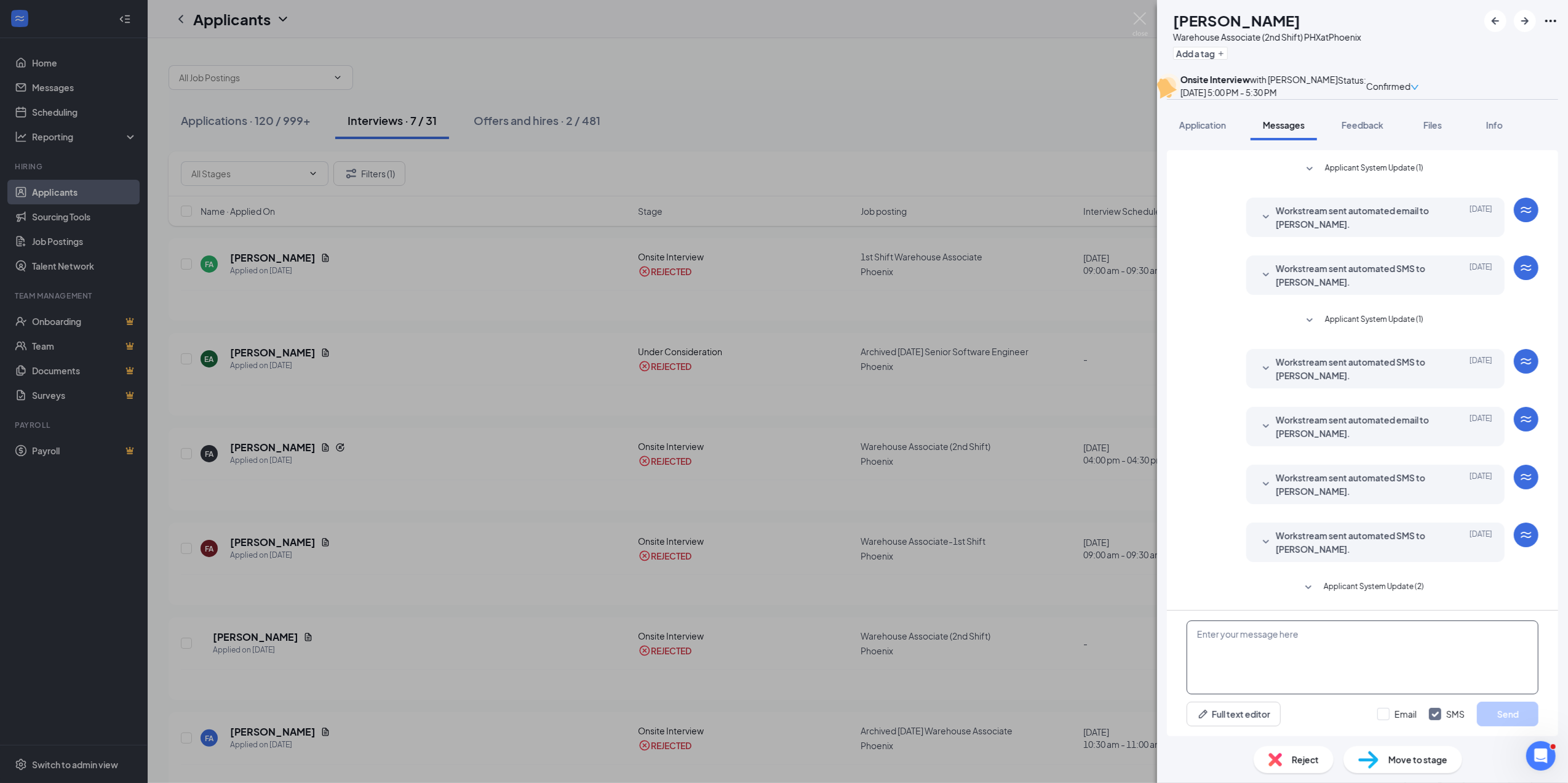
click at [1197, 631] on textarea at bounding box center [1363, 657] width 352 height 74
paste textarea "Thank you for coming by and interviewing with us! We’d like to offer you a posi…"
click at [1251, 650] on textarea "Thank you for coming by and interviewing with us! We’d like to offer you a posi…" at bounding box center [1363, 657] width 352 height 74
click at [1265, 665] on textarea "Thank you for coming by and interviewing with us! We’d like to offer you a posi…" at bounding box center [1363, 657] width 352 height 74
type textarea "Thank you for coming by and interviewing with us! We’d like to offer you a posi…"
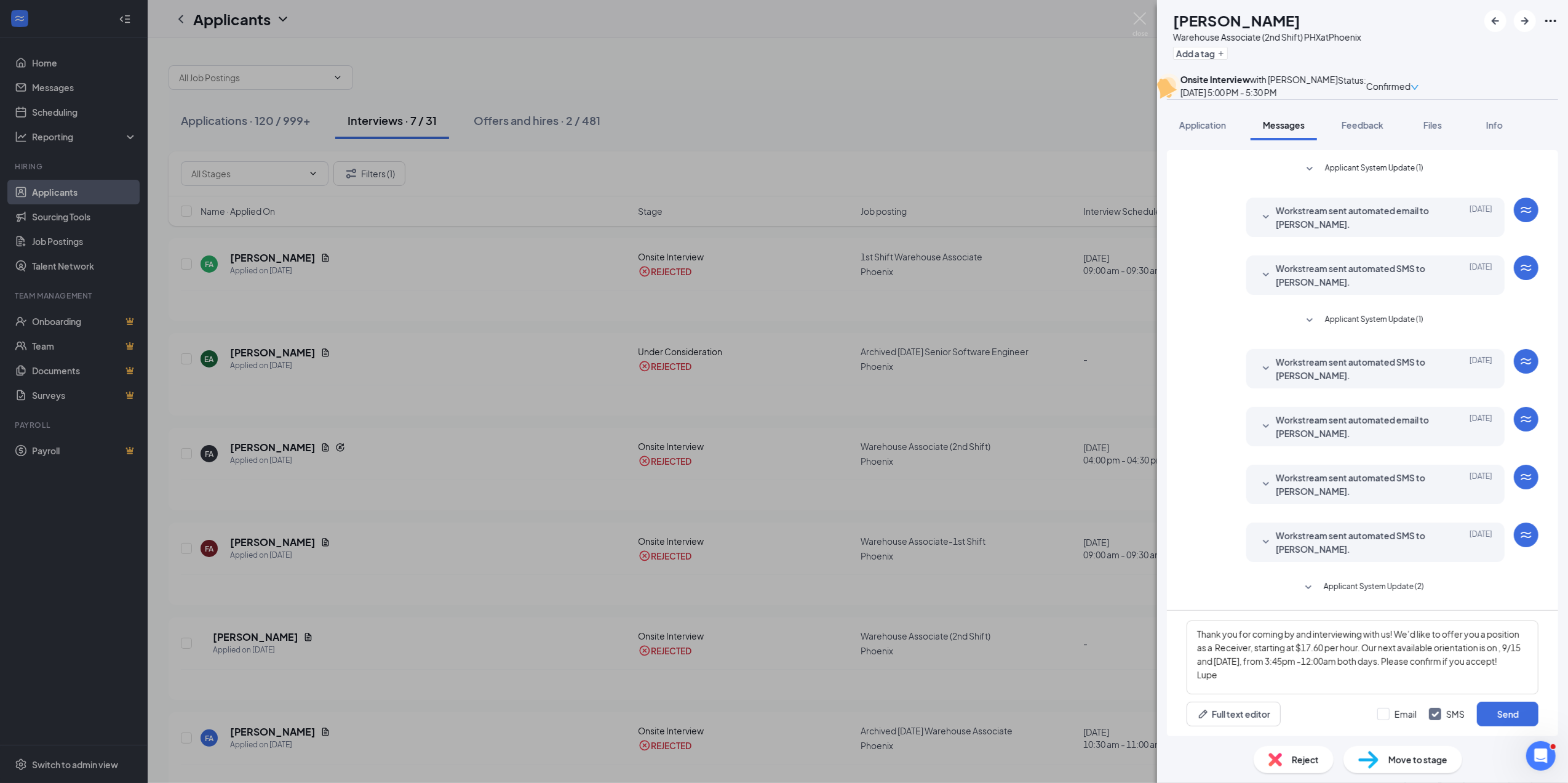
click at [1044, 488] on div "JA [PERSON_NAME] Warehouse Associate (2nd Shift) PHX at [GEOGRAPHIC_DATA] Add a…" at bounding box center [784, 392] width 1568 height 783
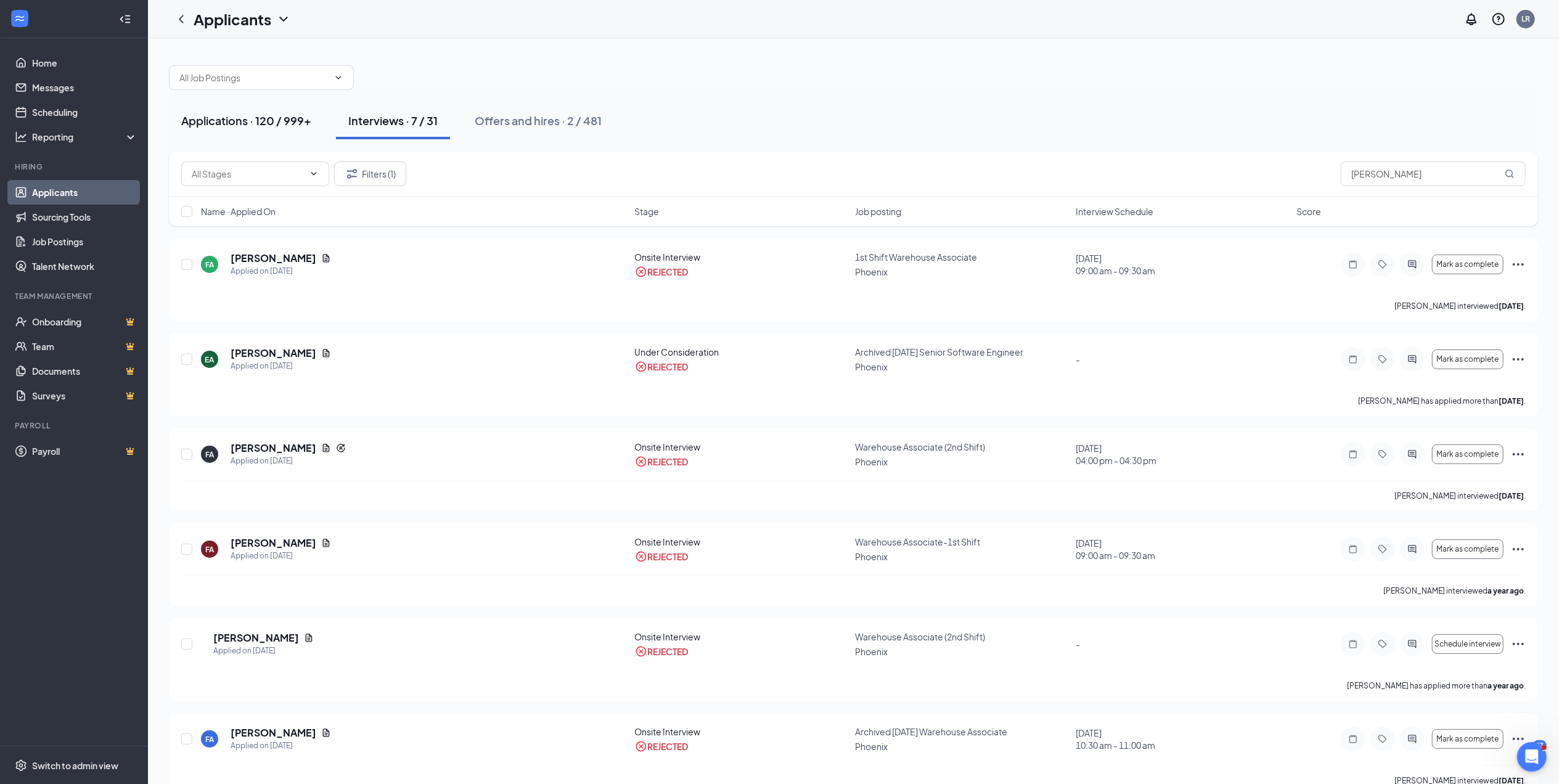
click at [279, 113] on div "Applications · 120 / 999+" at bounding box center [247, 120] width 130 height 16
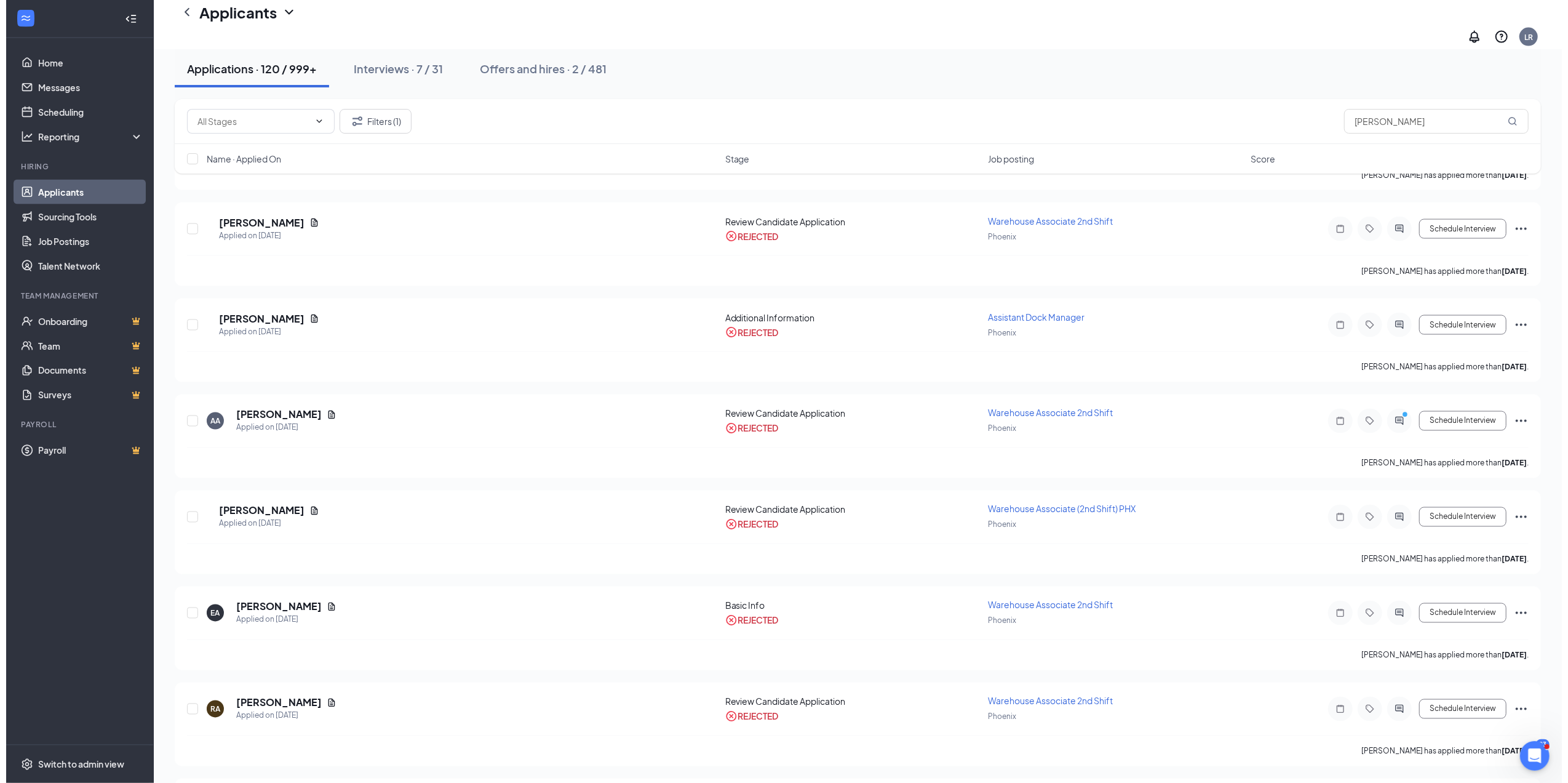
scroll to position [2304, 0]
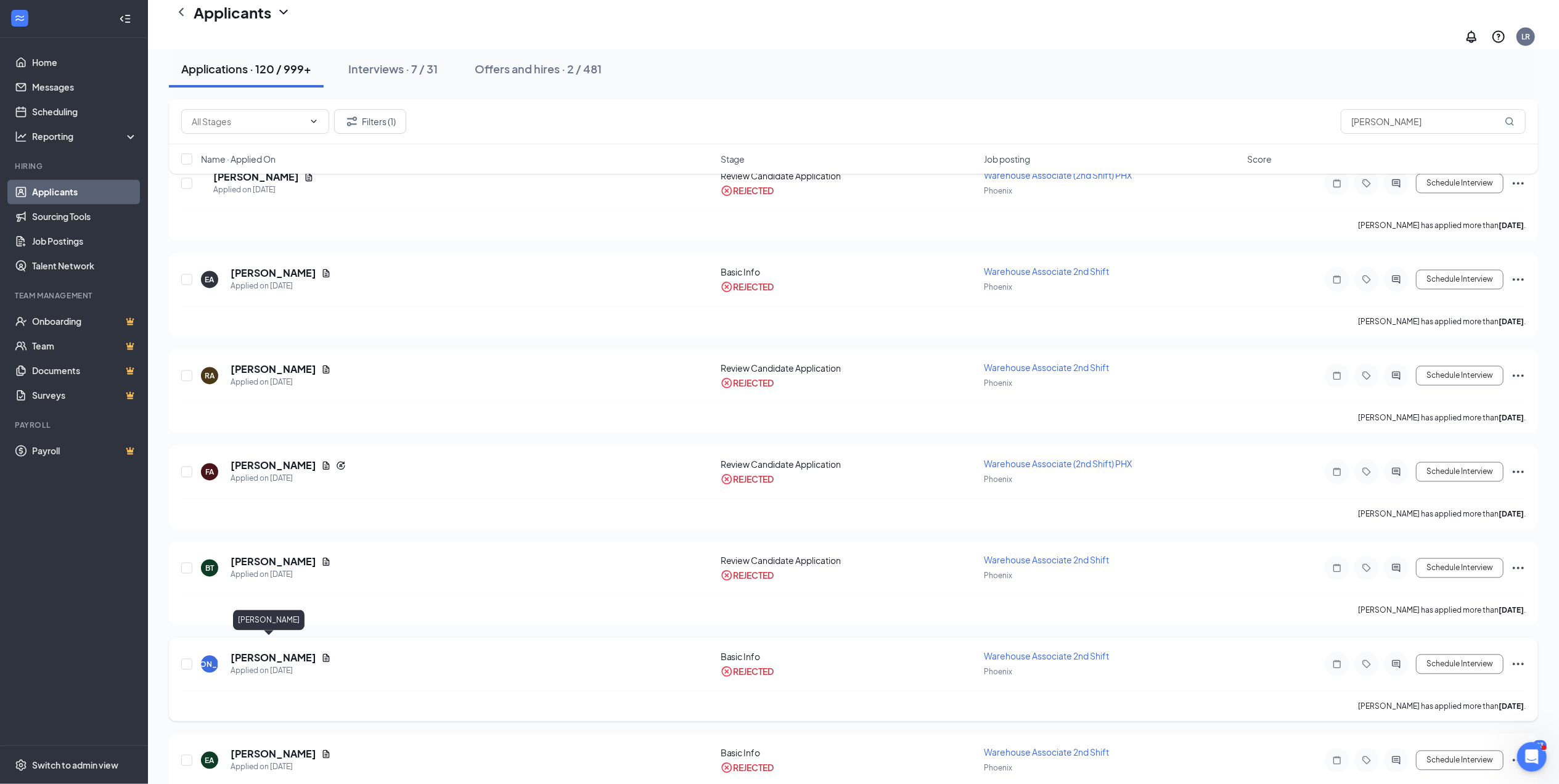
click at [267, 651] on h5 "[PERSON_NAME]" at bounding box center [273, 657] width 85 height 13
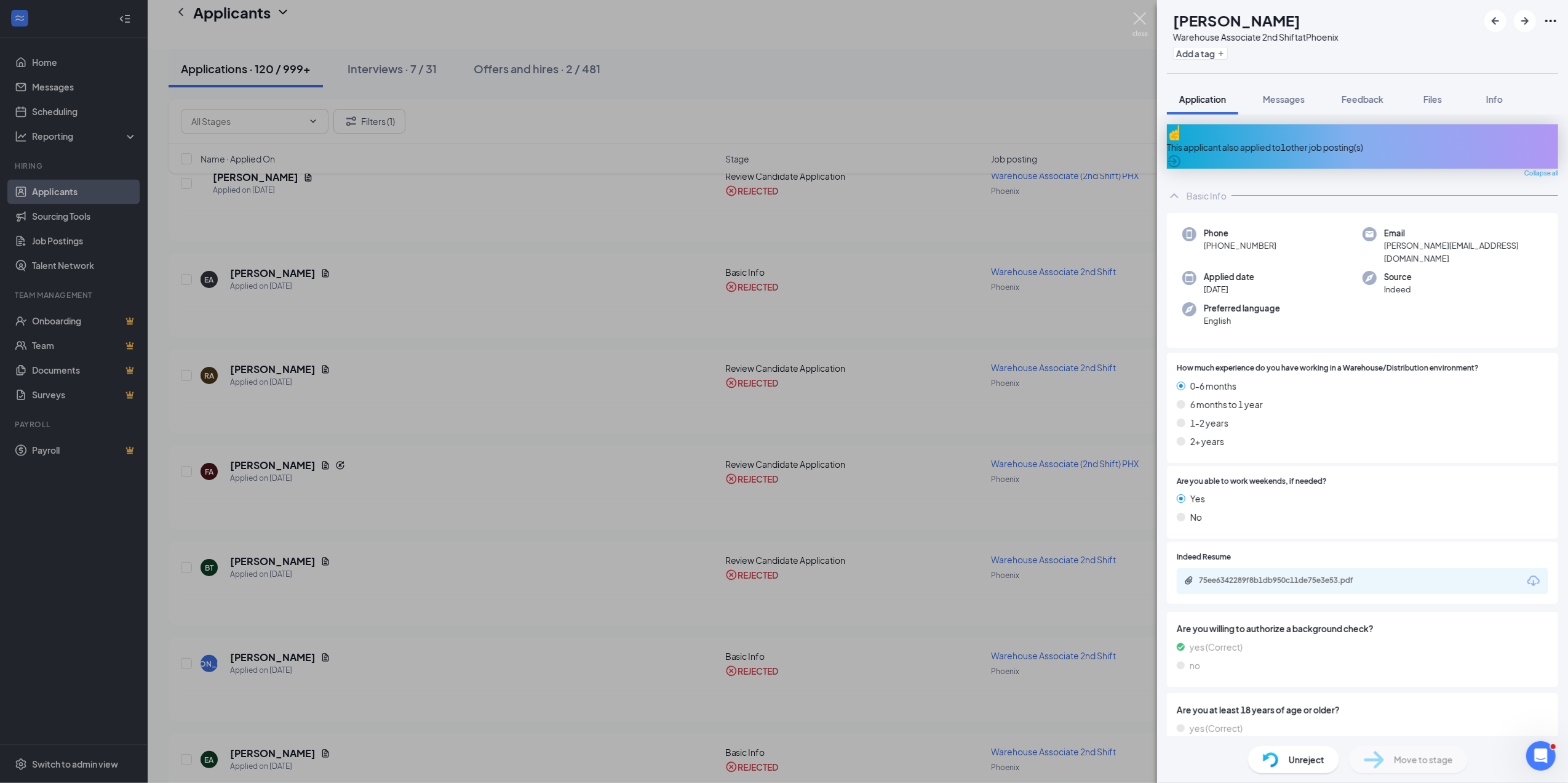
click at [1140, 16] on img at bounding box center [1141, 24] width 16 height 24
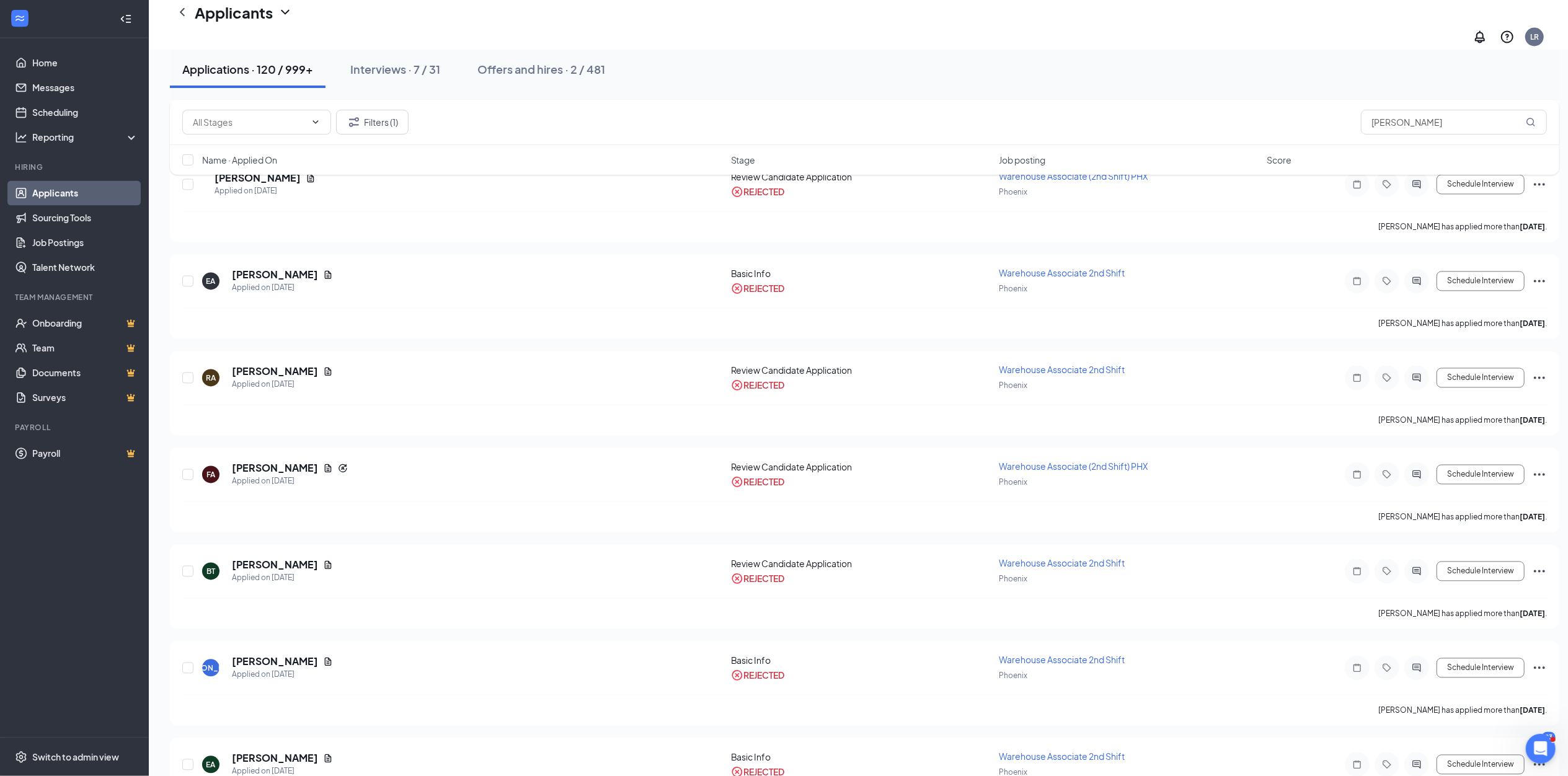
click at [257, 61] on div "Applications · 120 / 999+" at bounding box center [248, 69] width 131 height 16
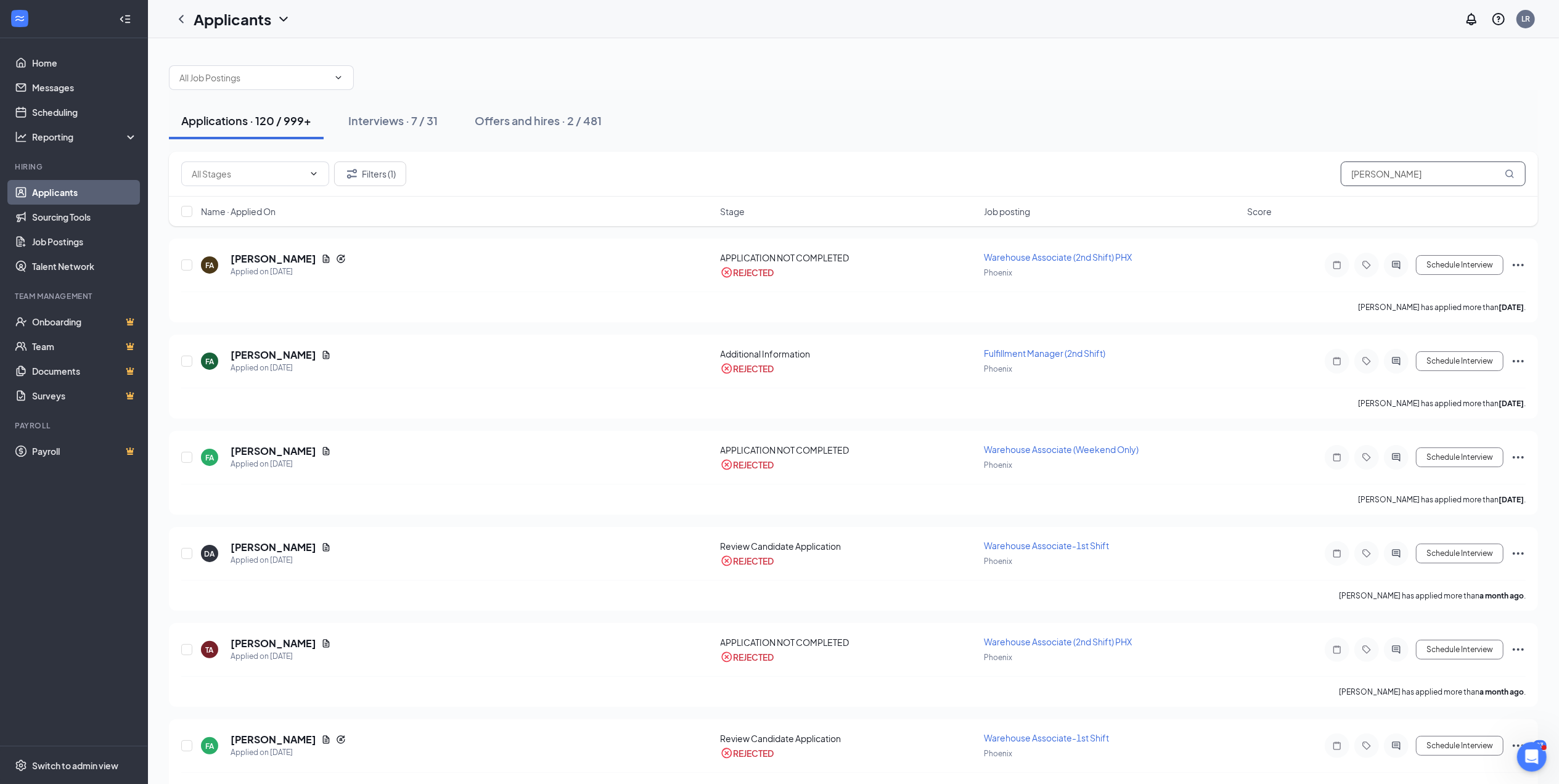
drag, startPoint x: 1417, startPoint y: 178, endPoint x: 1258, endPoint y: 193, distance: 159.7
click at [1258, 193] on div "Filters (1) [PERSON_NAME]" at bounding box center [853, 174] width 1369 height 45
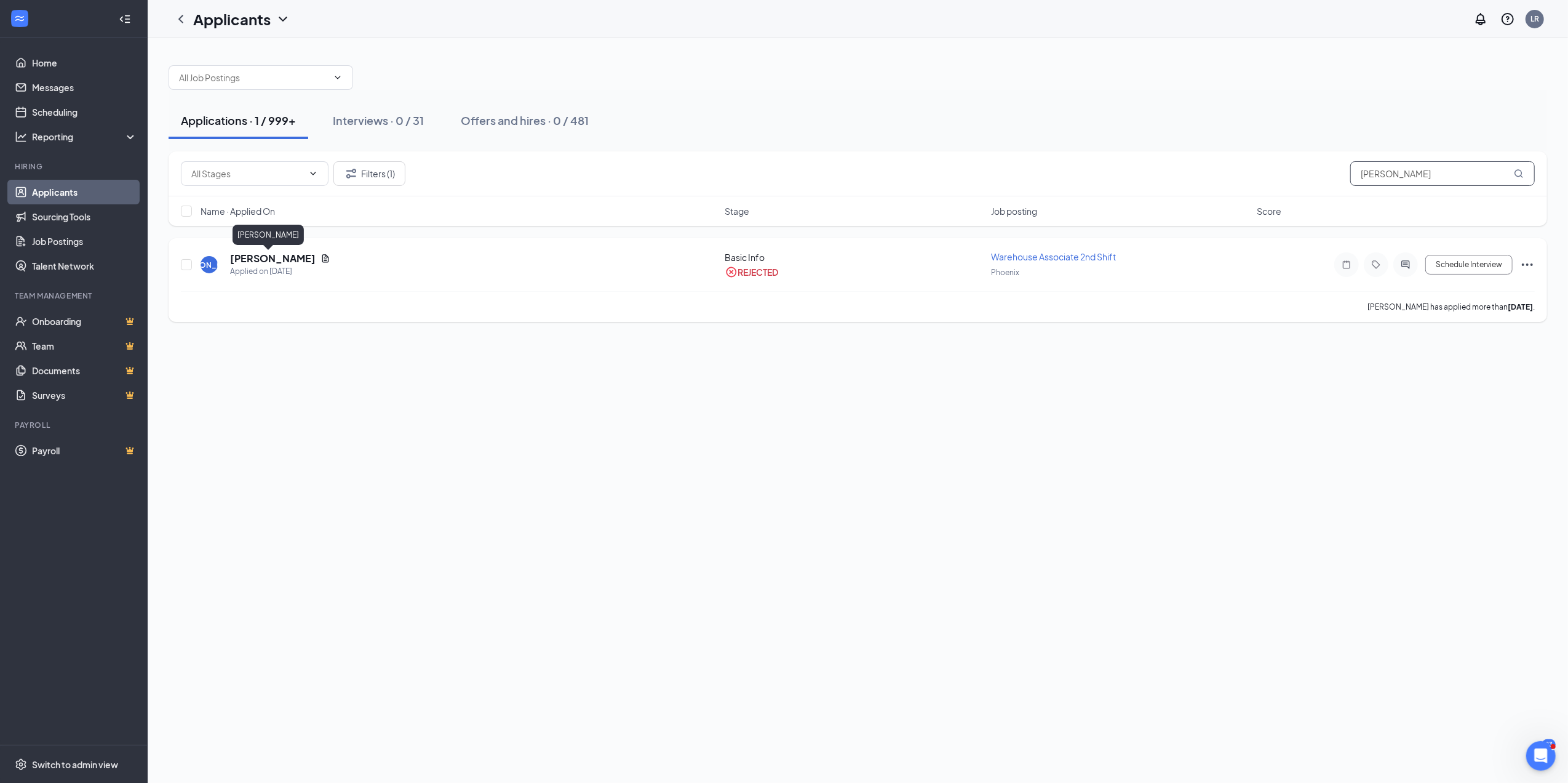
type input "[PERSON_NAME]"
click at [267, 259] on h5 "[PERSON_NAME]" at bounding box center [273, 258] width 85 height 13
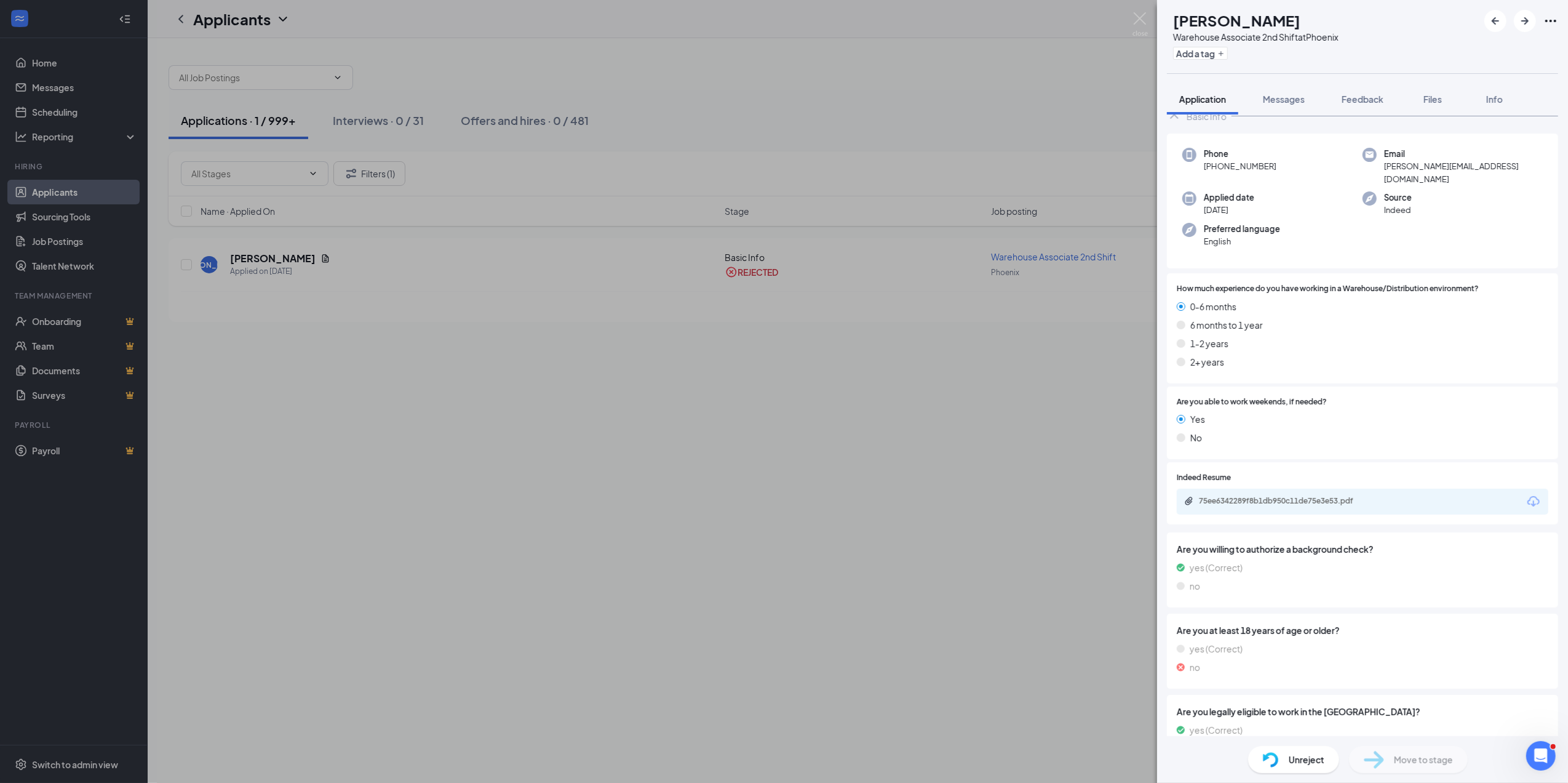
scroll to position [94, 0]
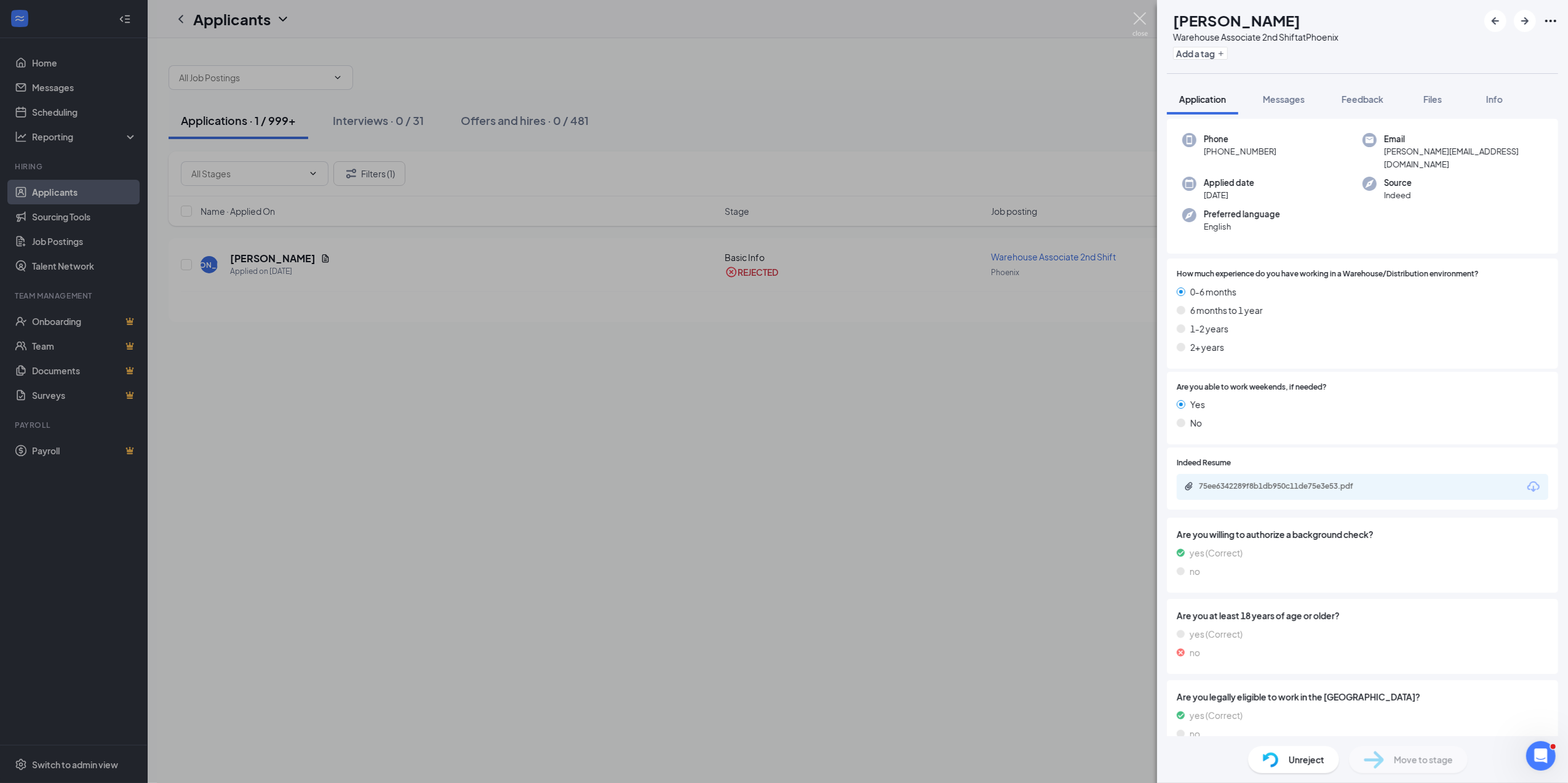
click at [1140, 21] on img at bounding box center [1141, 24] width 16 height 24
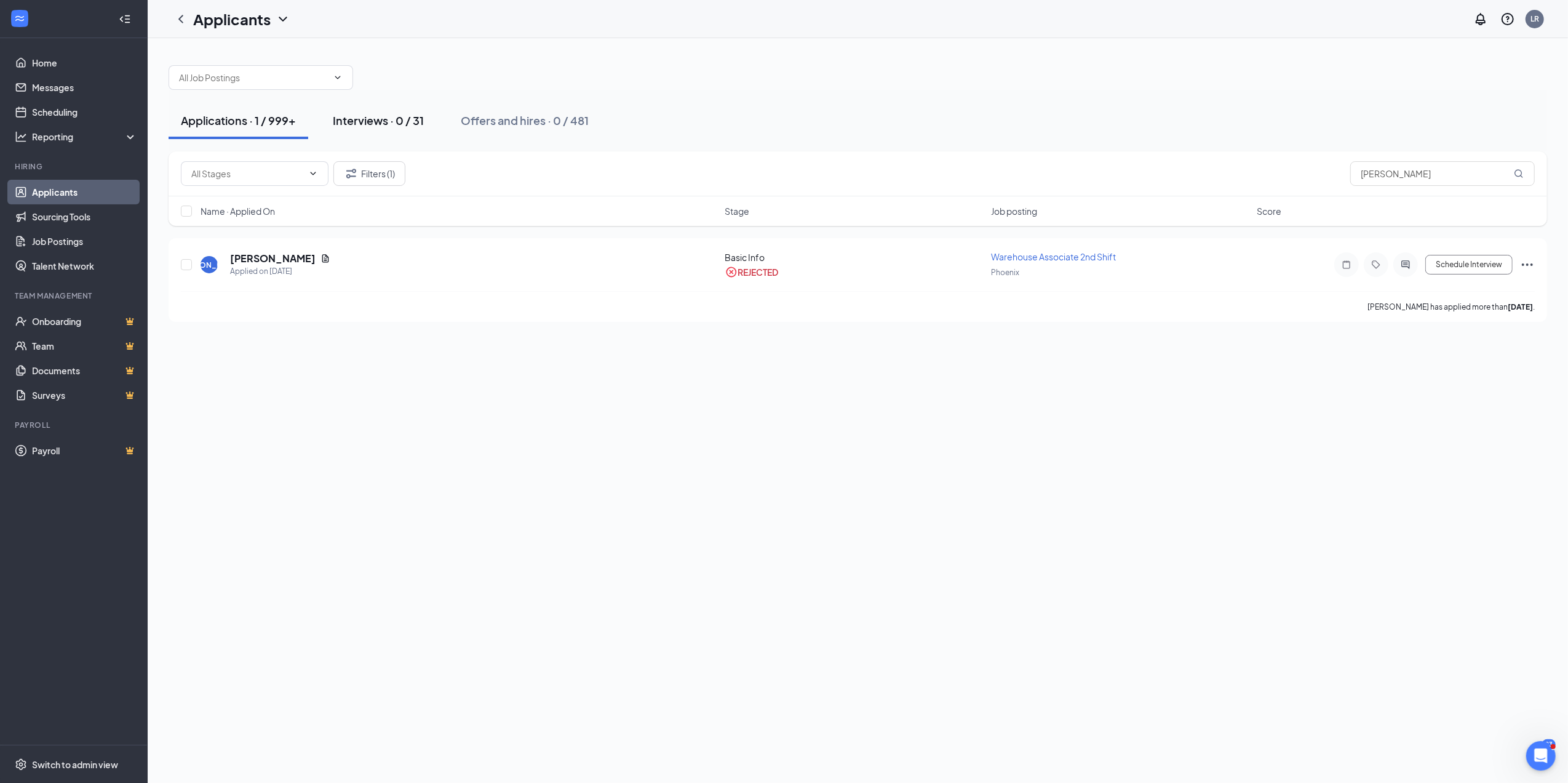
click at [392, 121] on div "Interviews · 0 / 31" at bounding box center [378, 120] width 91 height 16
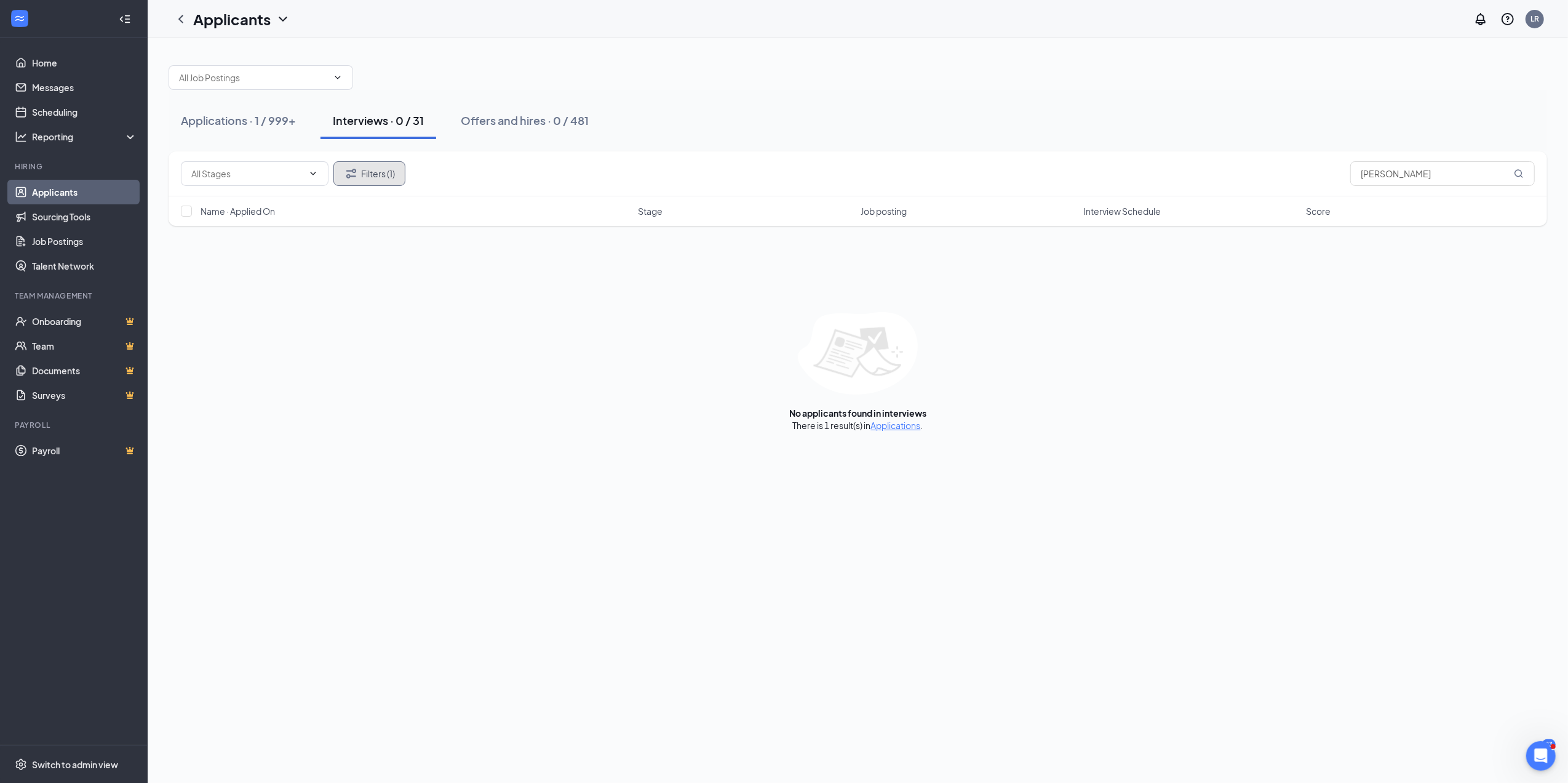
click at [395, 177] on button "Filters (1)" at bounding box center [370, 173] width 72 height 25
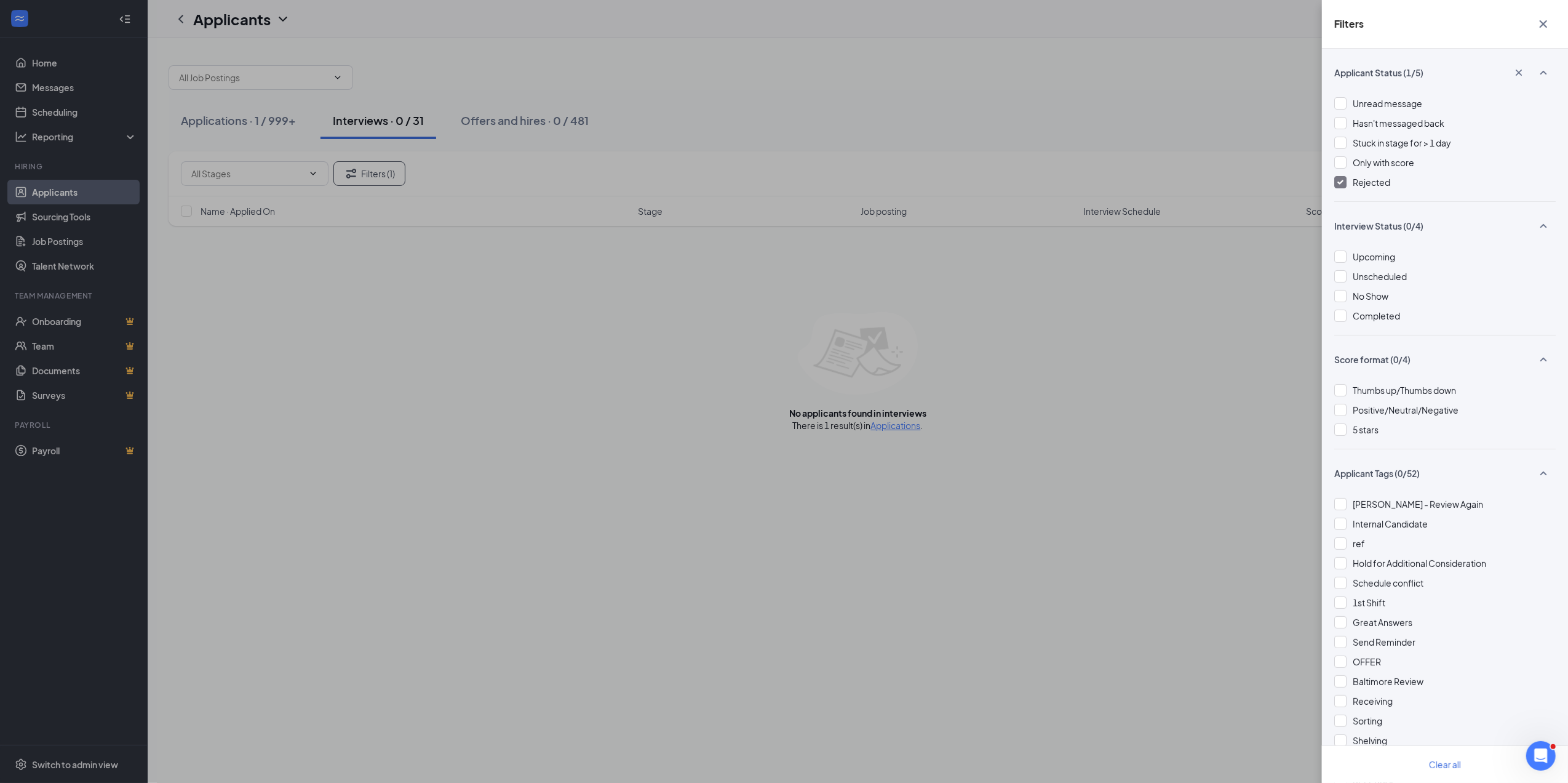
click at [1342, 184] on img at bounding box center [1341, 182] width 6 height 5
click at [1548, 18] on icon "Cross" at bounding box center [1543, 23] width 15 height 15
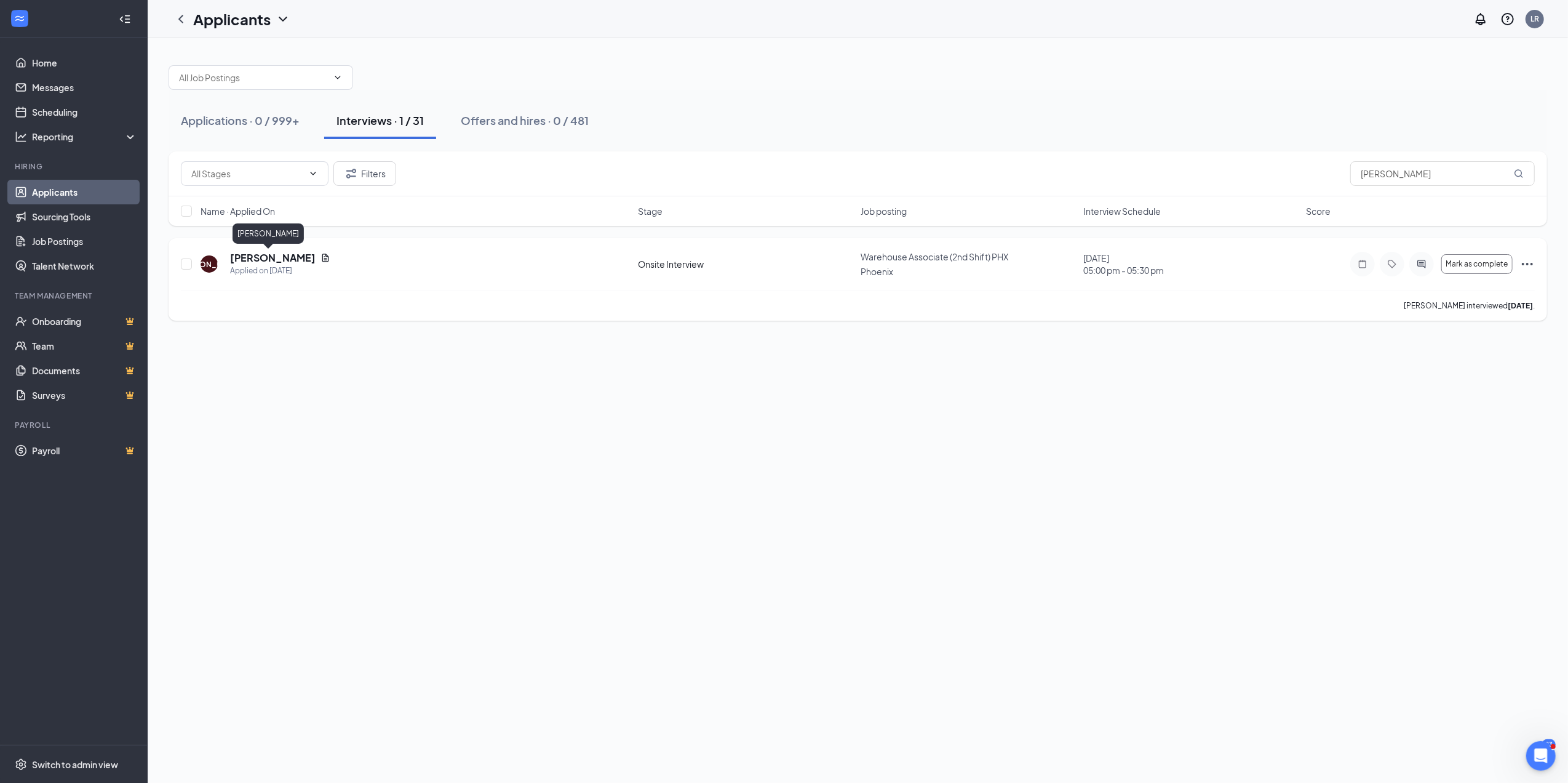
click at [256, 261] on h5 "[PERSON_NAME]" at bounding box center [273, 257] width 85 height 13
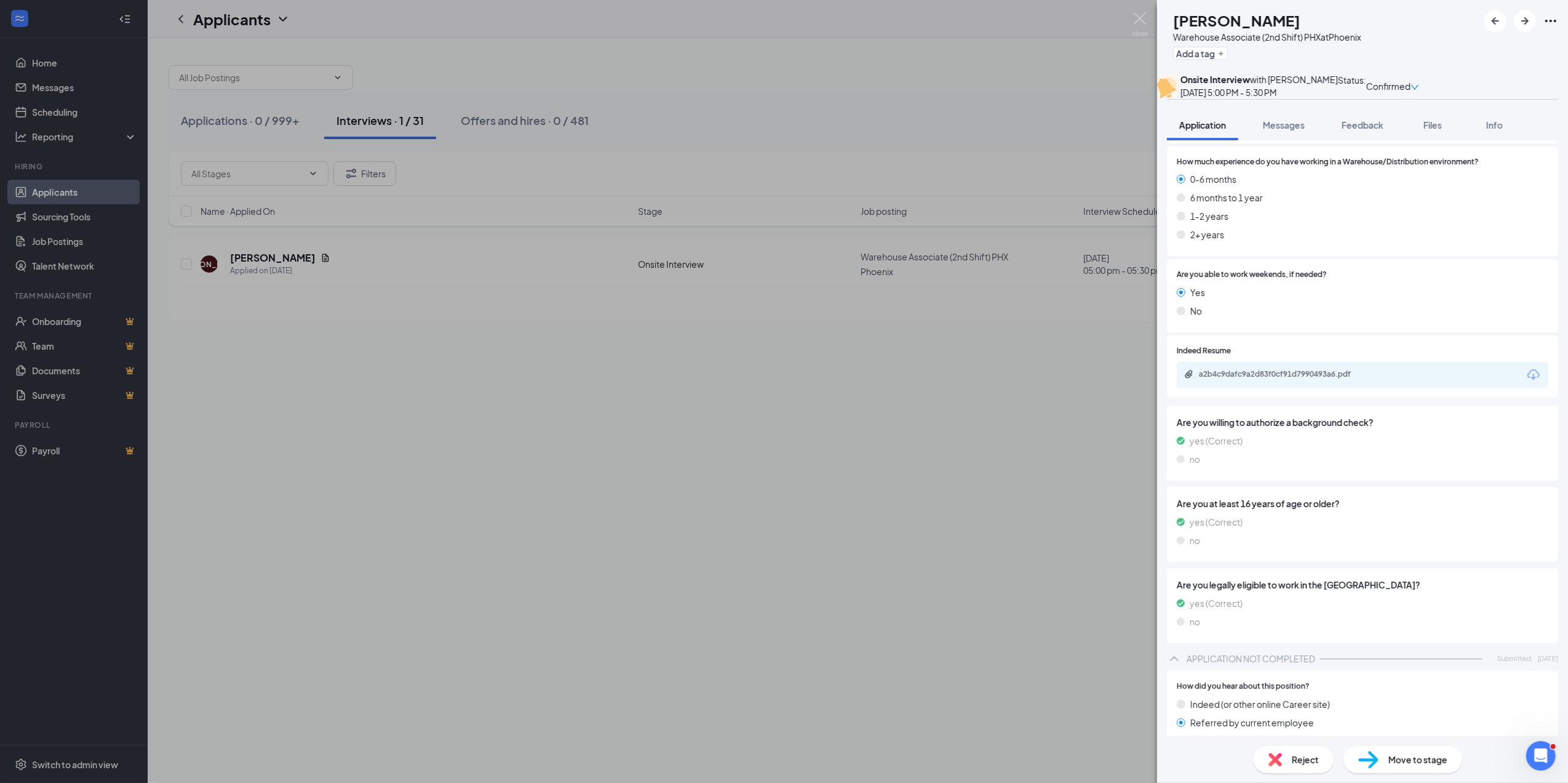
scroll to position [311, 0]
click at [1276, 130] on span "Messages" at bounding box center [1284, 125] width 42 height 11
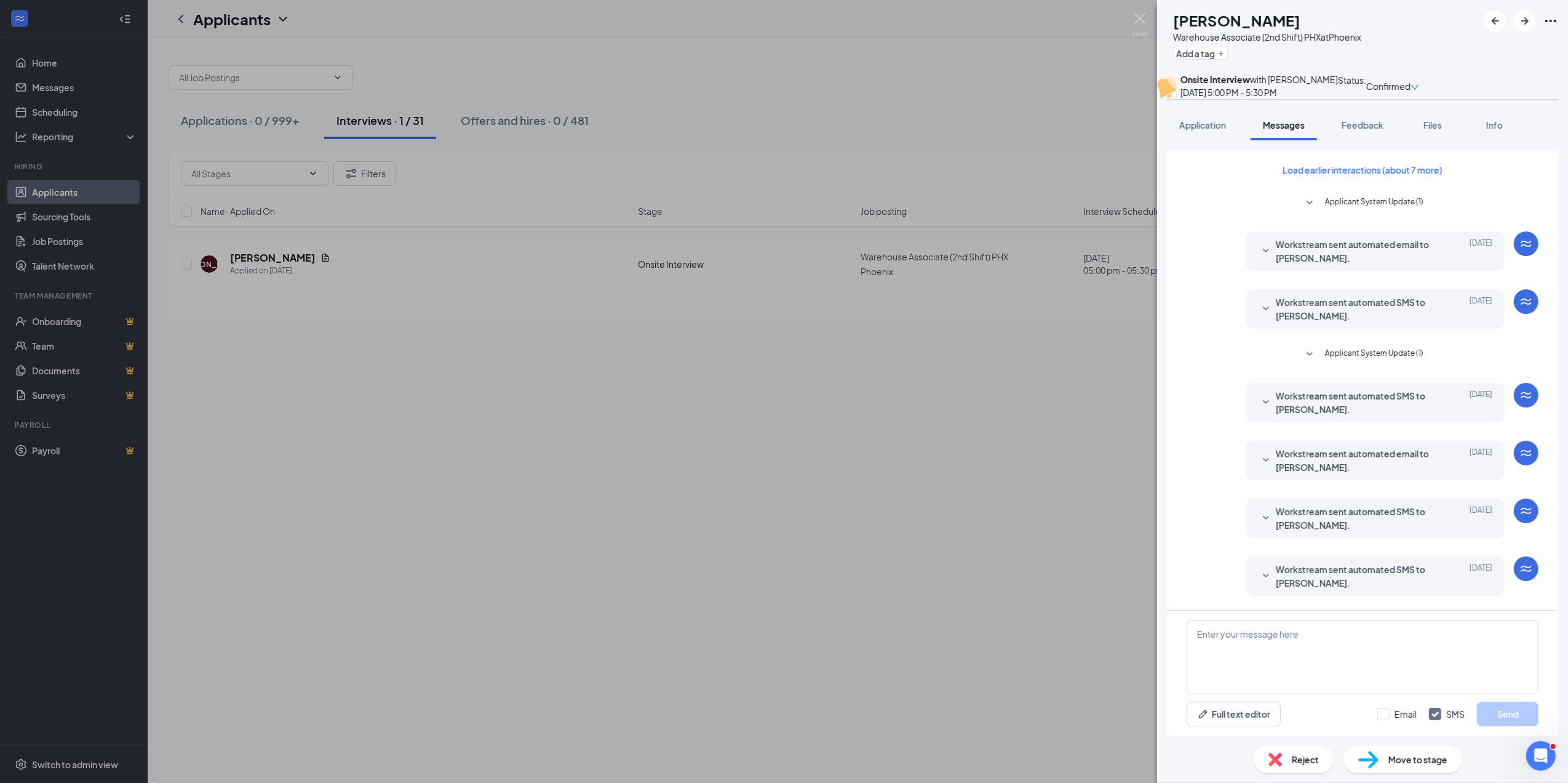
scroll to position [60, 0]
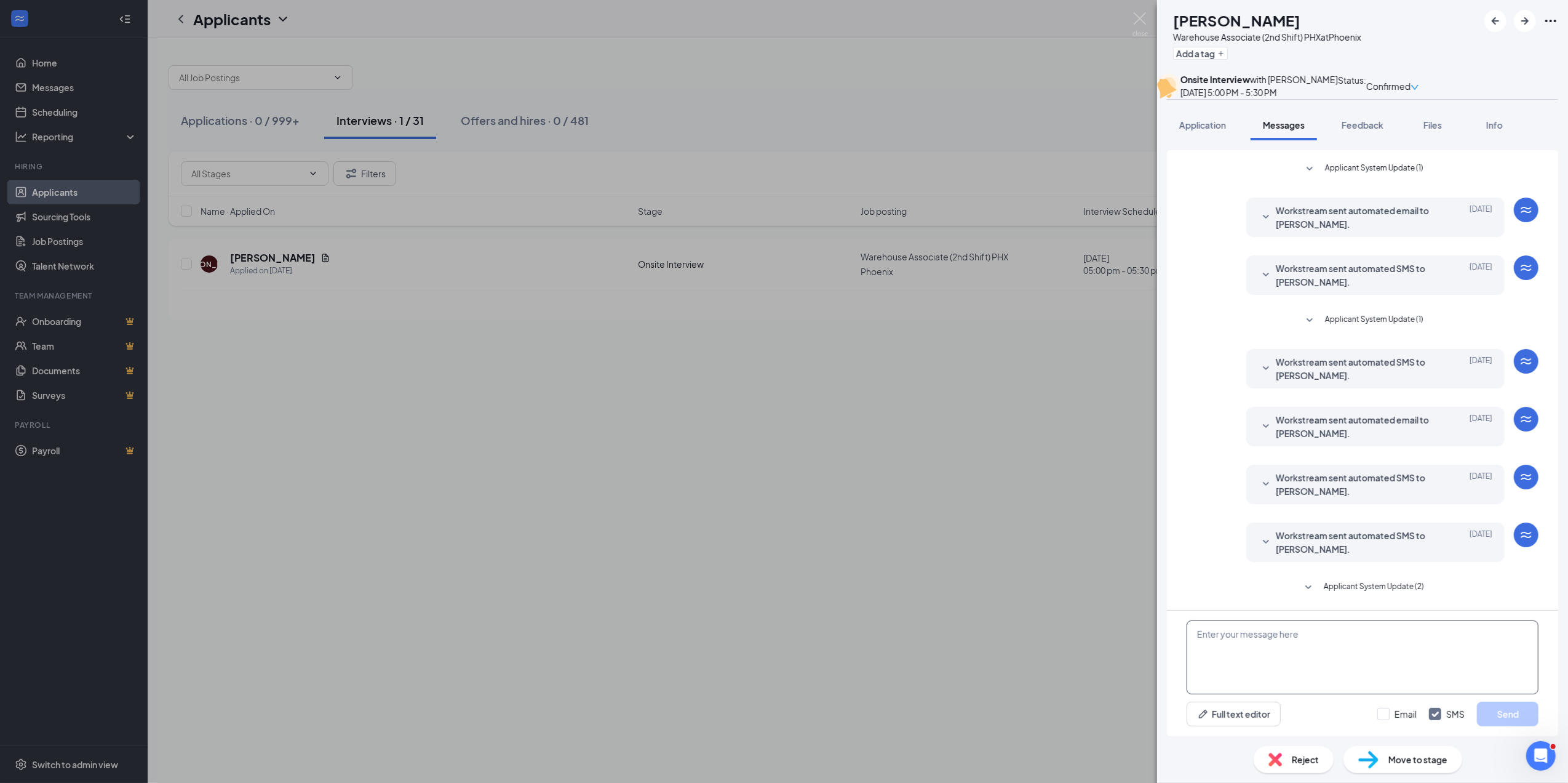
click at [1207, 638] on textarea at bounding box center [1363, 657] width 352 height 74
paste textarea "Thank you for coming by and interviewing with us! We’d like to offer you a posi…"
click at [1273, 649] on textarea "Thank you for coming by and interviewing with us! We’d like to offer you a posi…" at bounding box center [1363, 657] width 352 height 74
click at [1266, 661] on textarea "Thank you for coming by and interviewing with us! We’d like to offer you a posi…" at bounding box center [1363, 657] width 352 height 74
click at [1278, 662] on textarea "Thank you for coming by and interviewing with us! We’d like to offer you a posi…" at bounding box center [1363, 657] width 352 height 74
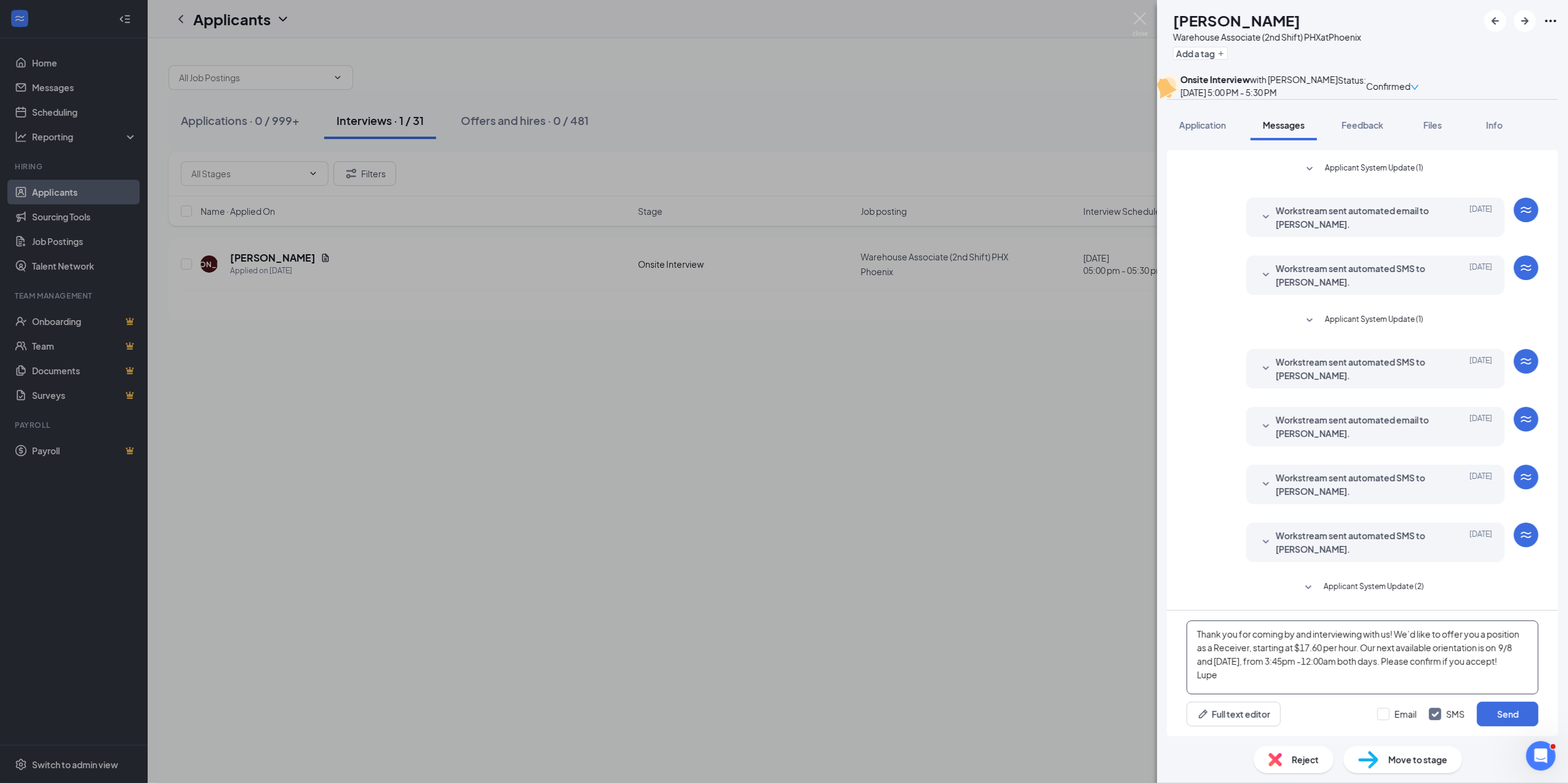
click at [1301, 666] on textarea "Thank you for coming by and interviewing with us! We’d like to offer you a posi…" at bounding box center [1363, 657] width 352 height 74
click at [1333, 662] on textarea "Thank you for coming by and interviewing with us! We’d like to offer you a posi…" at bounding box center [1363, 657] width 352 height 74
drag, startPoint x: 1196, startPoint y: 634, endPoint x: 1259, endPoint y: 680, distance: 78.0
click at [1259, 680] on textarea "Thank you for coming by and interviewing with us! We’d like to offer you a posi…" at bounding box center [1363, 657] width 352 height 74
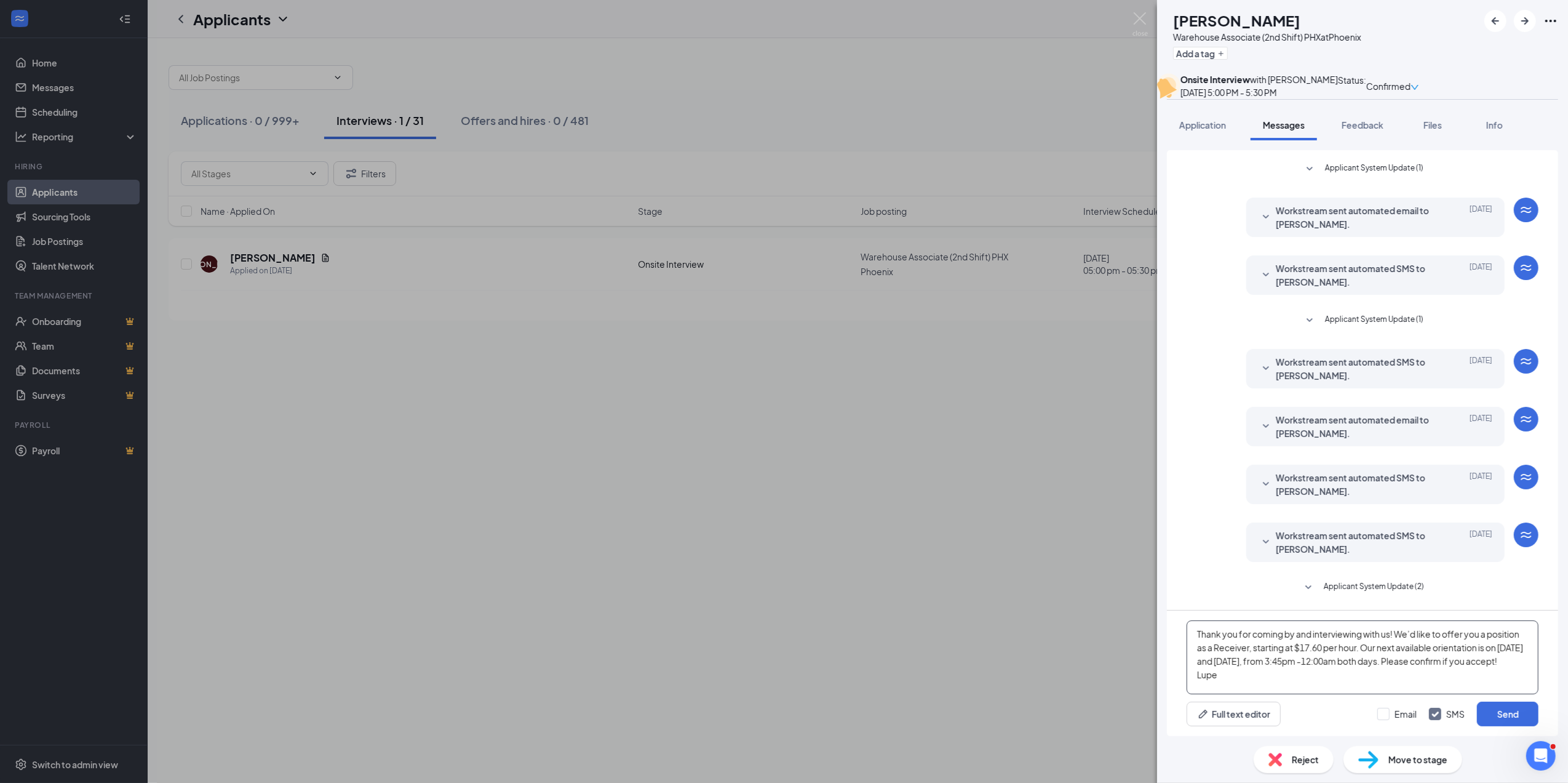
click at [1238, 653] on textarea "Thank you for coming by and interviewing with us! We’d like to offer you a posi…" at bounding box center [1363, 657] width 352 height 74
drag, startPoint x: 1197, startPoint y: 625, endPoint x: 1238, endPoint y: 690, distance: 76.9
click at [1238, 690] on textarea "Thank you for coming by and interviewing with us! We’d like to offer you a posi…" at bounding box center [1363, 657] width 352 height 74
type textarea "Thank you for coming by and interviewing with us! We’d like to offer you a posi…"
click at [1515, 706] on button "Send" at bounding box center [1508, 714] width 62 height 25
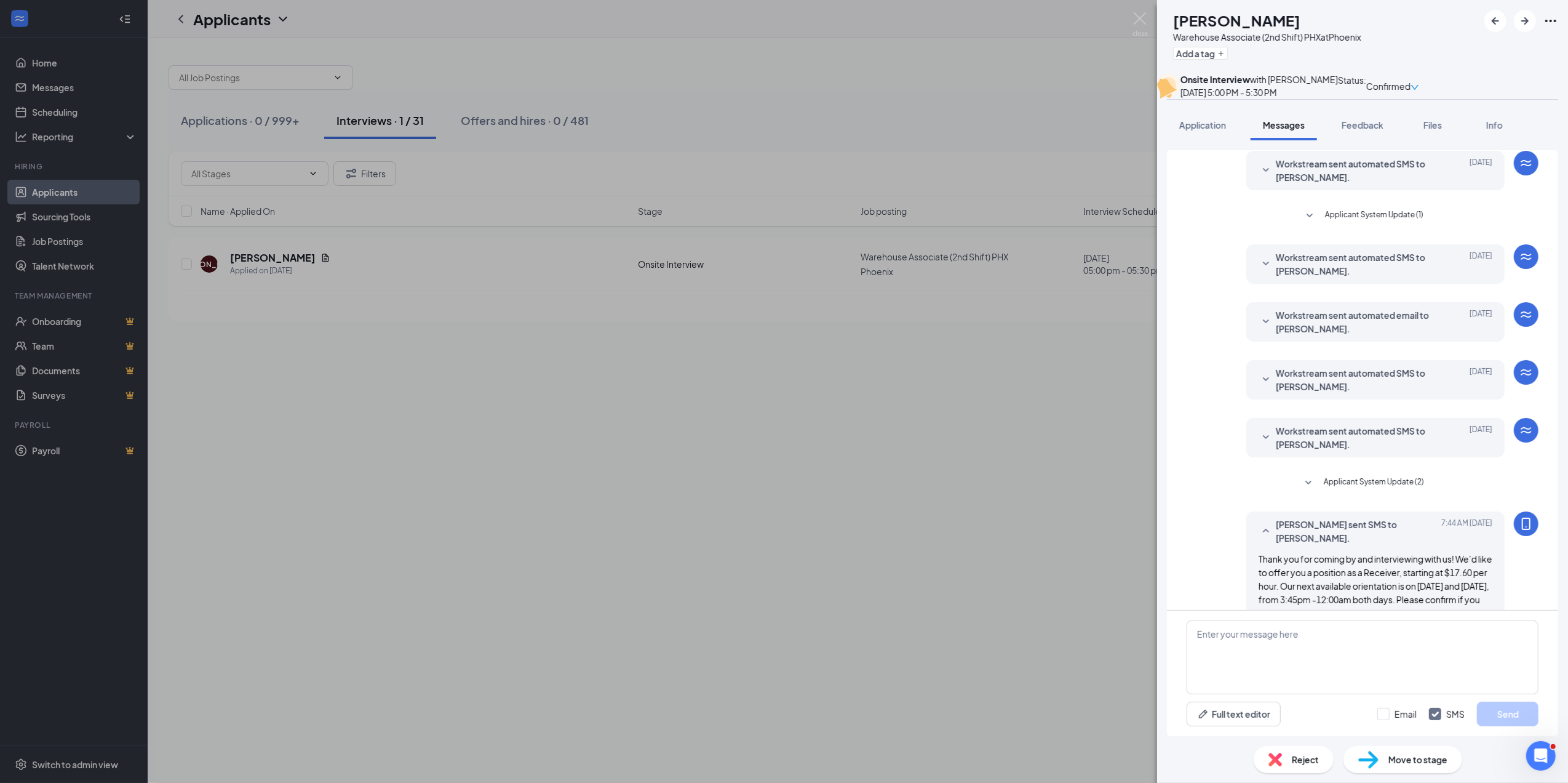
scroll to position [195, 0]
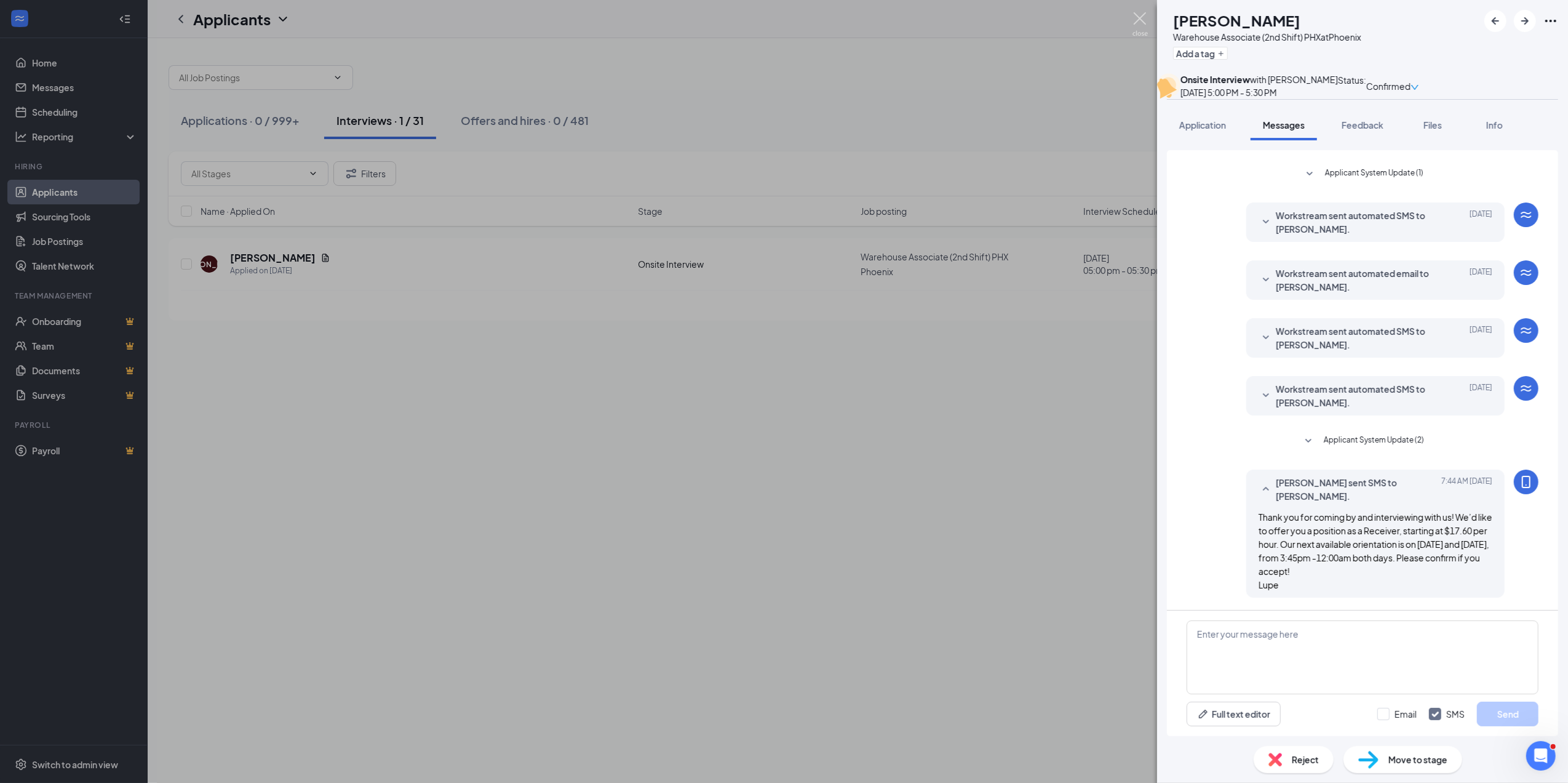
click at [1140, 16] on img at bounding box center [1141, 24] width 16 height 24
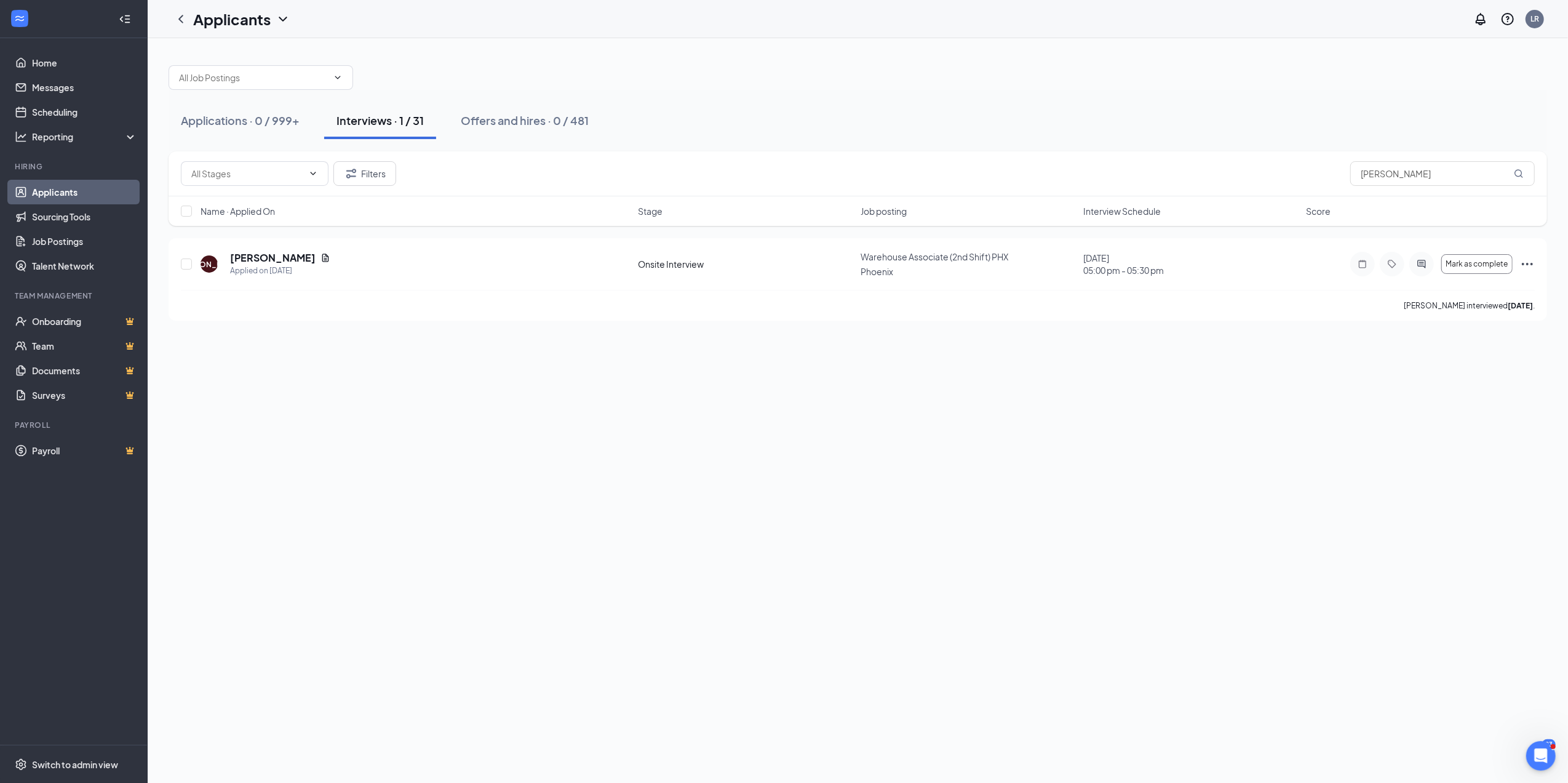
click at [377, 116] on div "Interviews · 1 / 31" at bounding box center [380, 120] width 88 height 16
drag, startPoint x: 1431, startPoint y: 173, endPoint x: 1227, endPoint y: 208, distance: 207.0
click at [1227, 208] on div "Filters [PERSON_NAME] Name · Applied On Stage Job posting Interview Schedule Sc…" at bounding box center [858, 188] width 1379 height 74
type input "[PERSON_NAME]"
click at [280, 259] on h5 "[PERSON_NAME]" at bounding box center [273, 257] width 85 height 13
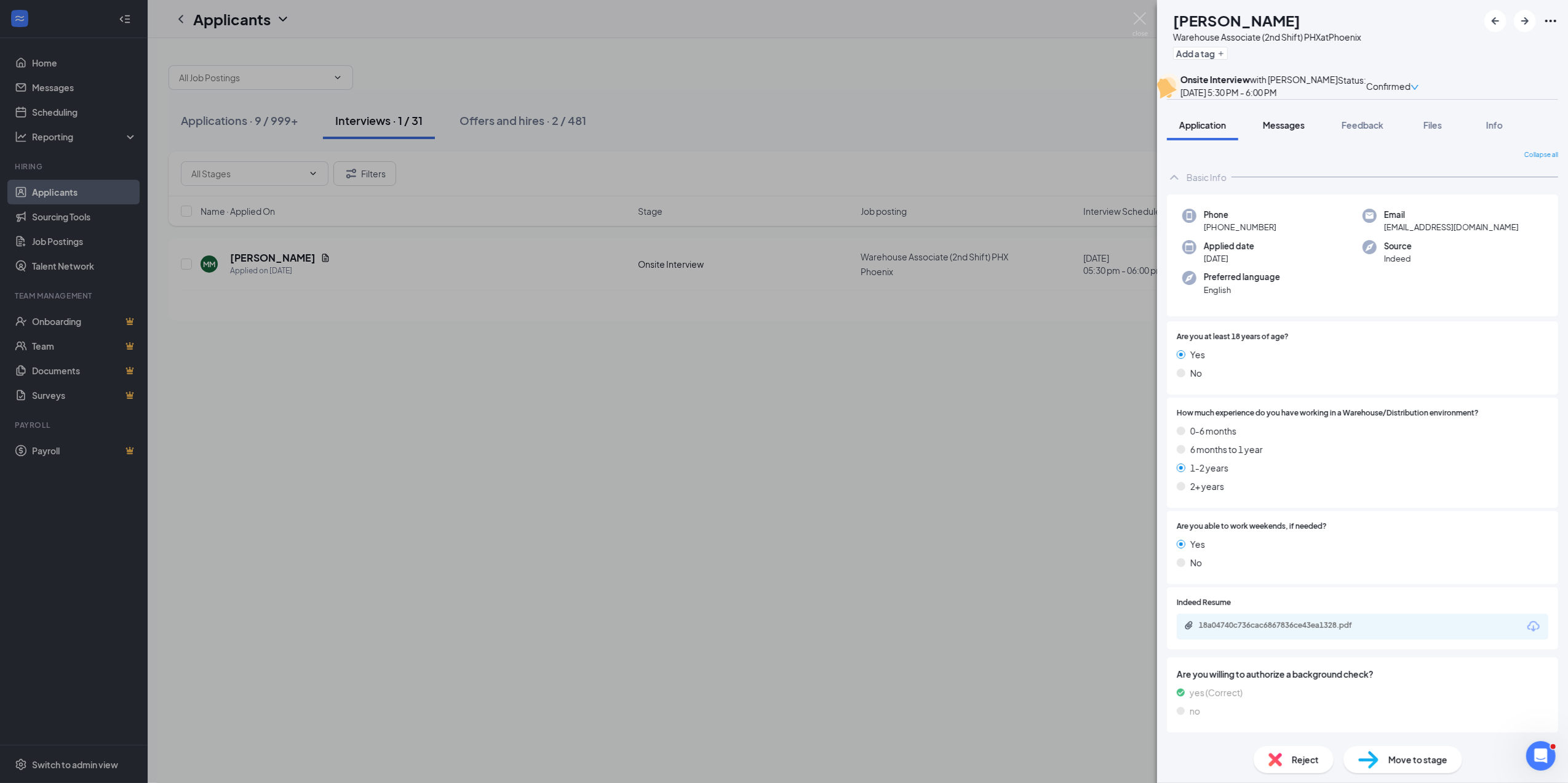
click at [1293, 130] on span "Messages" at bounding box center [1284, 125] width 42 height 11
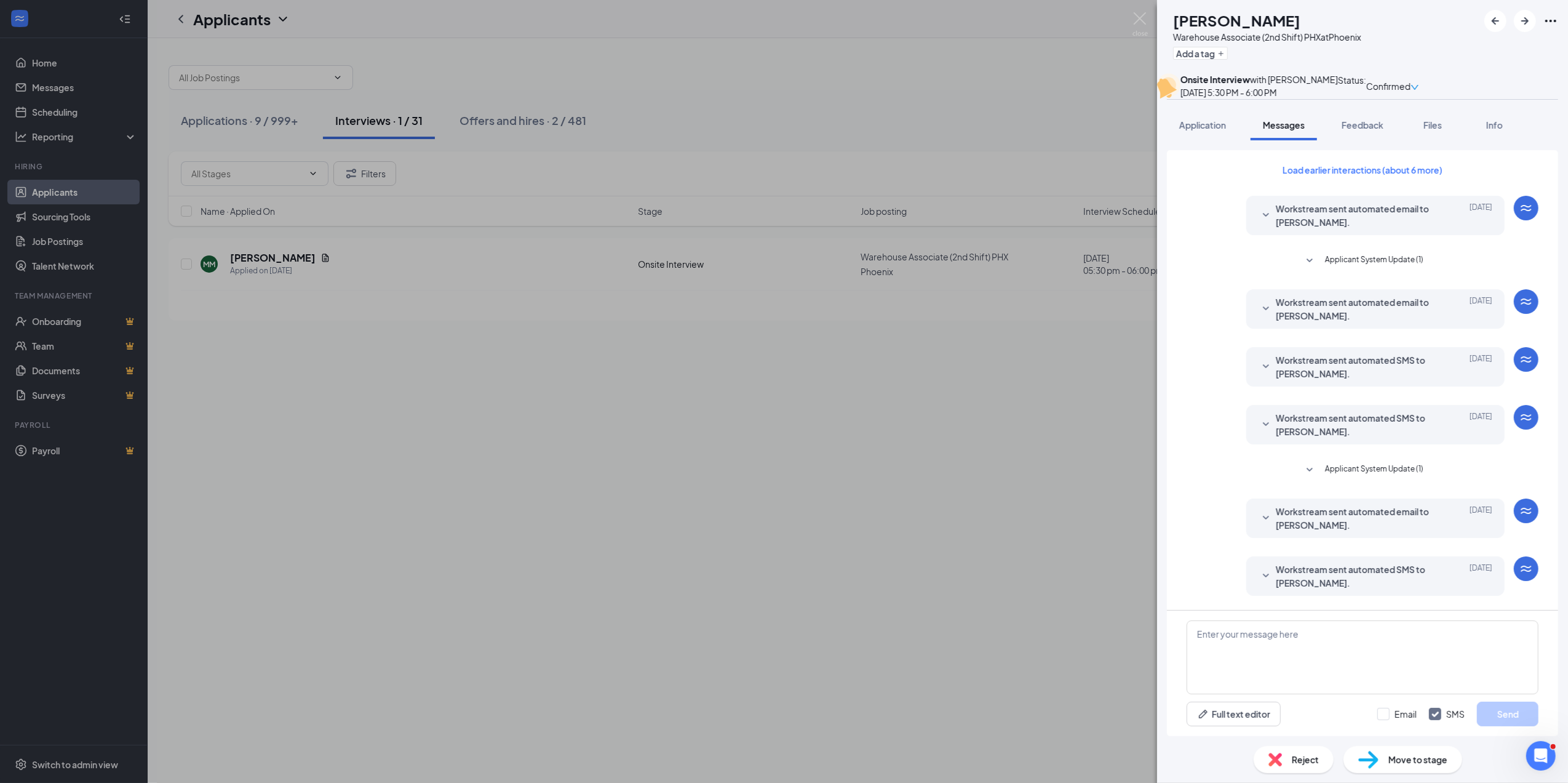
scroll to position [141, 0]
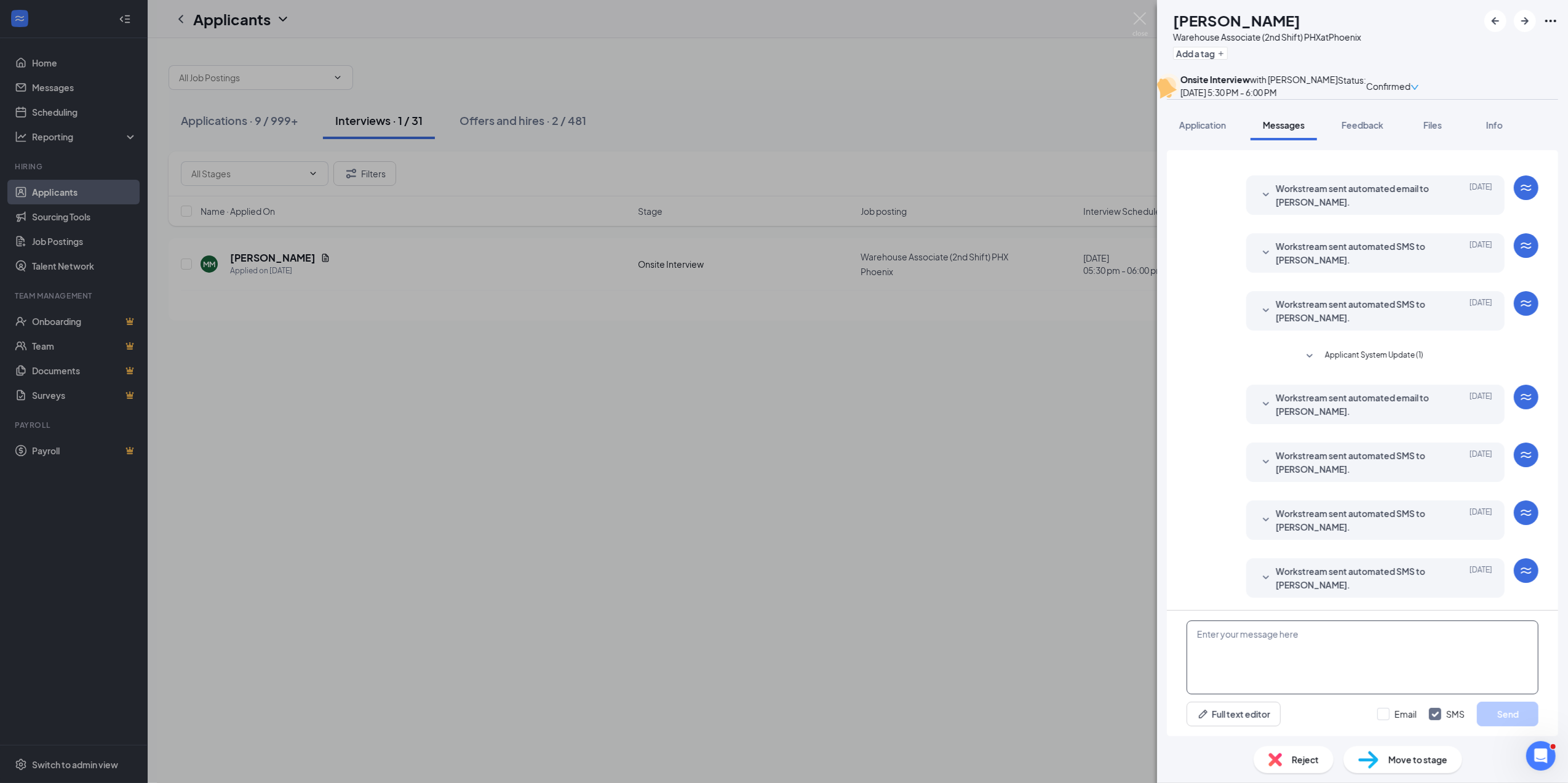
click at [1192, 631] on textarea at bounding box center [1363, 657] width 352 height 74
paste textarea "Thank you for coming by and interviewing with us! We’d like to offer you a posi…"
type textarea "Thank you for coming by and interviewing with us! We’d like to offer you a posi…"
click at [1509, 710] on button "Send" at bounding box center [1508, 714] width 62 height 25
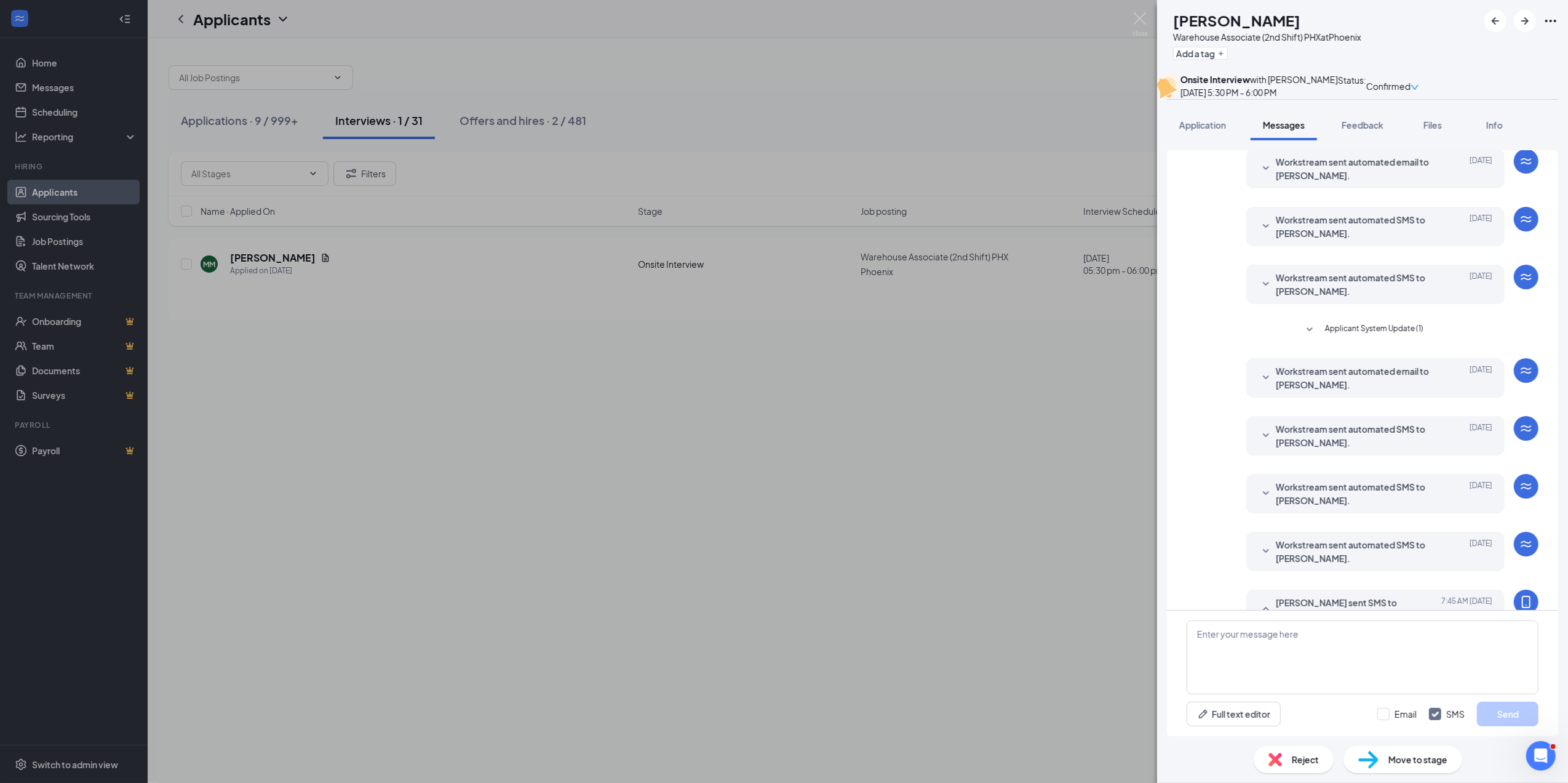
scroll to position [287, 0]
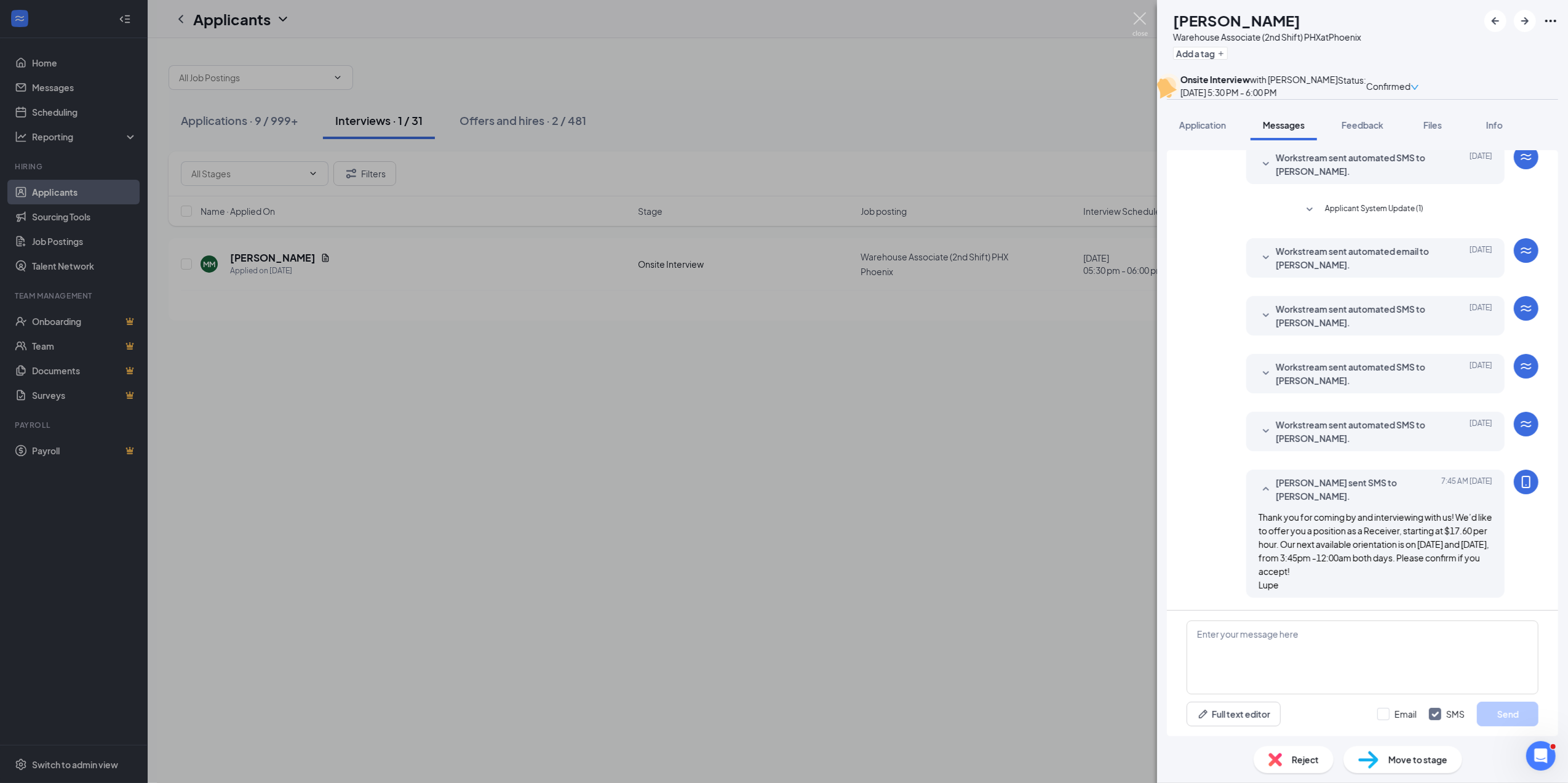
click at [1142, 18] on img at bounding box center [1141, 24] width 16 height 24
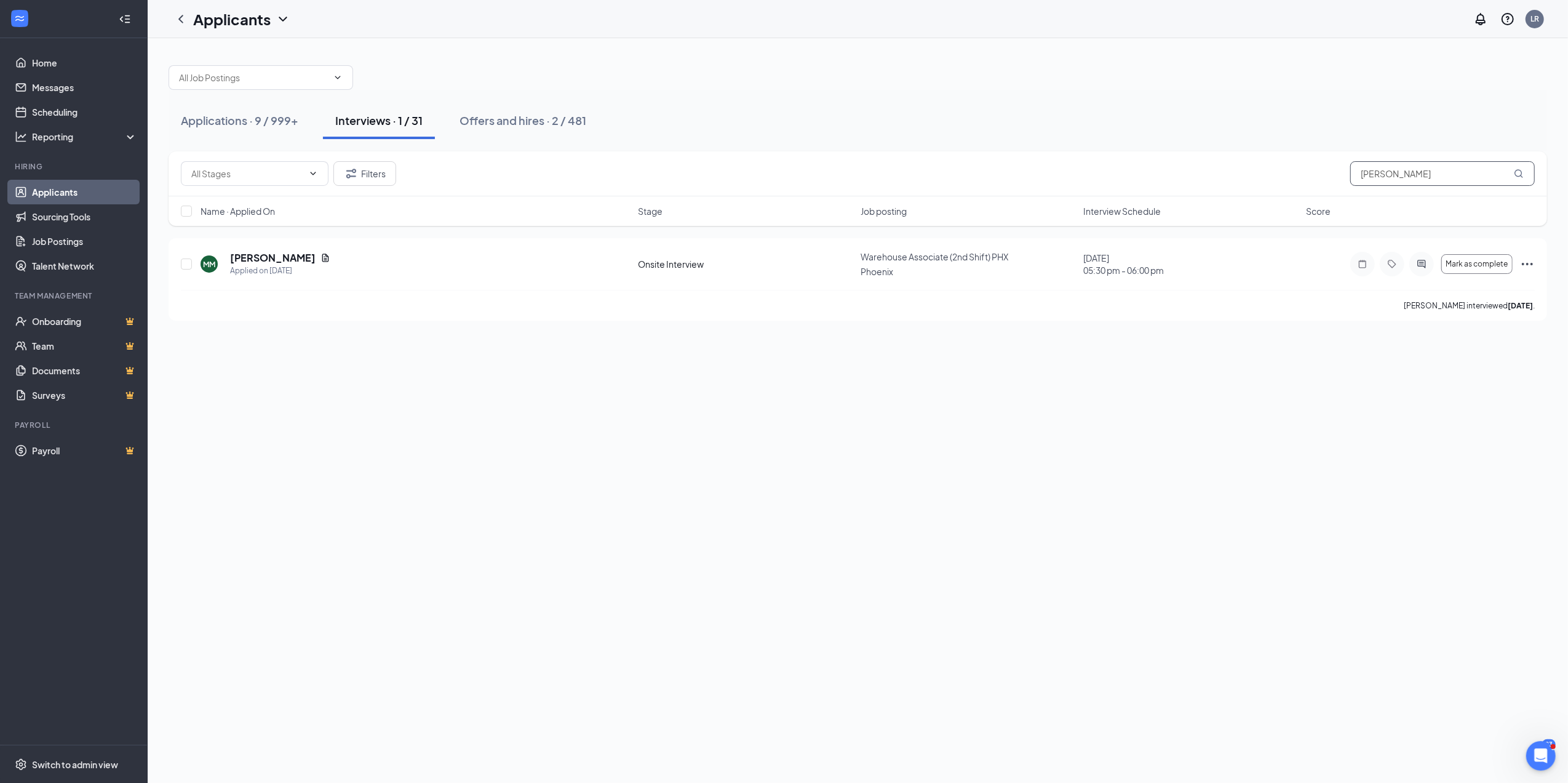
drag, startPoint x: 1414, startPoint y: 175, endPoint x: 1350, endPoint y: 175, distance: 64.0
click at [1351, 175] on input "[PERSON_NAME]" at bounding box center [1443, 173] width 184 height 25
type input "[PERSON_NAME]"
click at [268, 255] on h5 "[PERSON_NAME]" at bounding box center [273, 257] width 85 height 13
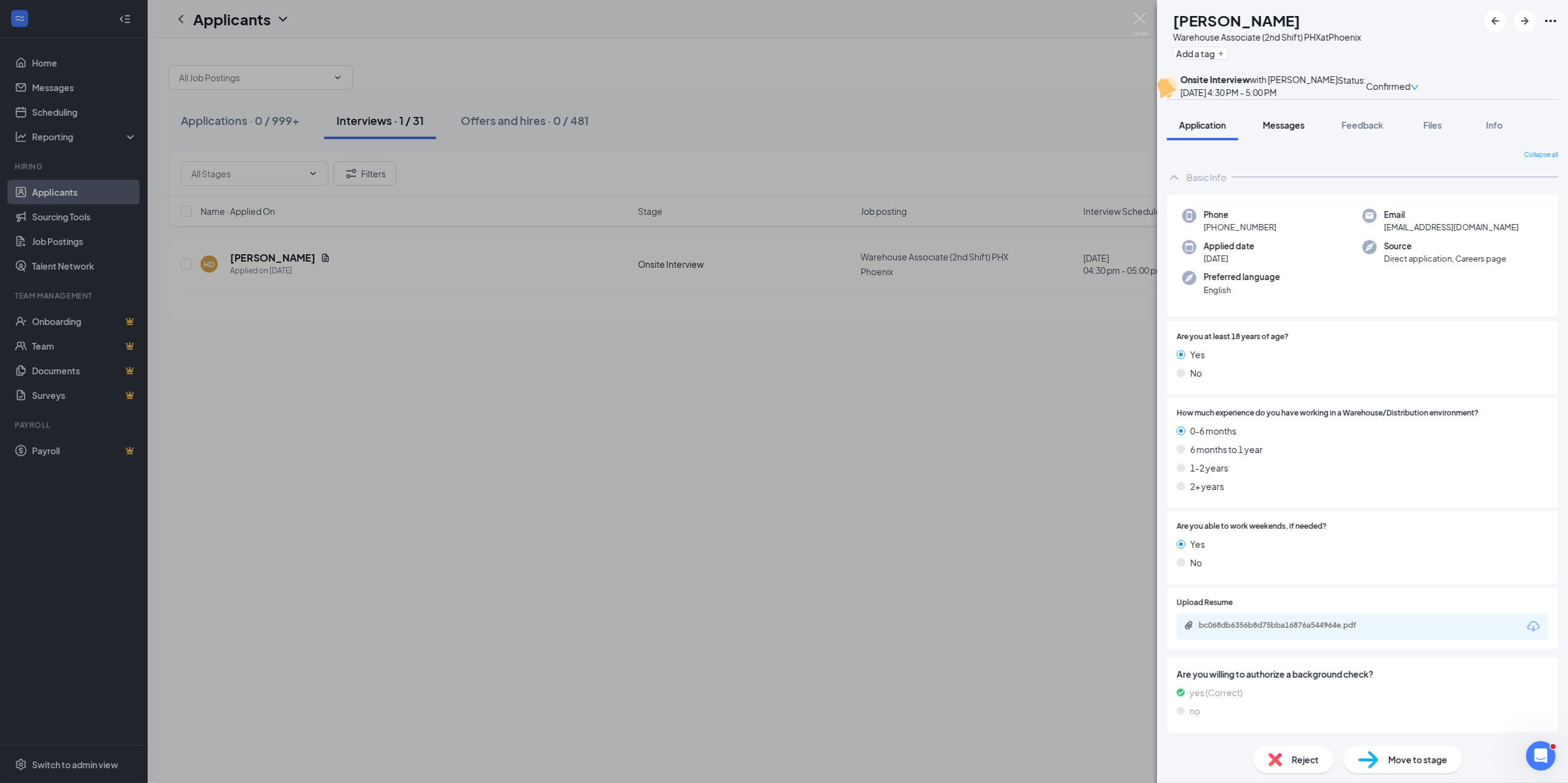
click at [1281, 141] on button "Messages" at bounding box center [1284, 124] width 66 height 30
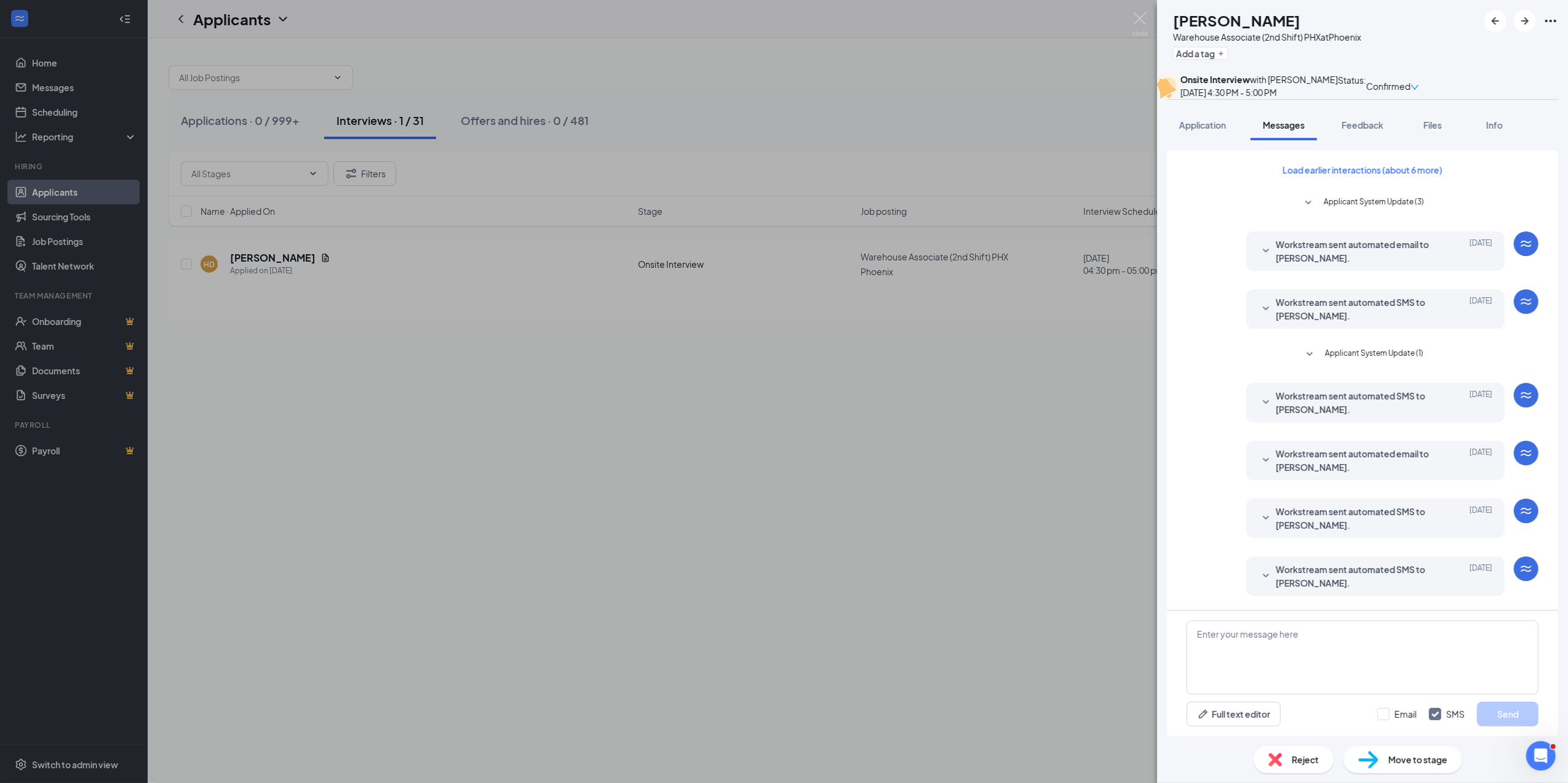
scroll to position [25, 0]
click at [1196, 641] on textarea at bounding box center [1363, 657] width 352 height 74
paste textarea "Thank you for coming by and interviewing with us! We’d like to offer you a posi…"
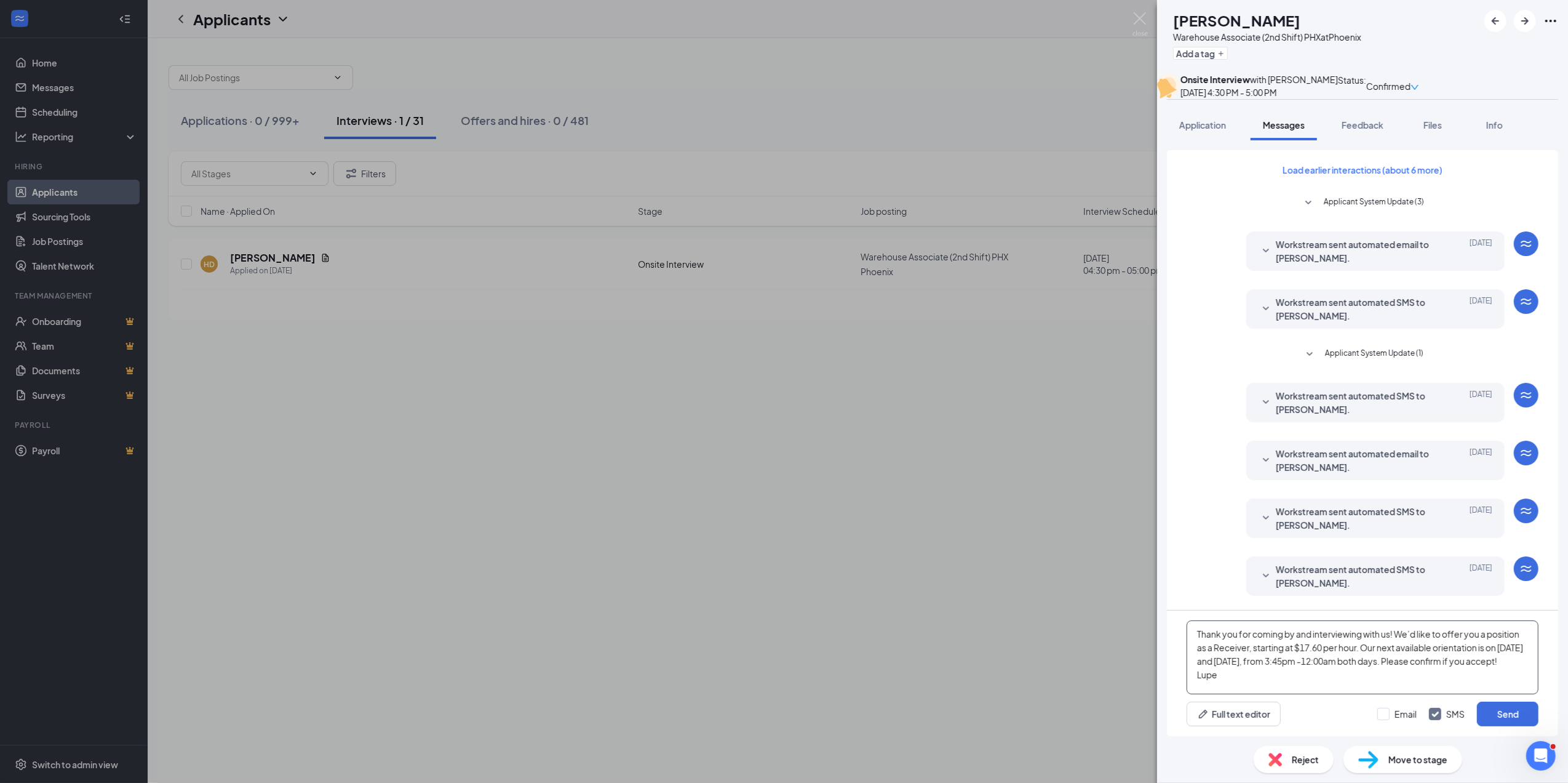
click at [1250, 649] on textarea "Thank you for coming by and interviewing with us! We’d like to offer you a posi…" at bounding box center [1363, 657] width 352 height 74
type textarea "Thank you for coming by and interviewing with us! We’d like to offer you a posi…"
click at [1502, 714] on button "Send" at bounding box center [1508, 714] width 62 height 25
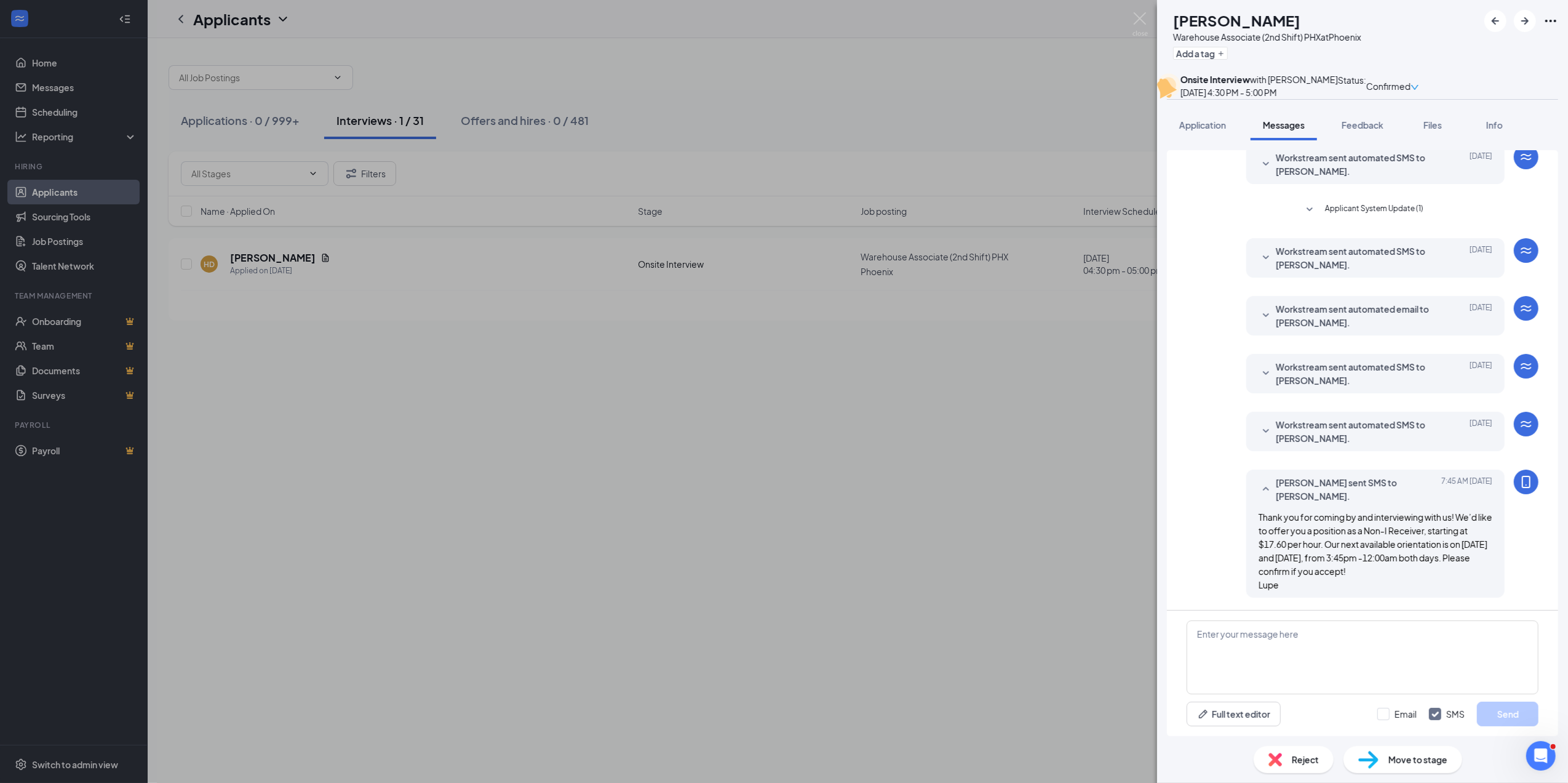
scroll to position [171, 0]
click at [1136, 11] on div "HD [PERSON_NAME] Warehouse Associate (2nd Shift) PHX at [GEOGRAPHIC_DATA] Add a…" at bounding box center [784, 392] width 1568 height 783
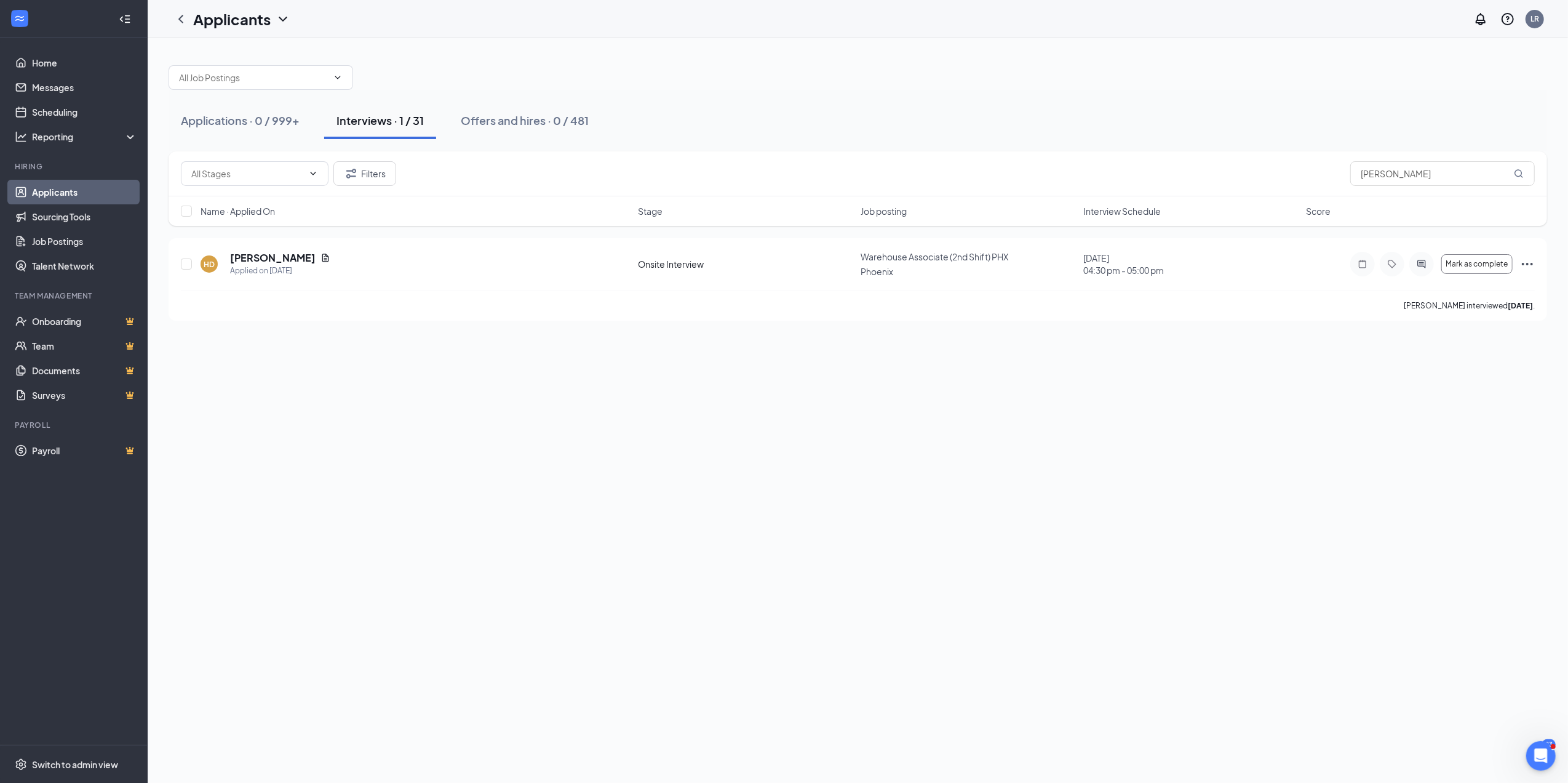
click at [392, 114] on div "Interviews · 1 / 31" at bounding box center [380, 120] width 88 height 16
drag, startPoint x: 1395, startPoint y: 173, endPoint x: 1244, endPoint y: 175, distance: 151.0
click at [1244, 175] on div "Filters [PERSON_NAME]" at bounding box center [858, 173] width 1354 height 25
type input "[PERSON_NAME]"
drag, startPoint x: 280, startPoint y: 294, endPoint x: 263, endPoint y: 255, distance: 42.5
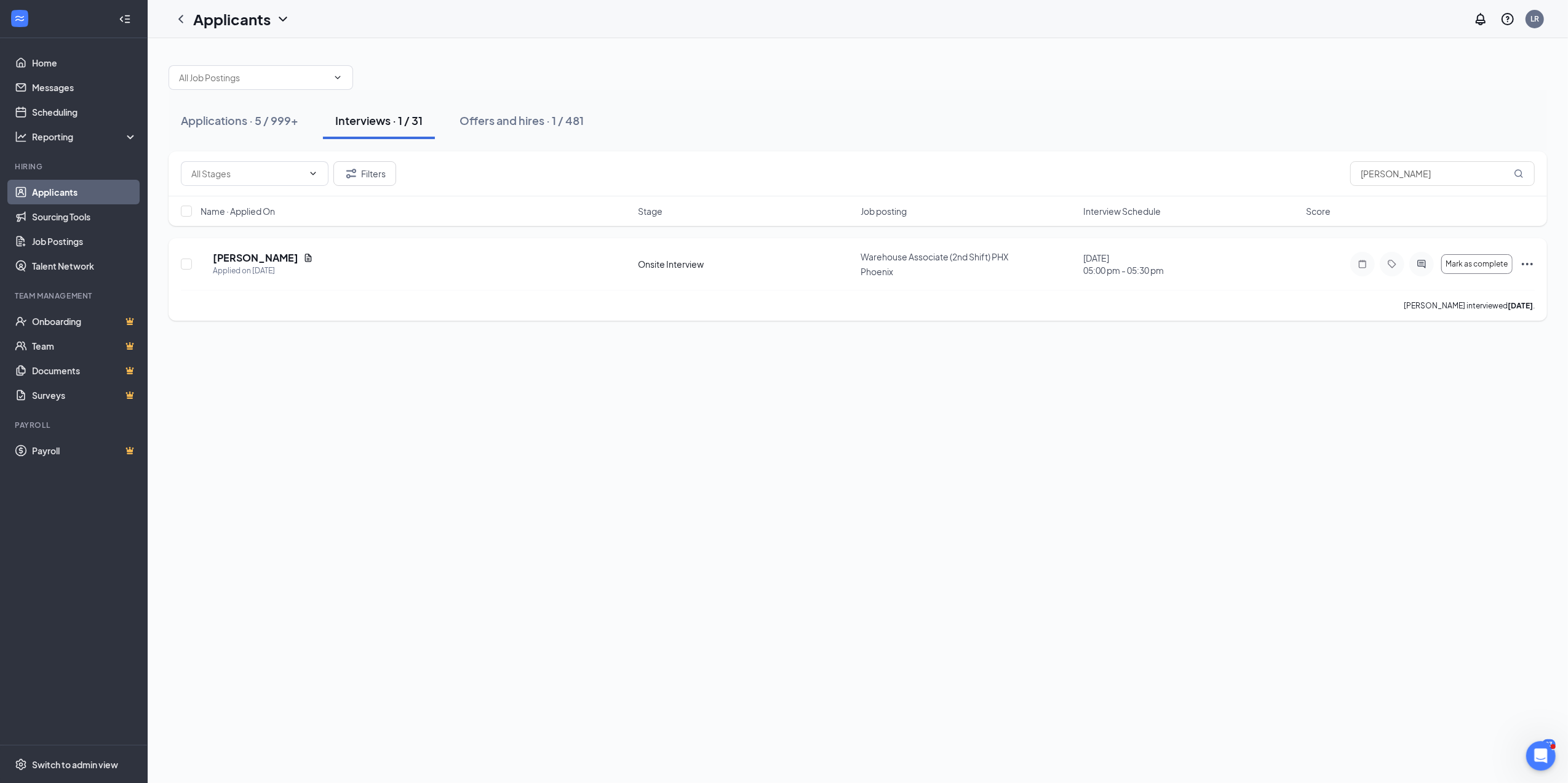
click at [263, 255] on h5 "[PERSON_NAME]" at bounding box center [255, 257] width 85 height 13
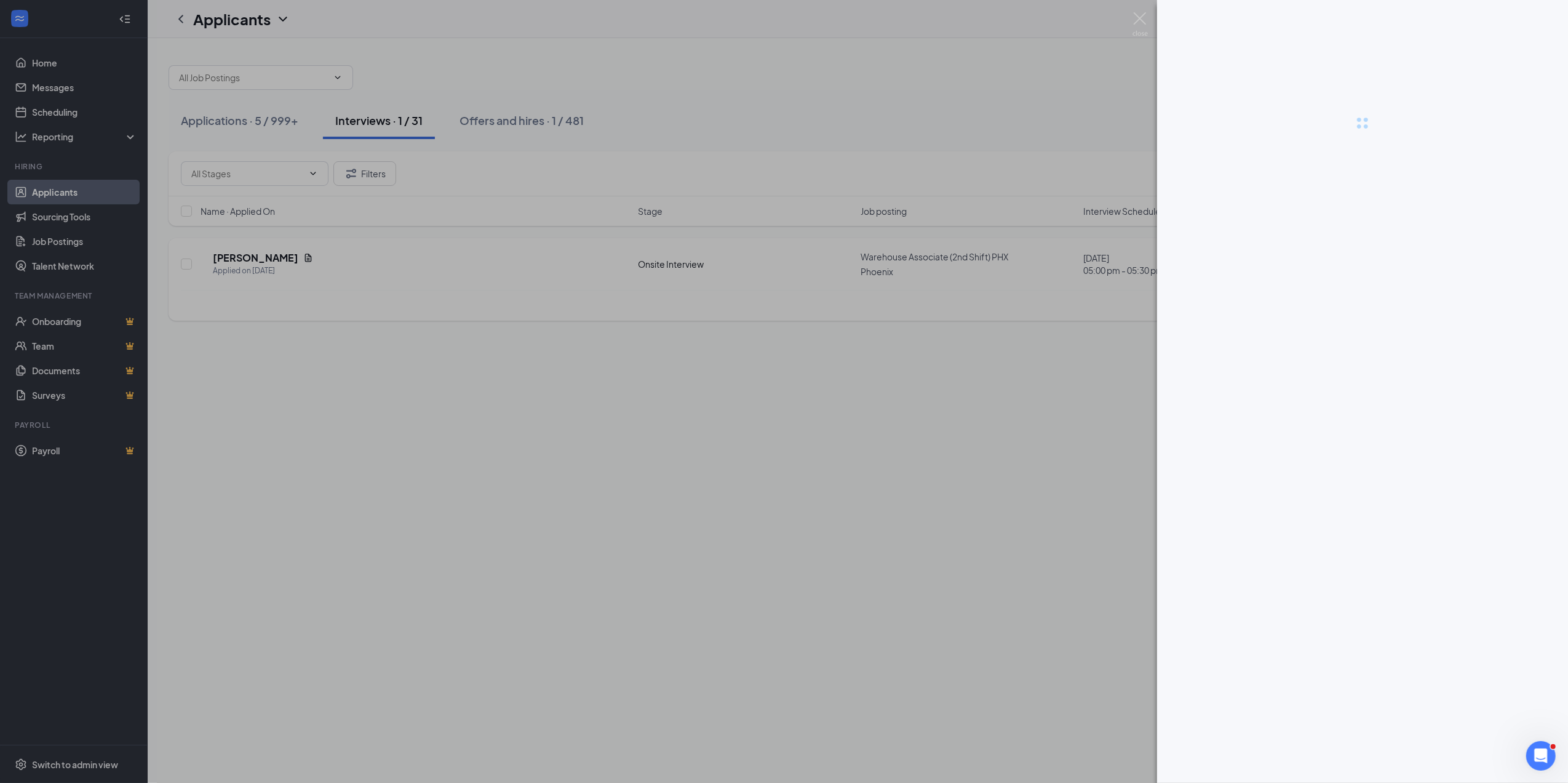
click at [263, 255] on div at bounding box center [784, 392] width 1568 height 783
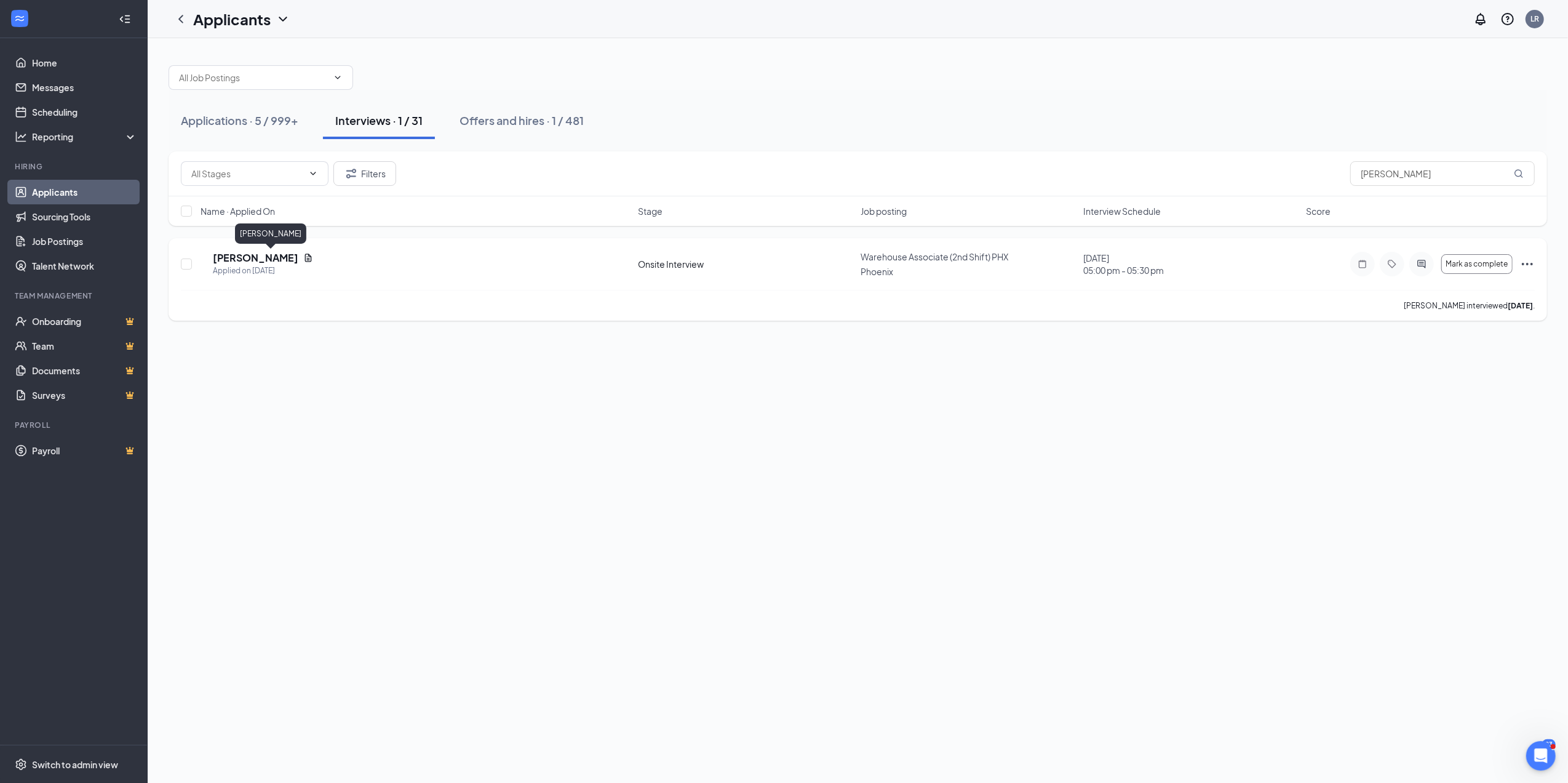
click at [270, 256] on h5 "[PERSON_NAME]" at bounding box center [255, 257] width 85 height 13
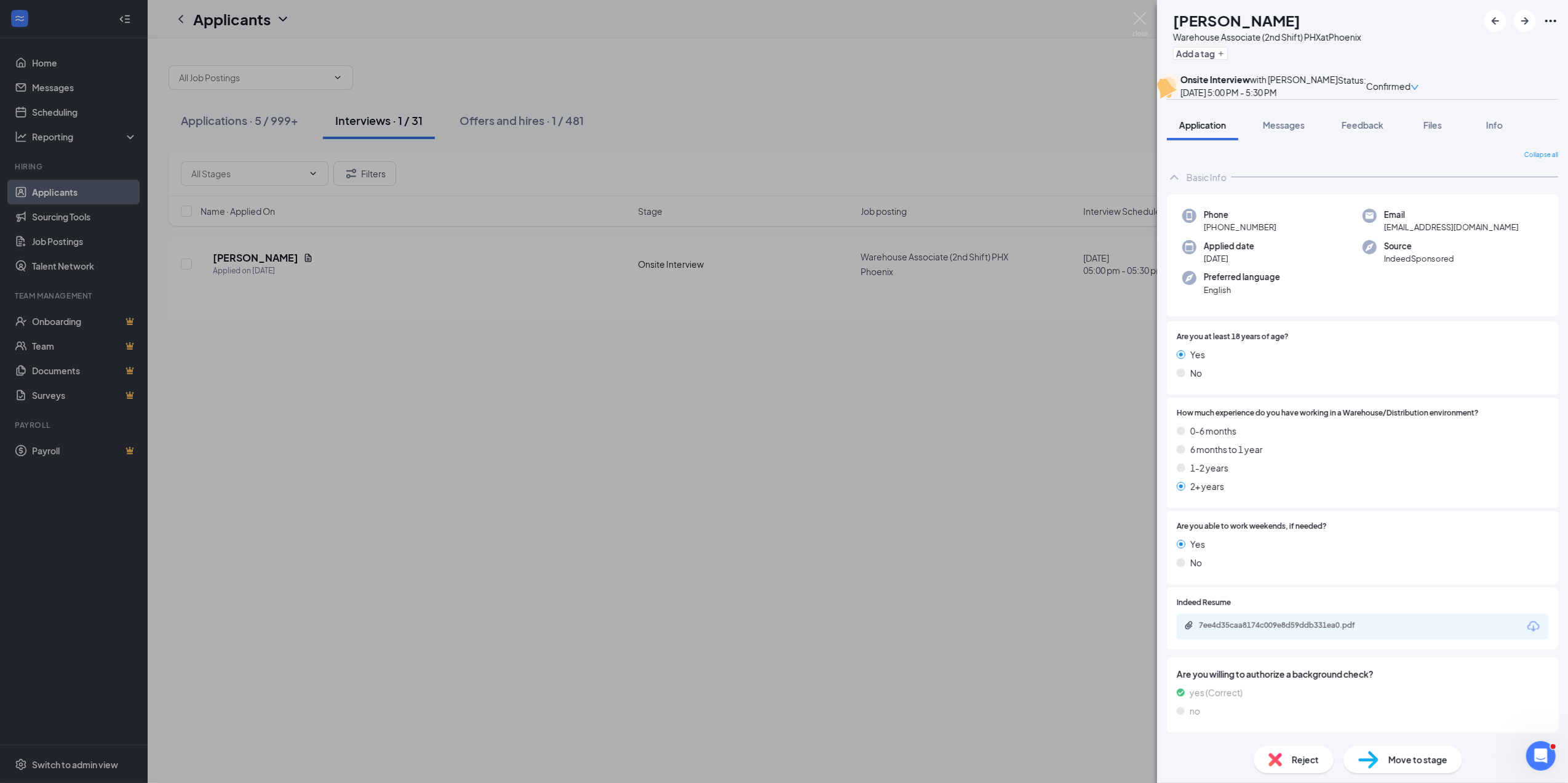
click at [1284, 130] on span "Messages" at bounding box center [1284, 125] width 42 height 11
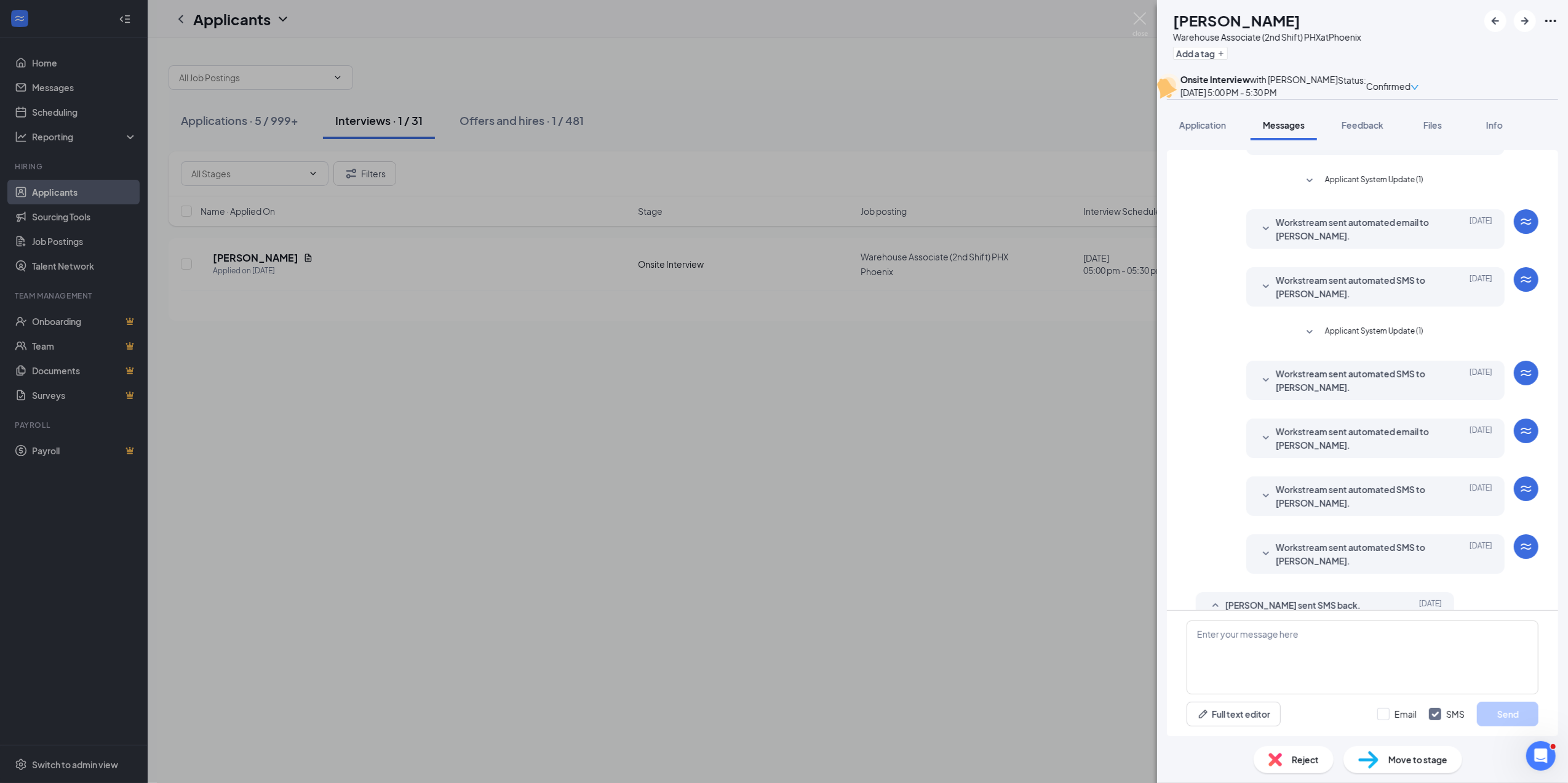
scroll to position [163, 0]
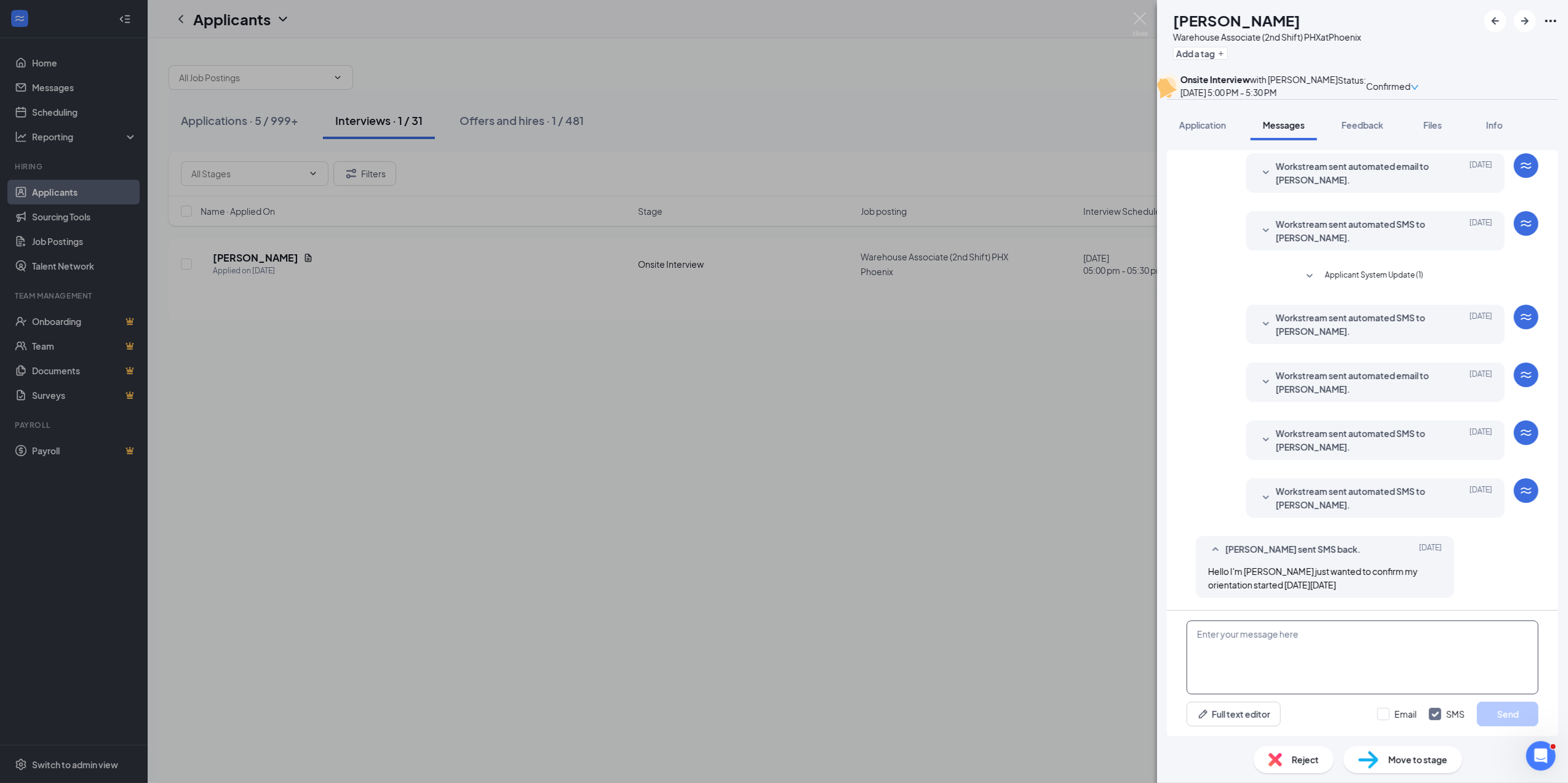
click at [1194, 629] on textarea at bounding box center [1363, 657] width 352 height 74
paste textarea "Thank you for coming by and interviewing with us! We’d like to offer you a posi…"
click at [1229, 683] on textarea "Thank you for coming by and interviewing with us! We’d like to offer you a posi…" at bounding box center [1363, 657] width 352 height 74
click at [1264, 661] on textarea "Thank you for coming by and interviewing with us! We’d like to offer you a posi…" at bounding box center [1363, 657] width 352 height 74
click at [1308, 663] on textarea "Thank you for coming by and interviewing with us! We’d like to offer you a posi…" at bounding box center [1363, 657] width 352 height 74
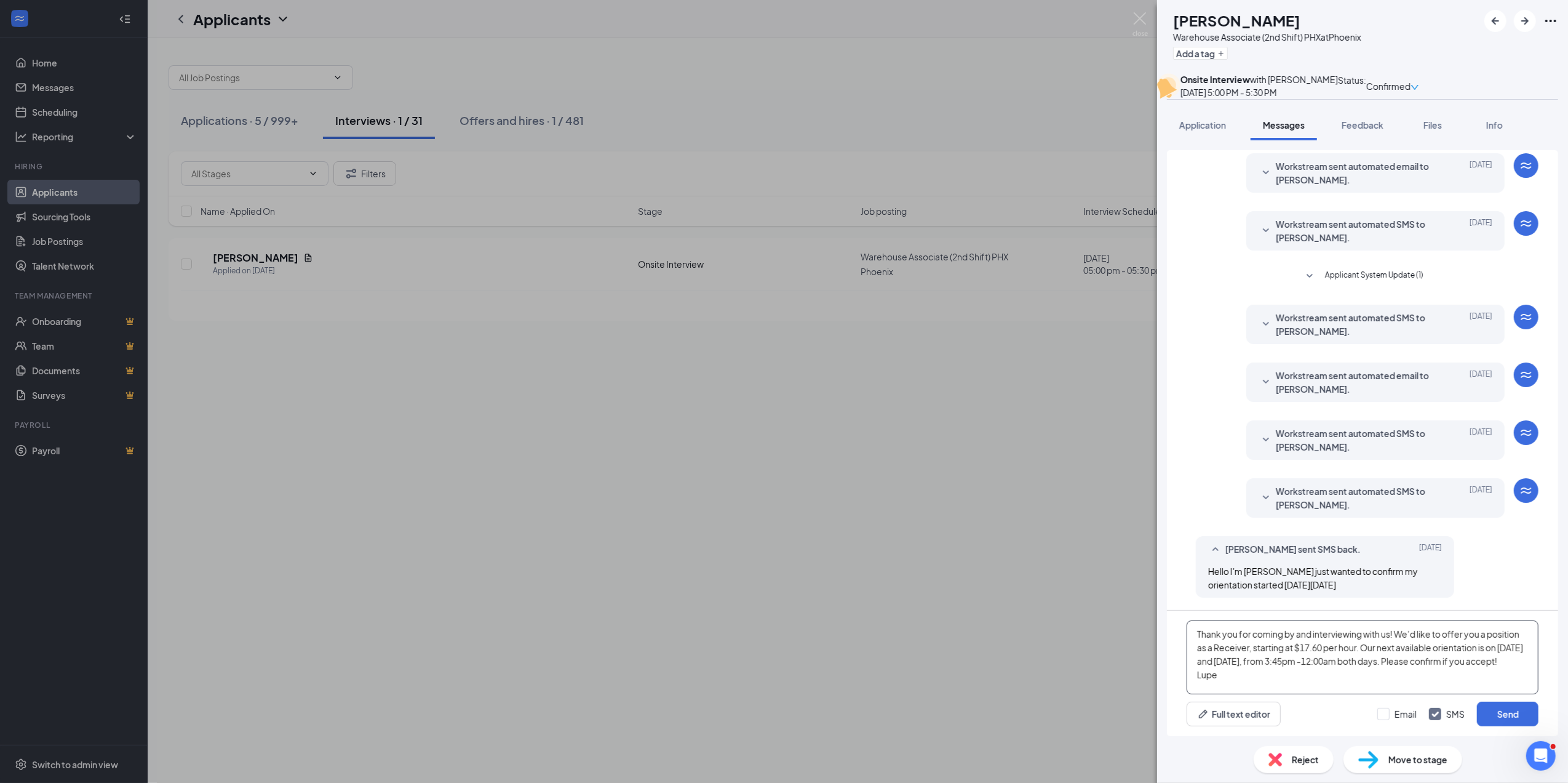
click at [1327, 674] on textarea "Thank you for coming by and interviewing with us! We’d like to offer you a posi…" at bounding box center [1363, 657] width 352 height 74
type textarea "Thank you for coming by and interviewing with us! We’d like to offer you a posi…"
click at [1509, 709] on button "Send" at bounding box center [1508, 714] width 62 height 25
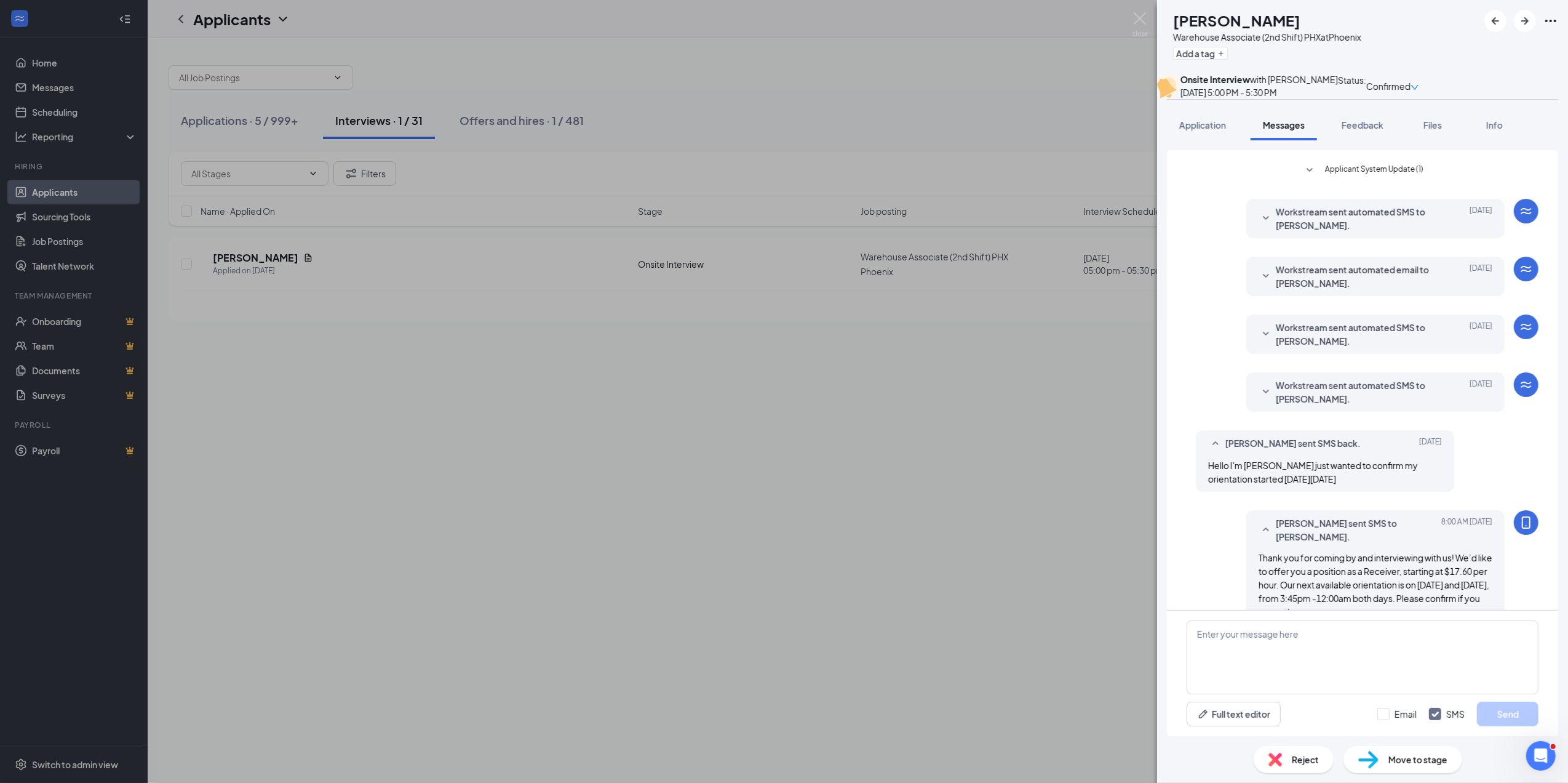
scroll to position [309, 0]
